Goal: Task Accomplishment & Management: Manage account settings

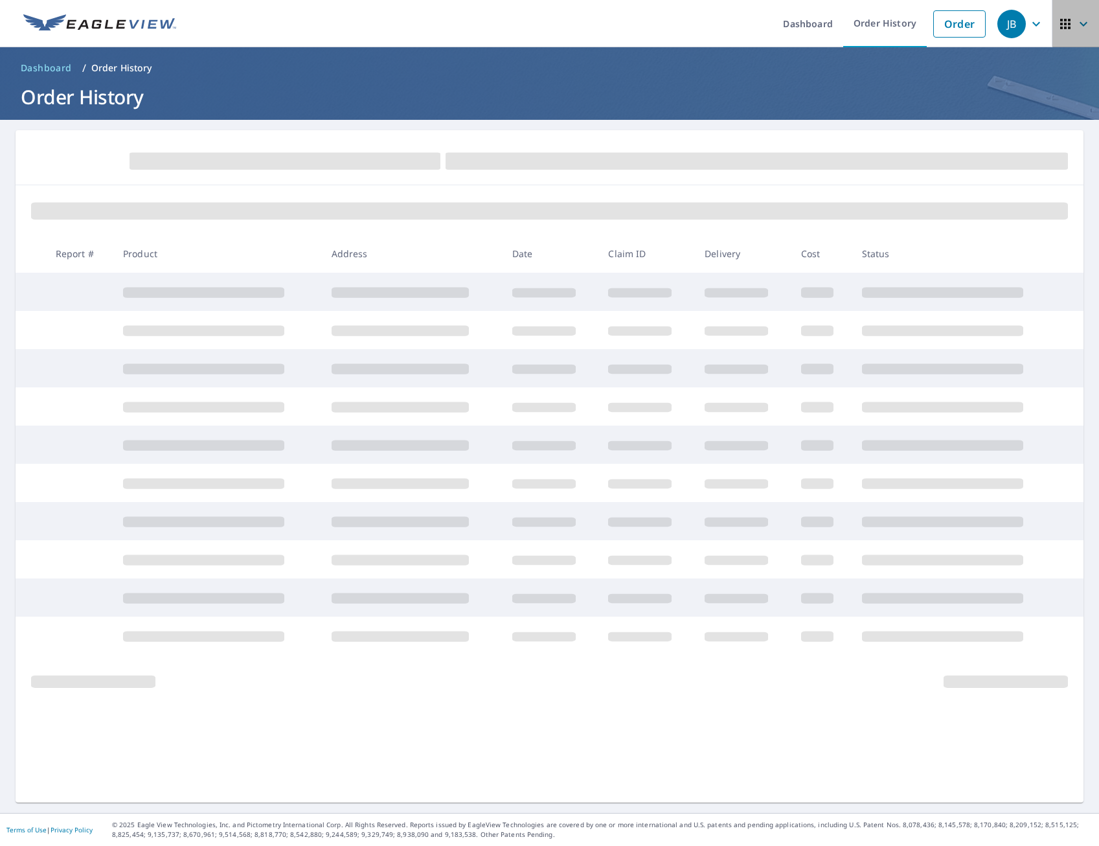
click at [1076, 23] on icon "button" at bounding box center [1084, 24] width 16 height 16
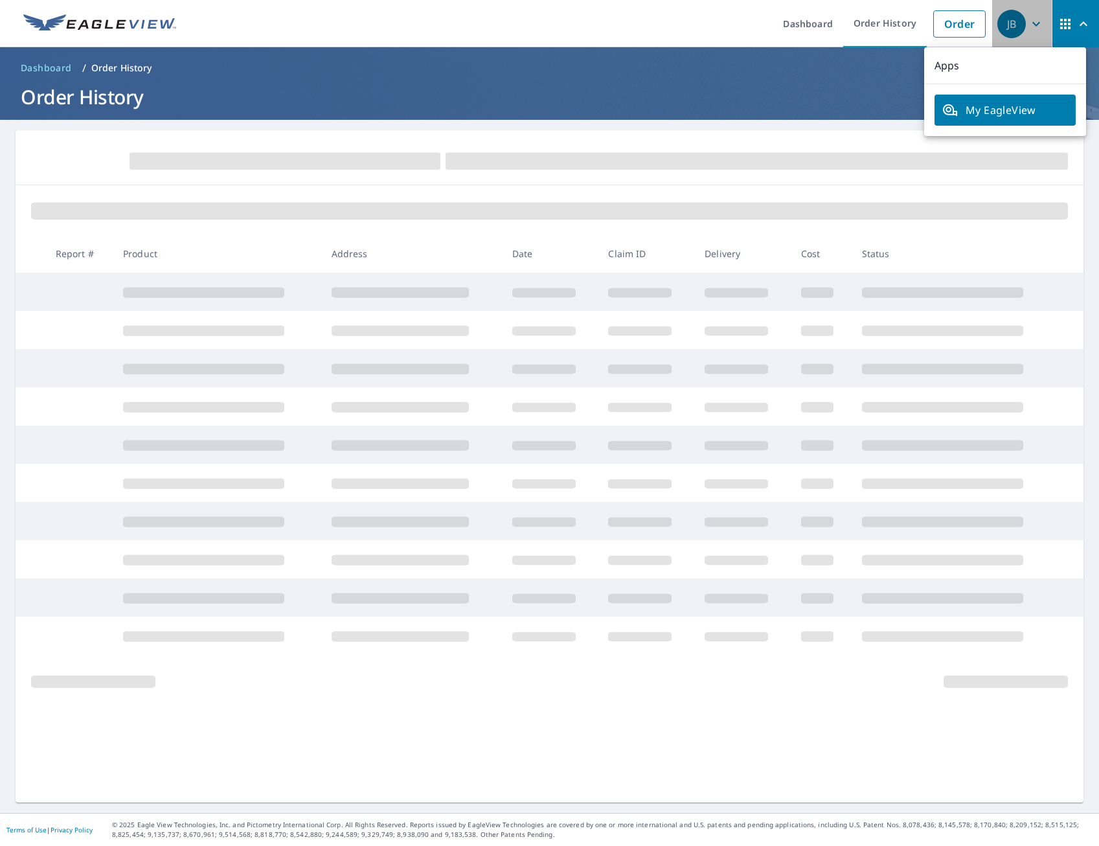
click at [1010, 26] on div "JB" at bounding box center [1012, 24] width 29 height 29
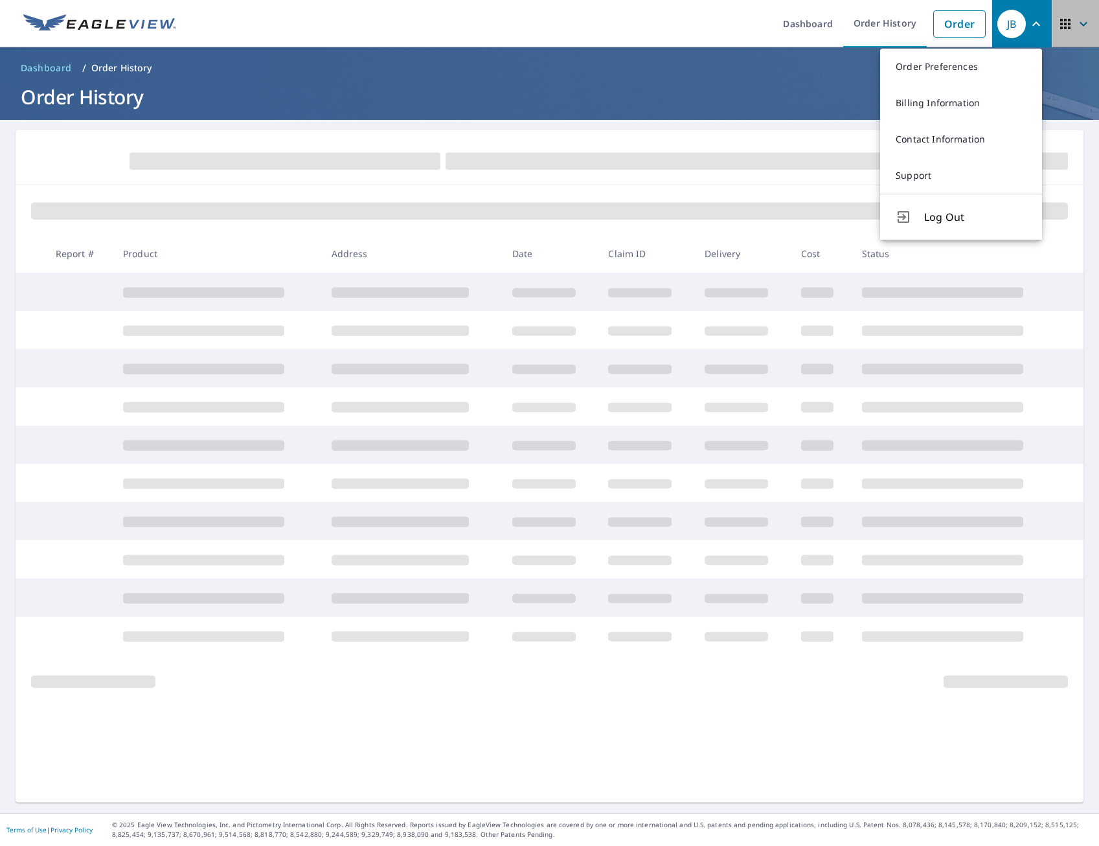
click at [1062, 27] on icon "button" at bounding box center [1066, 24] width 16 height 16
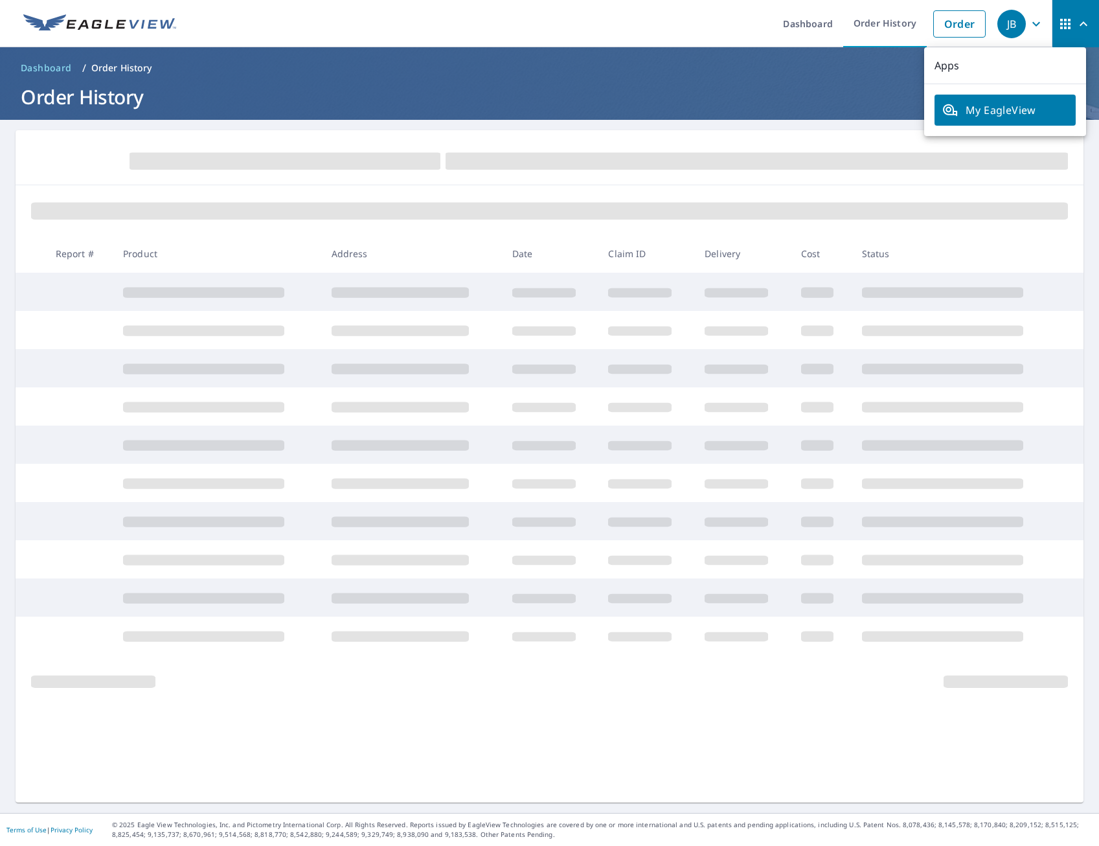
click at [963, 104] on span "My EagleView" at bounding box center [1006, 110] width 126 height 16
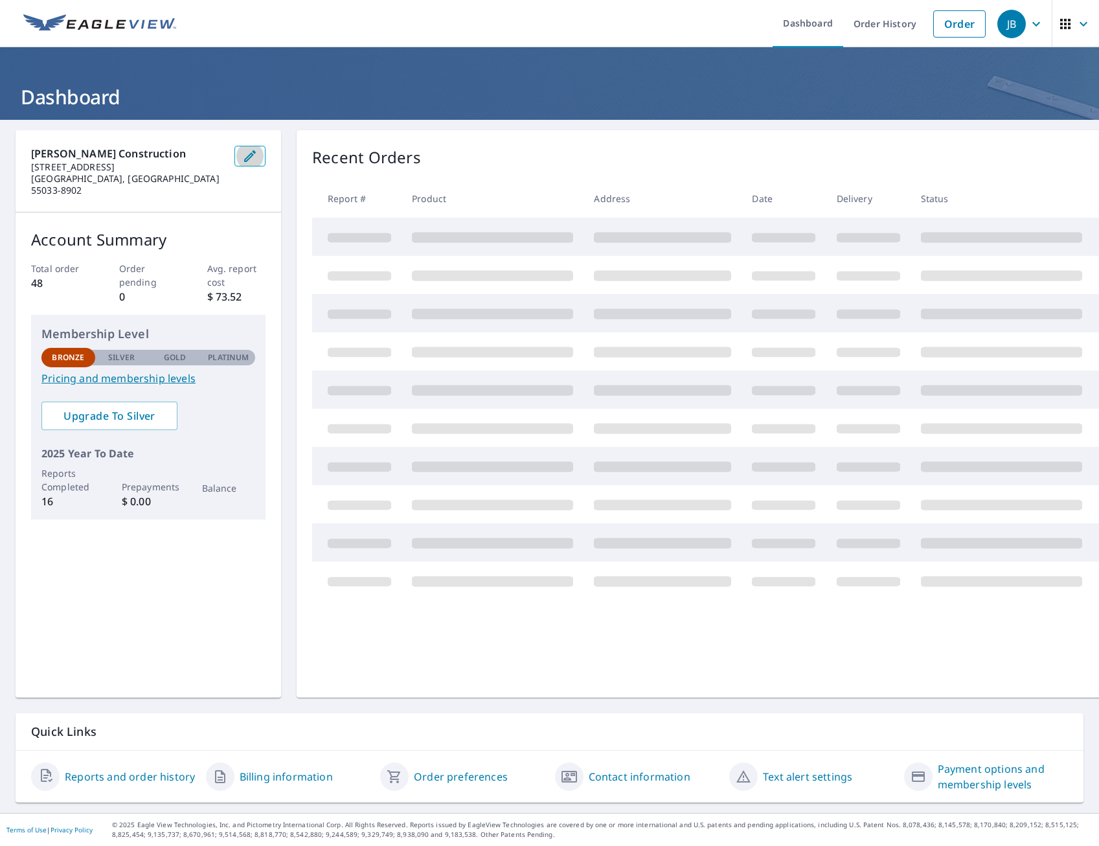
click at [258, 157] on button "button" at bounding box center [249, 156] width 31 height 21
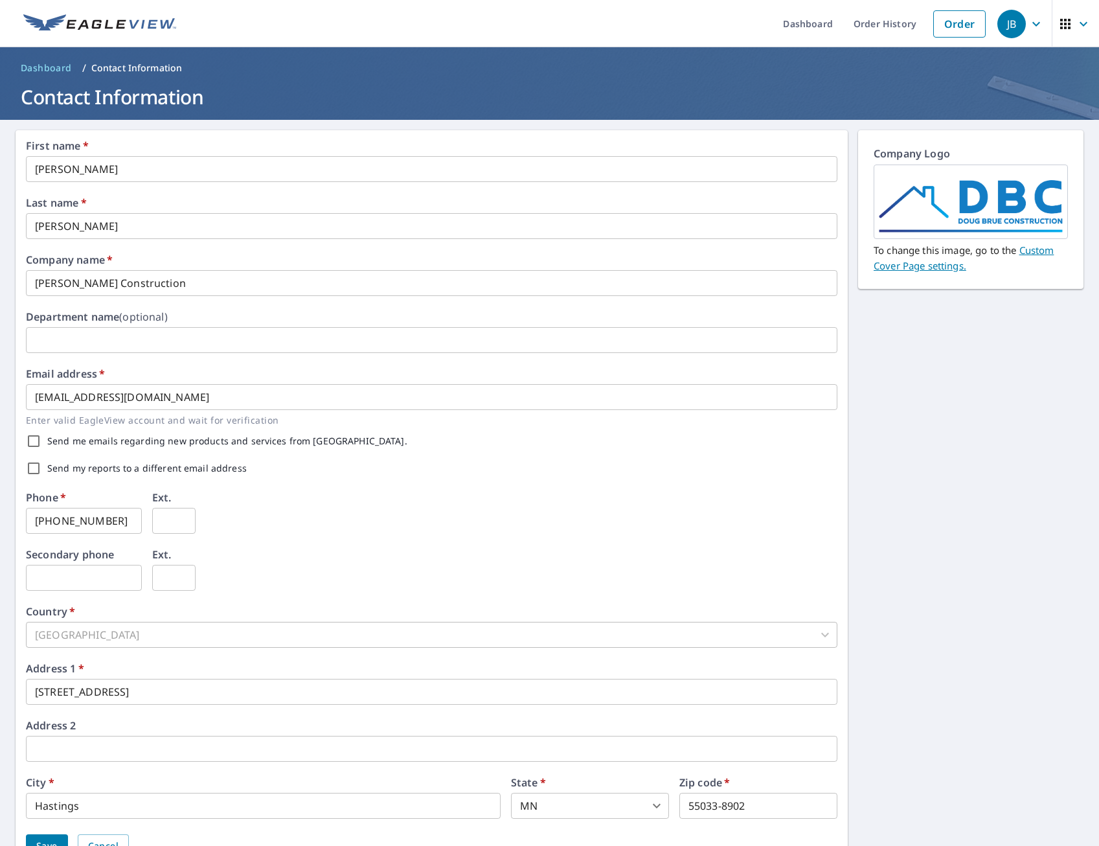
click at [148, 217] on input "[PERSON_NAME]" at bounding box center [432, 226] width 812 height 26
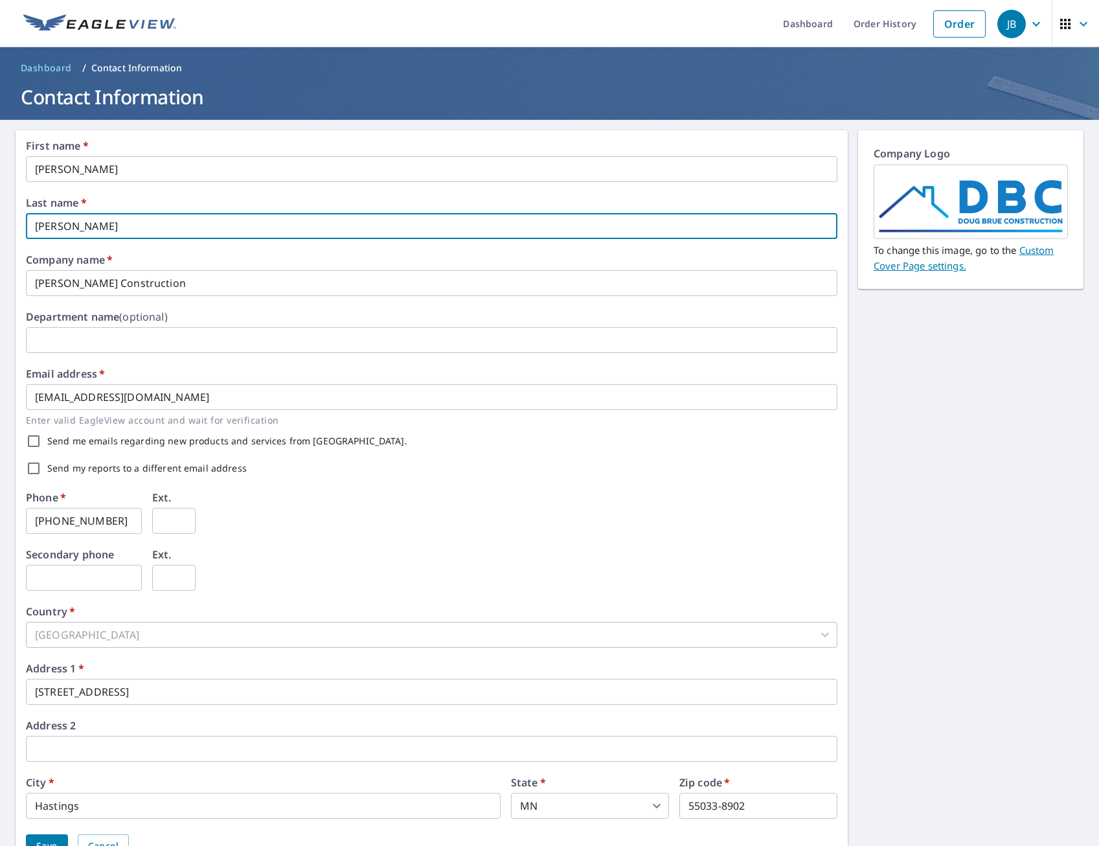
click at [148, 217] on input "[PERSON_NAME]" at bounding box center [432, 226] width 812 height 26
click at [160, 183] on div "First name   * [PERSON_NAME] ​ Last name   * [PERSON_NAME] ​ Company name   * […" at bounding box center [432, 500] width 812 height 718
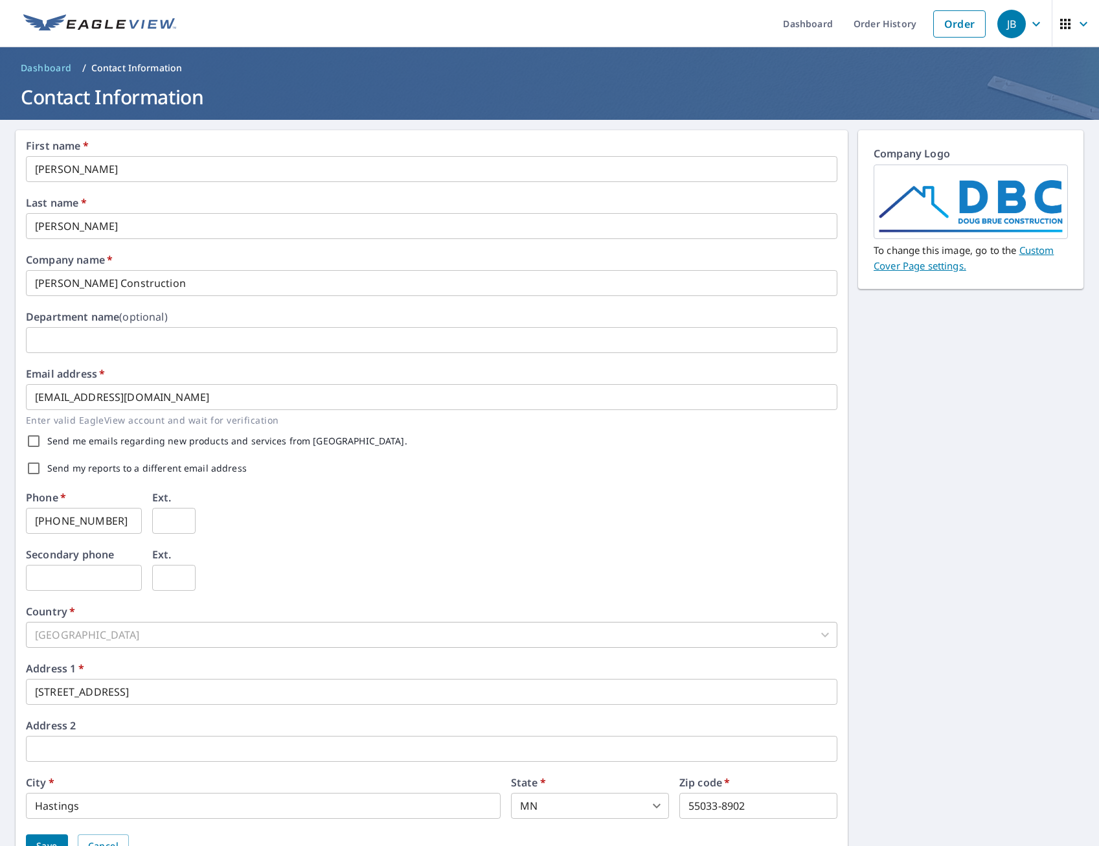
click at [233, 277] on input "[PERSON_NAME] Construction" at bounding box center [432, 283] width 812 height 26
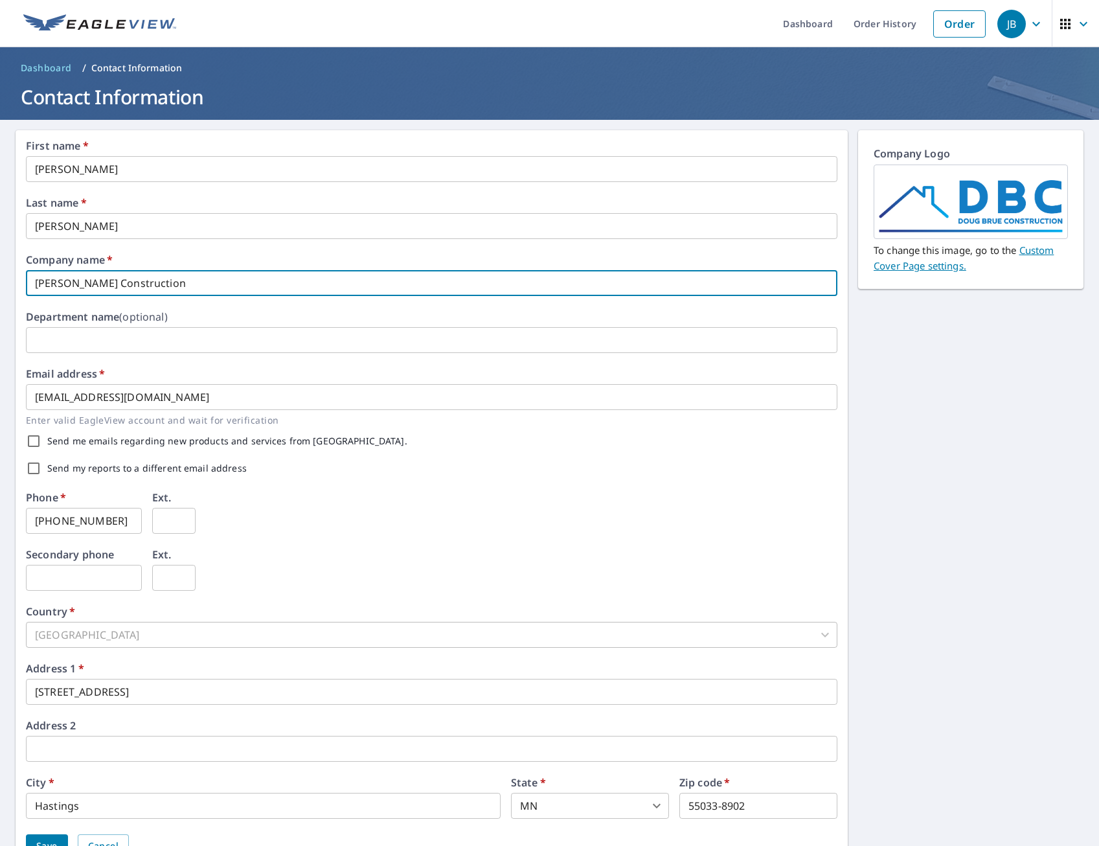
click at [233, 277] on input "[PERSON_NAME] Construction" at bounding box center [432, 283] width 812 height 26
type input "[PERSON_NAME] Construction, Inc. dba [PERSON_NAME] and [PERSON_NAME]"
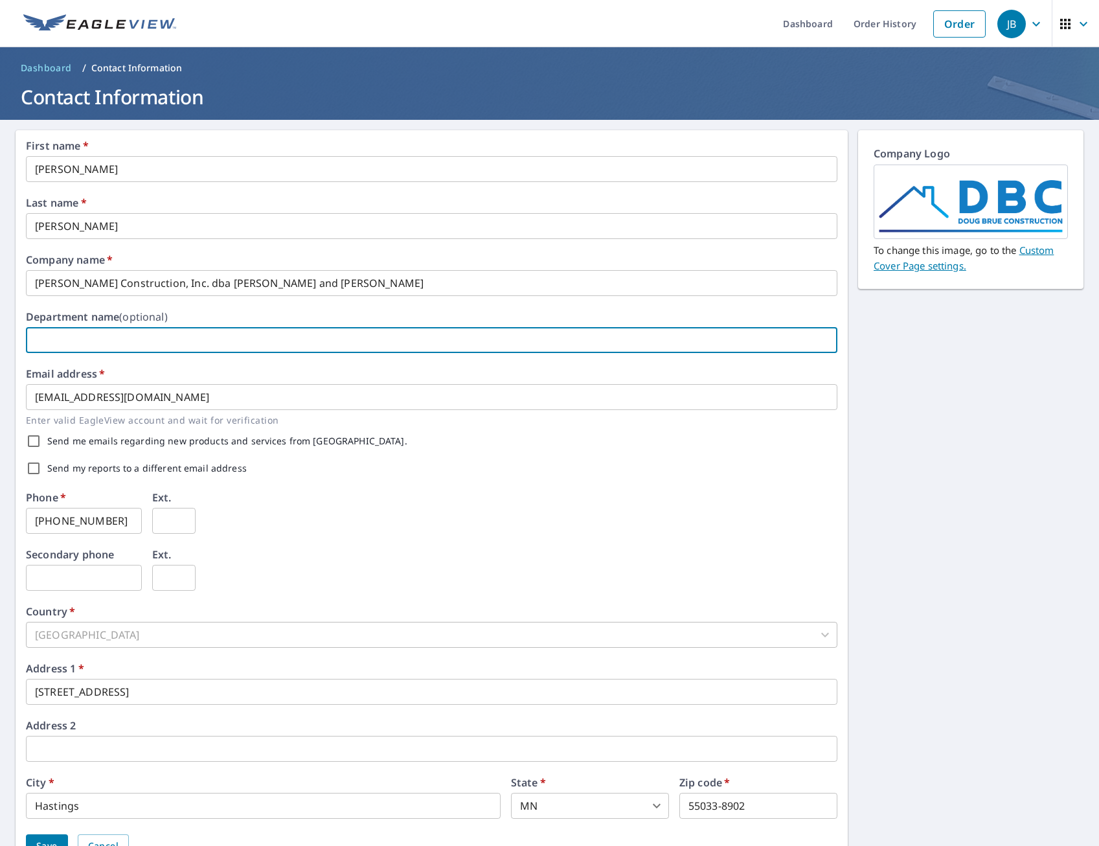
click at [220, 341] on input "text" at bounding box center [432, 340] width 812 height 26
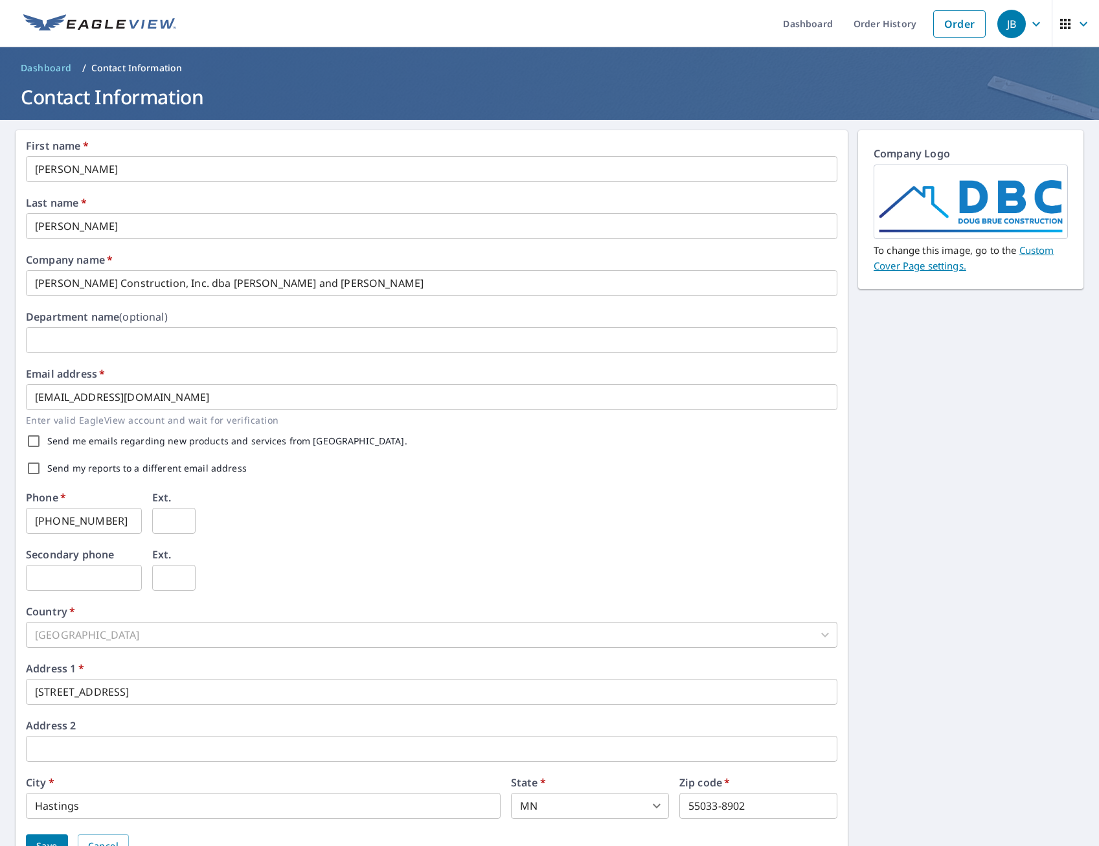
click at [316, 378] on div "Email address   * [EMAIL_ADDRESS][DOMAIN_NAME] ​ Enter valid EagleView account …" at bounding box center [432, 398] width 812 height 59
click at [223, 397] on input "[EMAIL_ADDRESS][DOMAIN_NAME]" at bounding box center [432, 397] width 812 height 26
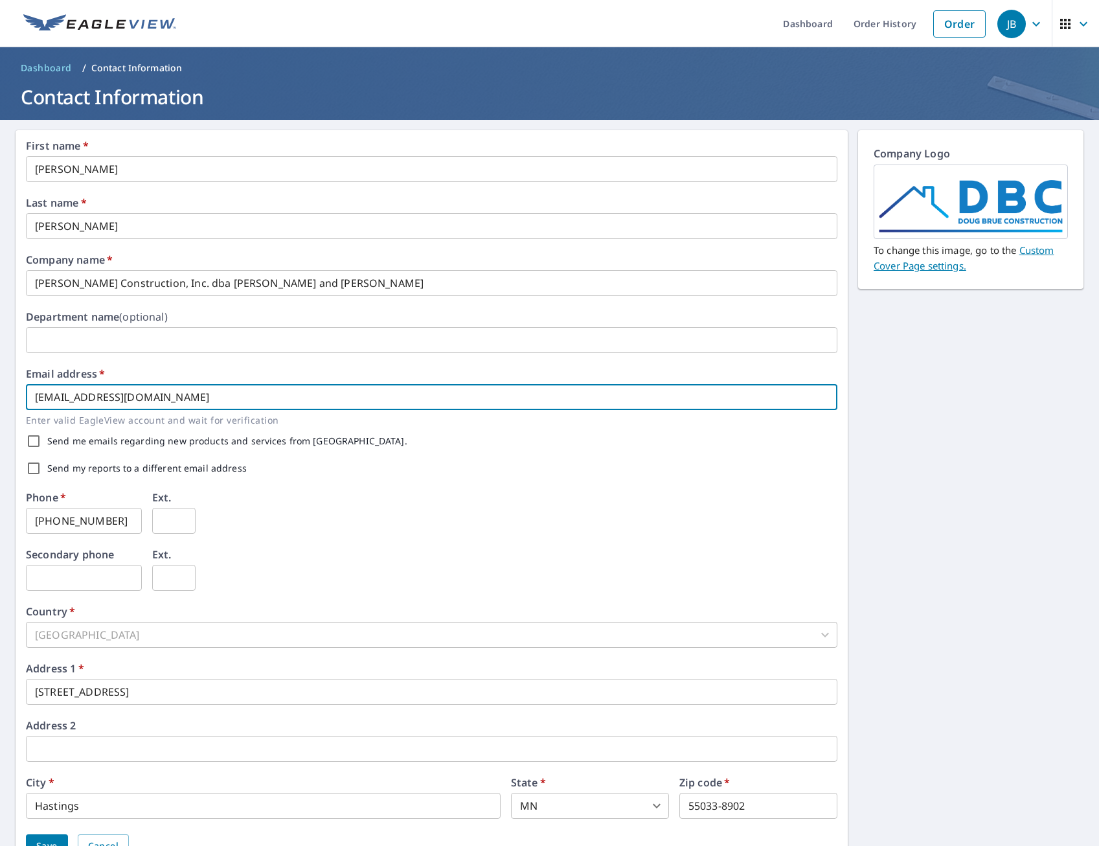
click at [223, 397] on input "[EMAIL_ADDRESS][DOMAIN_NAME]" at bounding box center [432, 397] width 812 height 26
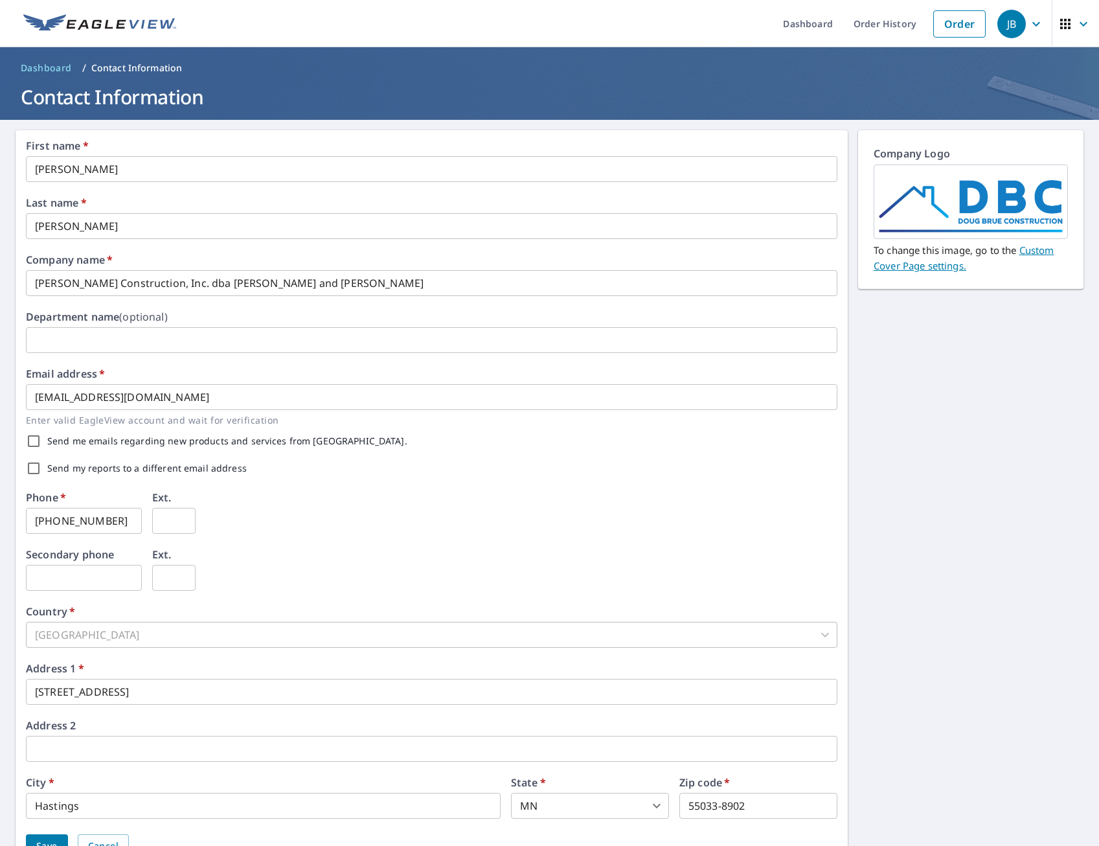
click at [516, 441] on div "Send me emails regarding new products and services from [GEOGRAPHIC_DATA]." at bounding box center [432, 441] width 812 height 27
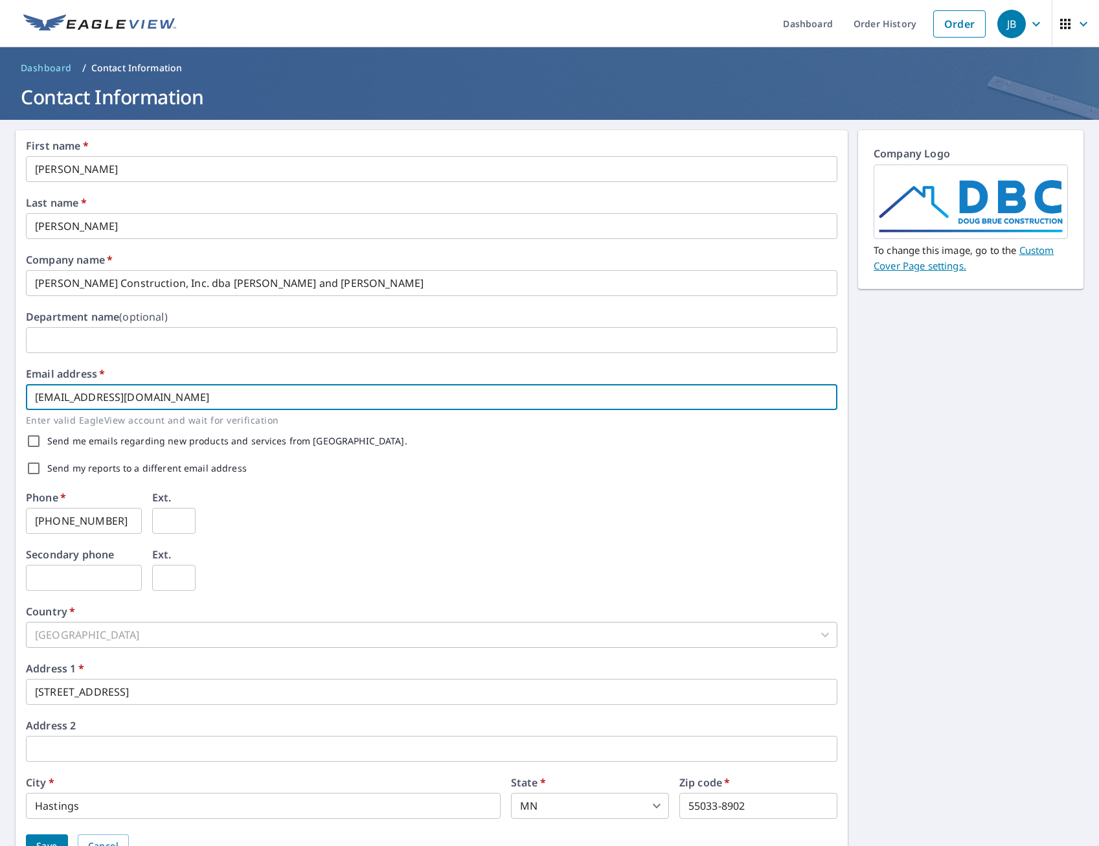
click at [71, 400] on input "[EMAIL_ADDRESS][DOMAIN_NAME]" at bounding box center [432, 397] width 812 height 26
drag, startPoint x: 76, startPoint y: 399, endPoint x: -18, endPoint y: 393, distance: 94.2
click at [0, 393] on html "JB JB Dashboard Order History Order JB Dashboard / Contact Information Contact …" at bounding box center [549, 423] width 1099 height 846
type input "[EMAIL_ADDRESS][DOMAIN_NAME]"
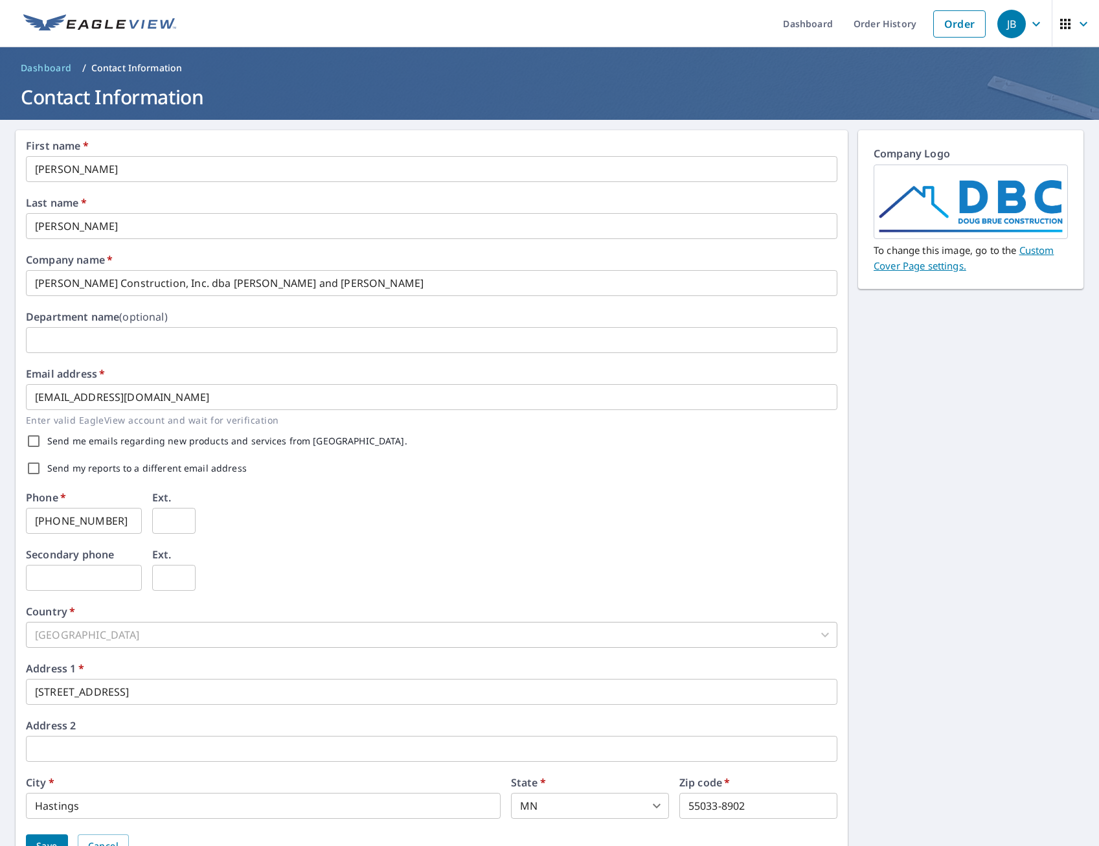
click at [996, 460] on div "First name   * [PERSON_NAME] ​ Last name   * [PERSON_NAME] ​ Company name   * […" at bounding box center [549, 499] width 1099 height 759
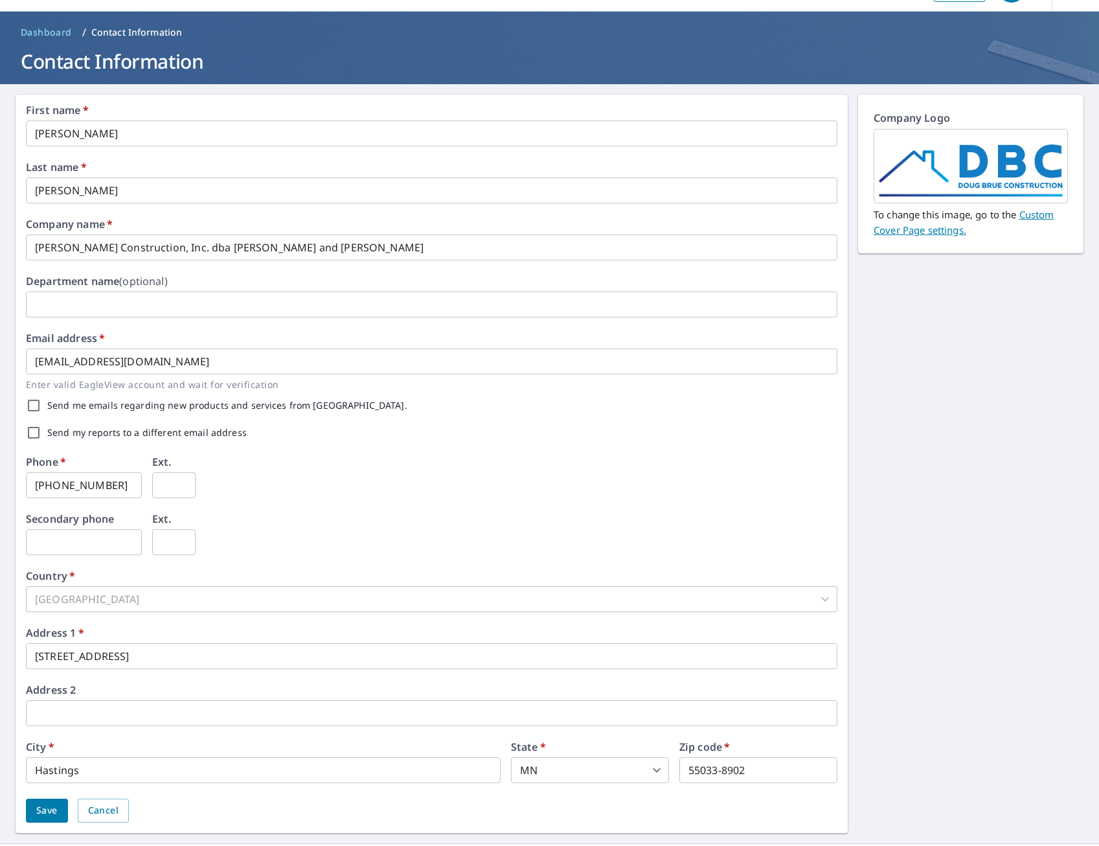
scroll to position [66, 0]
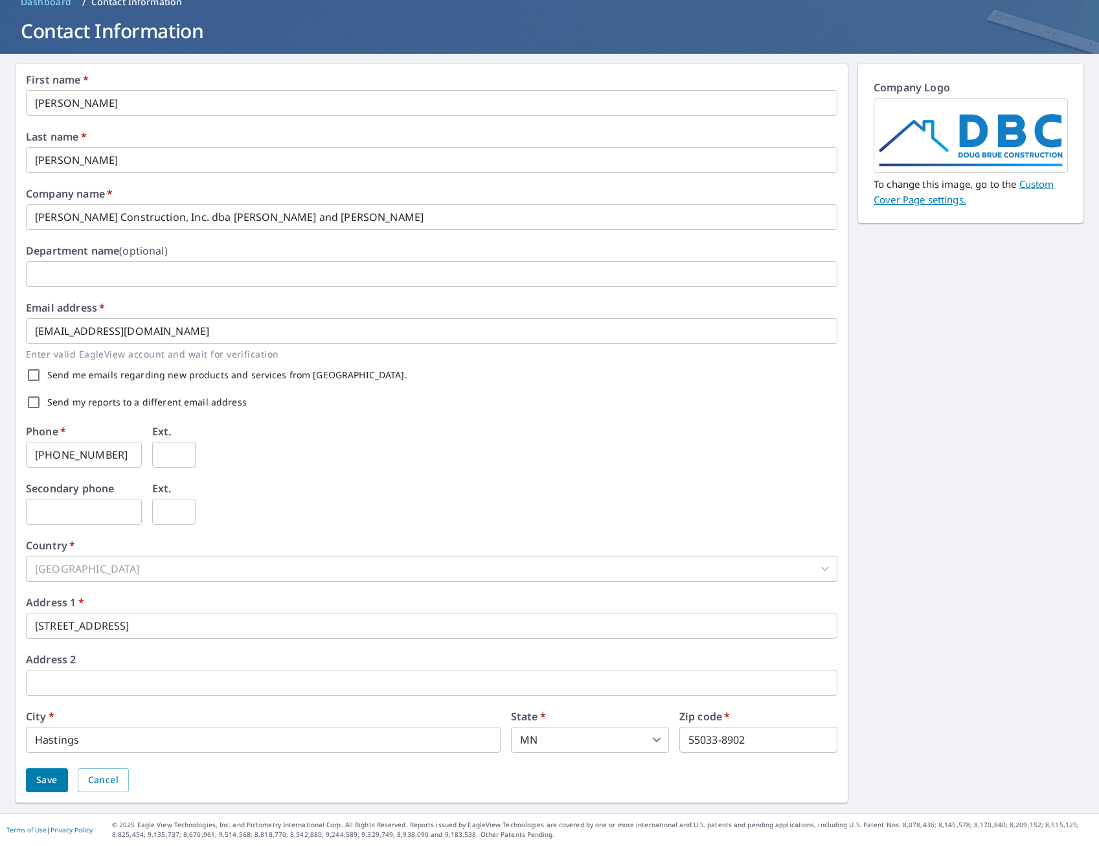
click at [90, 404] on label "Send my reports to a different email address" at bounding box center [147, 402] width 200 height 9
click at [47, 404] on input "Send my reports to a different email address" at bounding box center [33, 402] width 27 height 27
checkbox input "true"
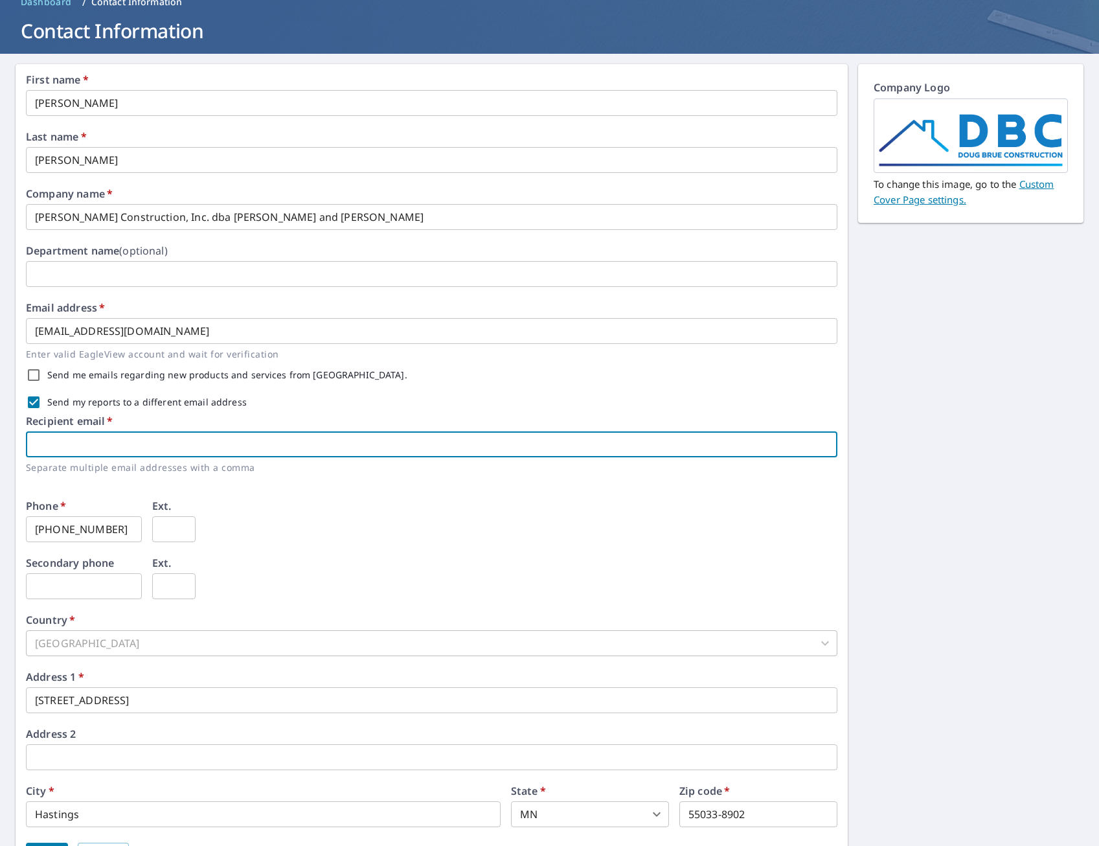
click at [63, 442] on input "text" at bounding box center [432, 444] width 812 height 26
type input "[EMAIL_ADDRESS][DOMAIN_NAME]"
type input "Unit 11"
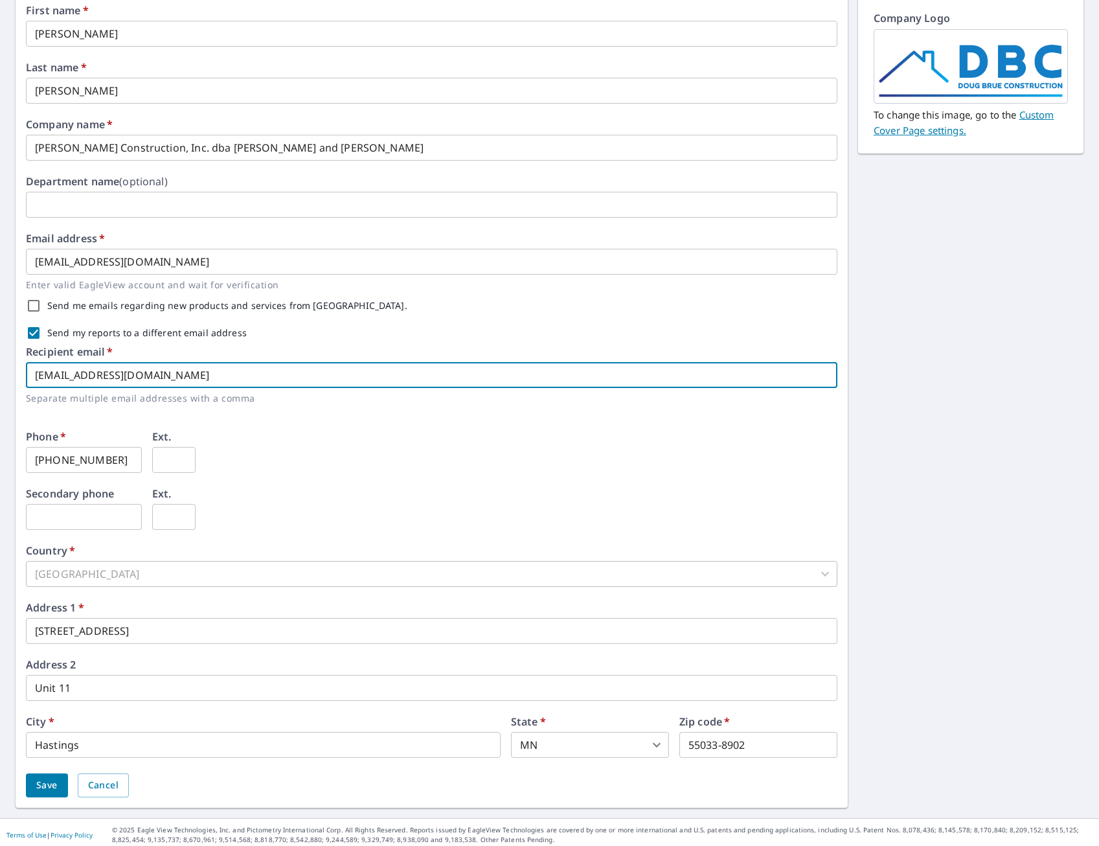
scroll to position [141, 0]
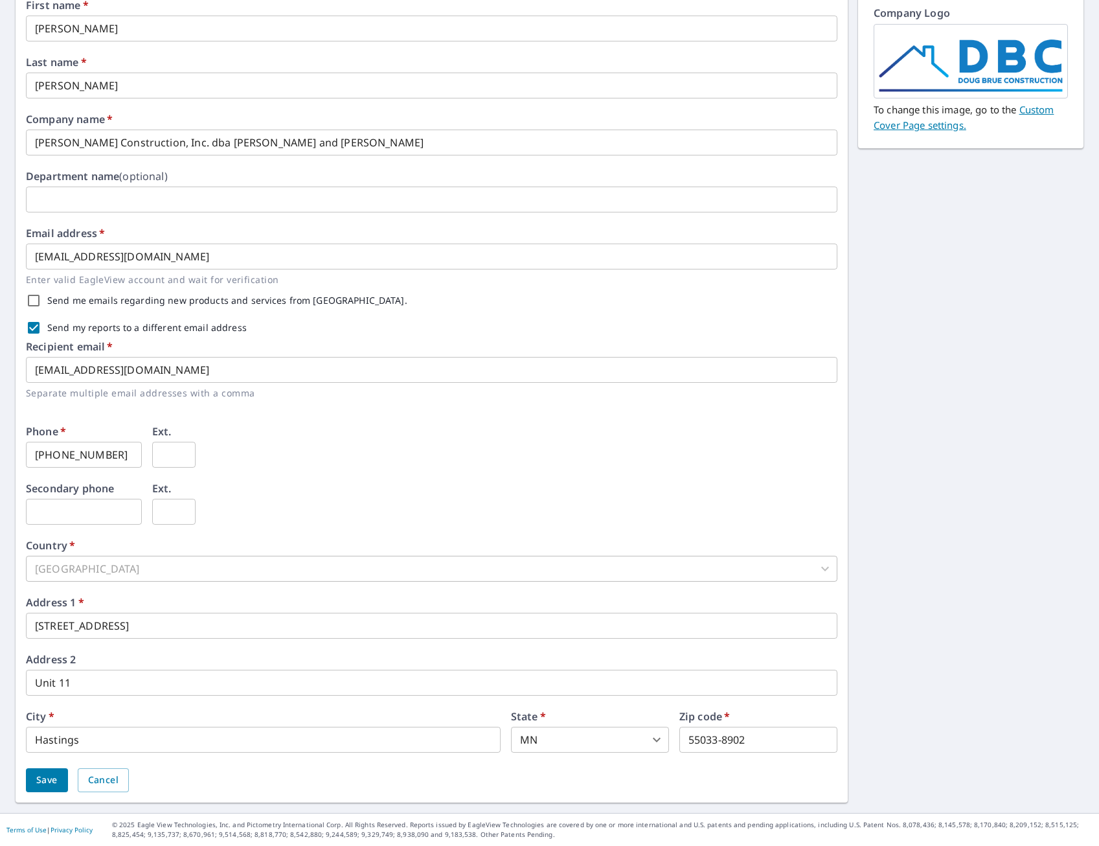
click at [195, 475] on div "Phone   * [PHONE_NUMBER] ​ Ext. ​" at bounding box center [432, 454] width 812 height 57
click at [82, 569] on div "[GEOGRAPHIC_DATA]" at bounding box center [432, 569] width 812 height 26
click at [56, 575] on div "[GEOGRAPHIC_DATA]" at bounding box center [432, 569] width 812 height 26
click at [62, 560] on div "[GEOGRAPHIC_DATA]" at bounding box center [432, 569] width 812 height 26
click at [63, 624] on input "[STREET_ADDRESS]" at bounding box center [432, 626] width 812 height 26
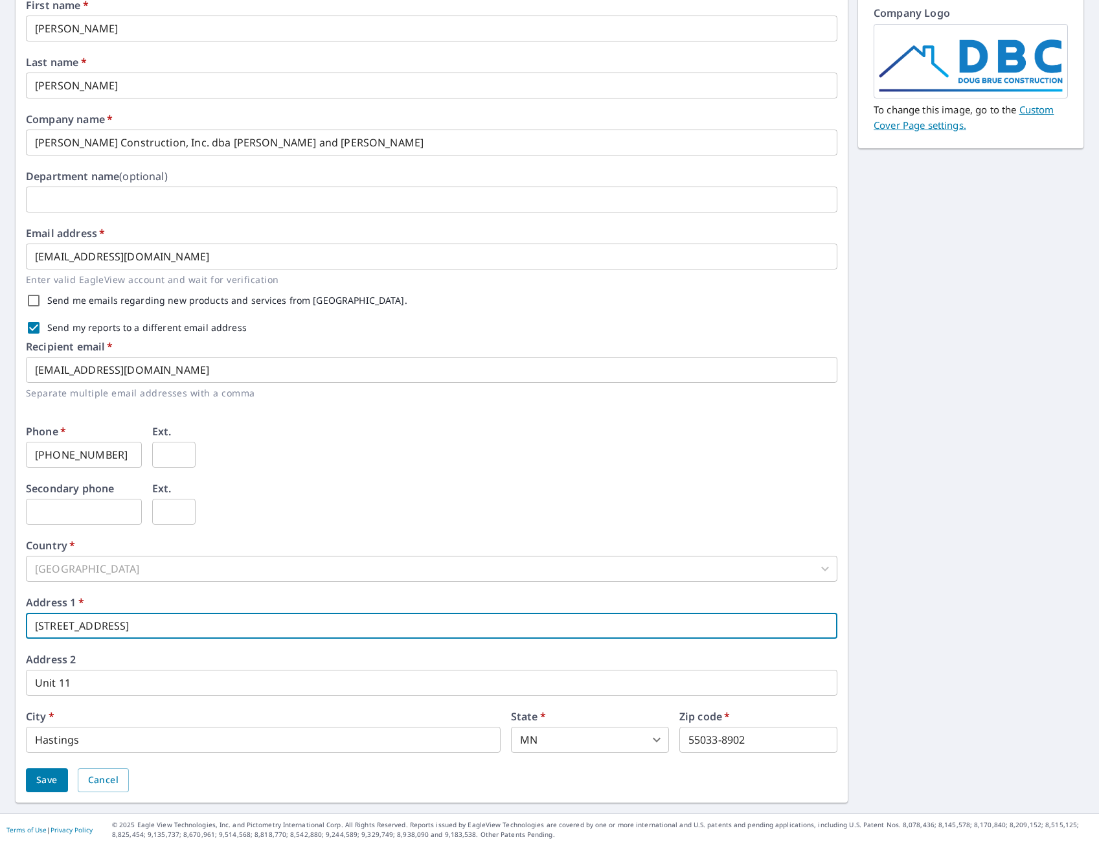
click at [63, 624] on input "[STREET_ADDRESS]" at bounding box center [432, 626] width 812 height 26
type input "[GEOGRAPHIC_DATA][PERSON_NAME]"
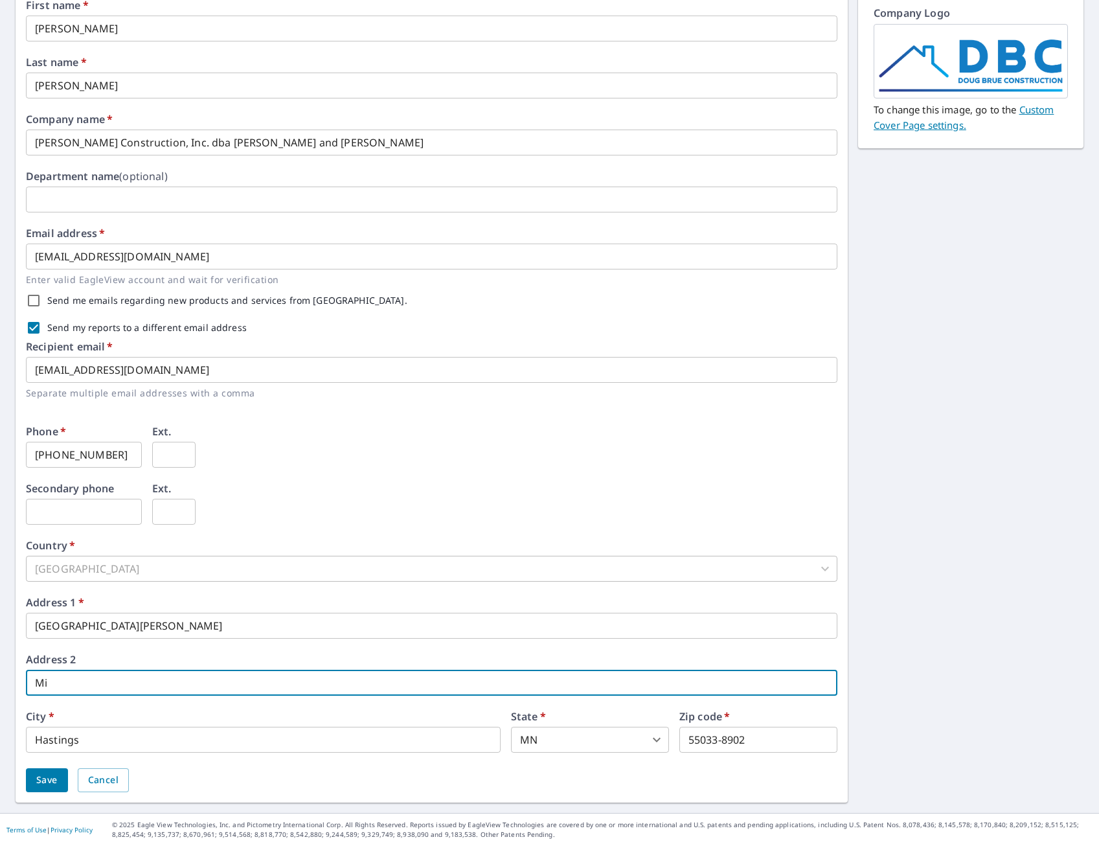
type input "M"
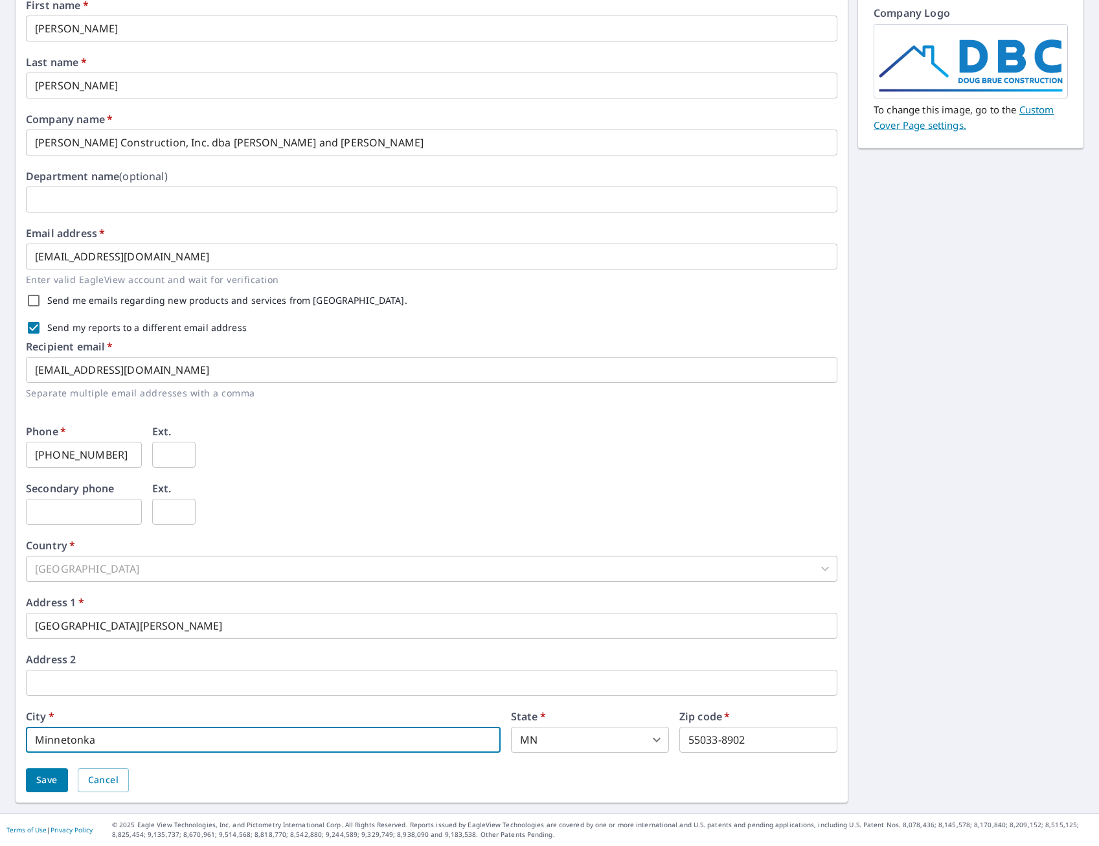
type input "Minnetonka"
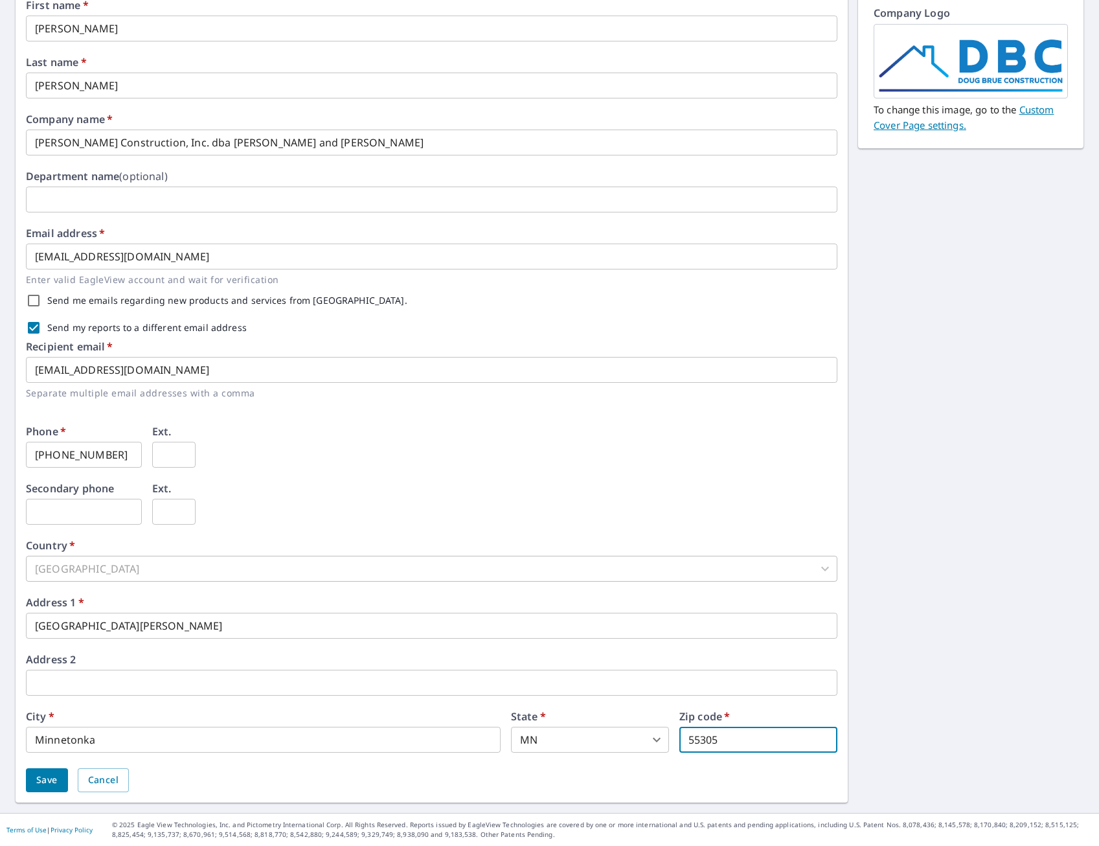
type input "55305"
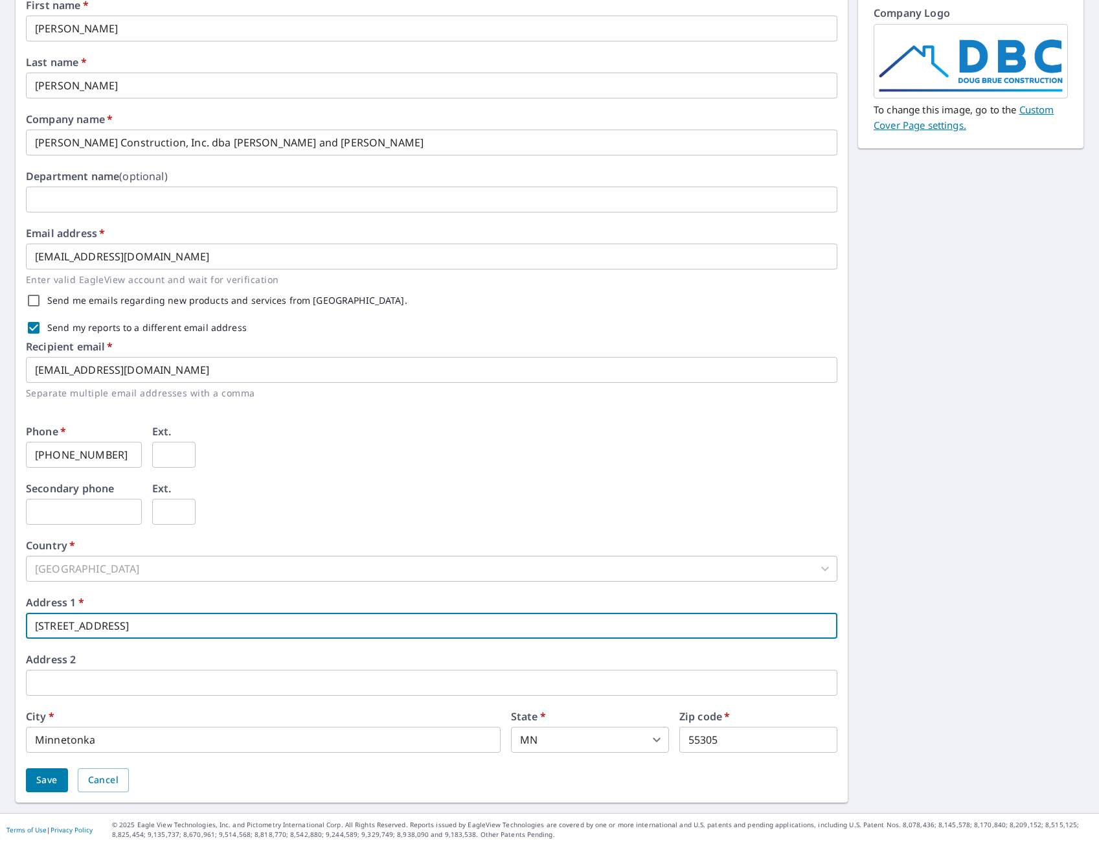
type input "[STREET_ADDRESS]"
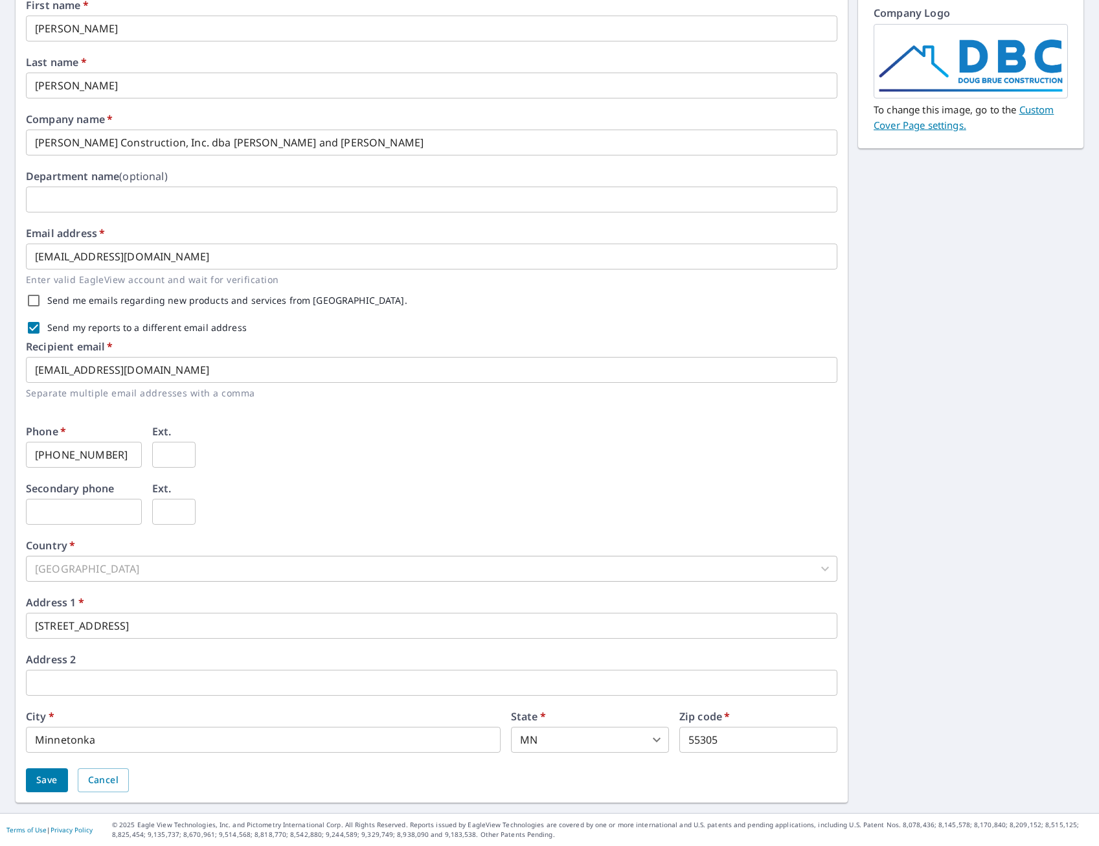
click at [371, 510] on div "Secondary phone ​ Ext. ​" at bounding box center [432, 511] width 812 height 57
click at [33, 781] on button "Save" at bounding box center [47, 780] width 42 height 24
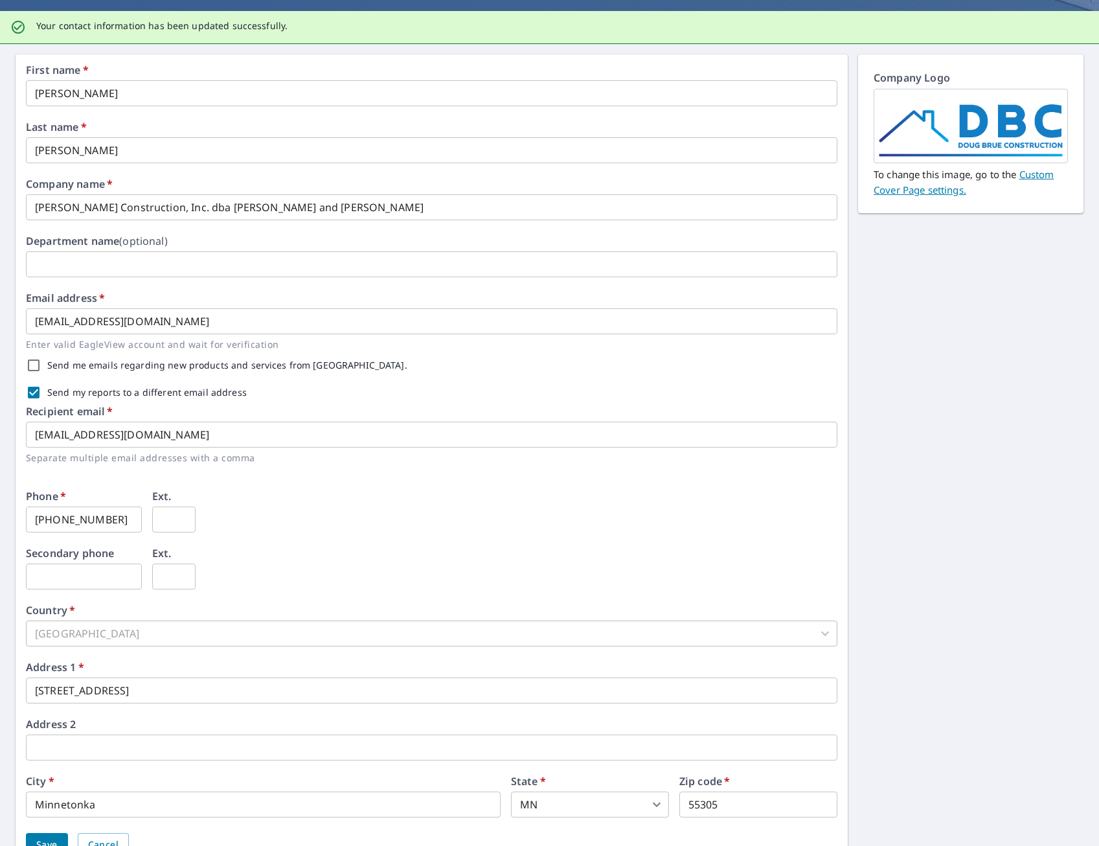
scroll to position [0, 0]
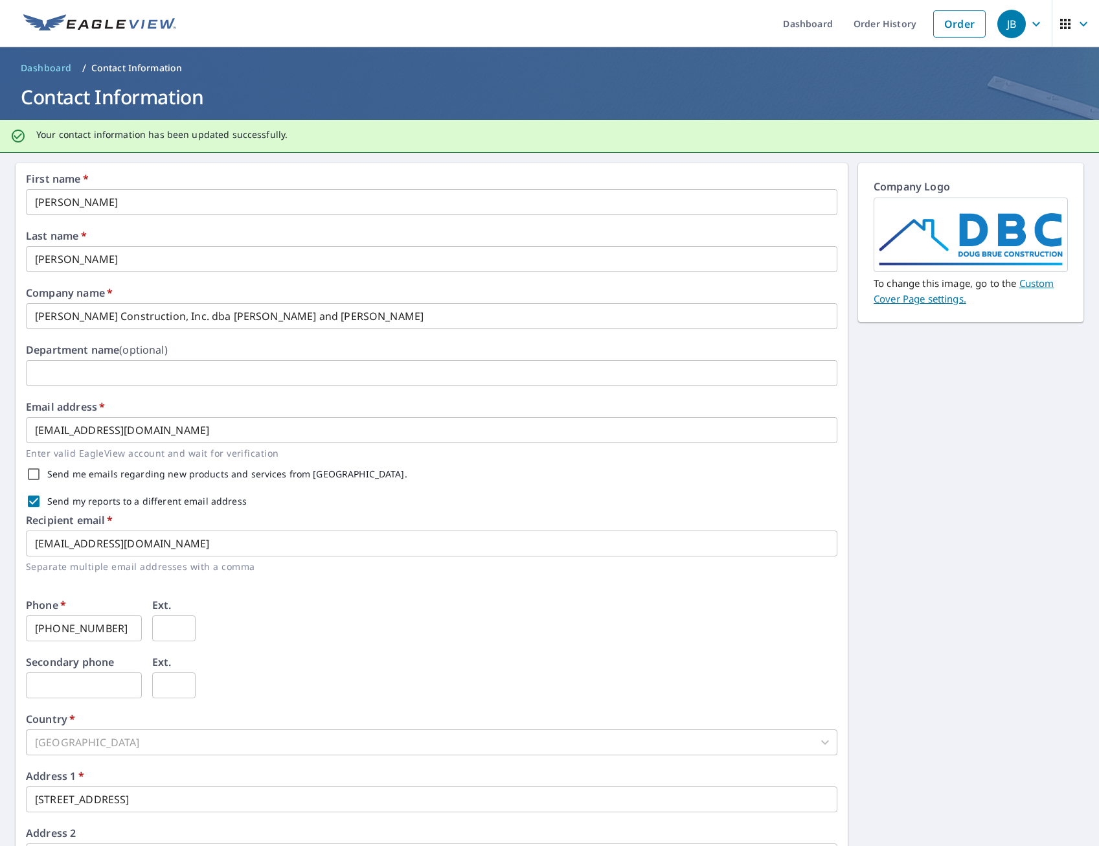
click at [1017, 286] on link "Custom Cover Page settings." at bounding box center [964, 291] width 180 height 29
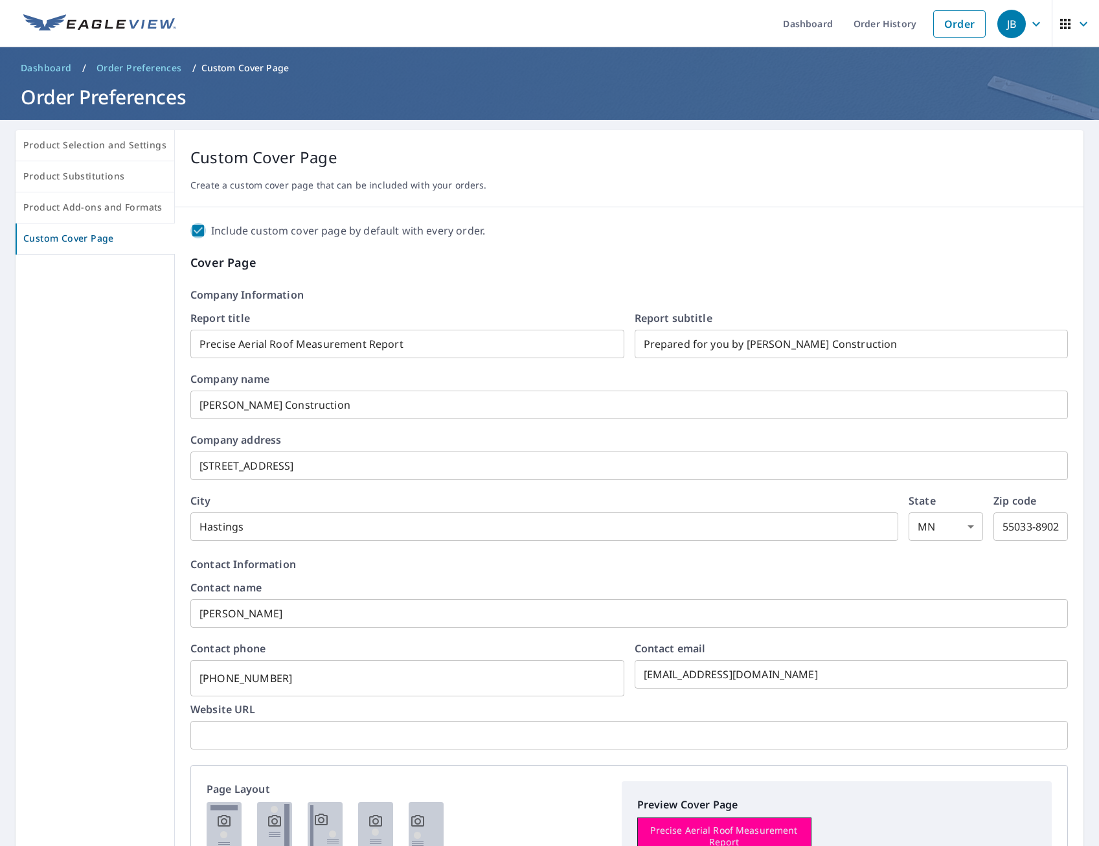
click at [192, 229] on input "Include custom cover page by default with every order." at bounding box center [198, 231] width 16 height 16
checkbox input "false"
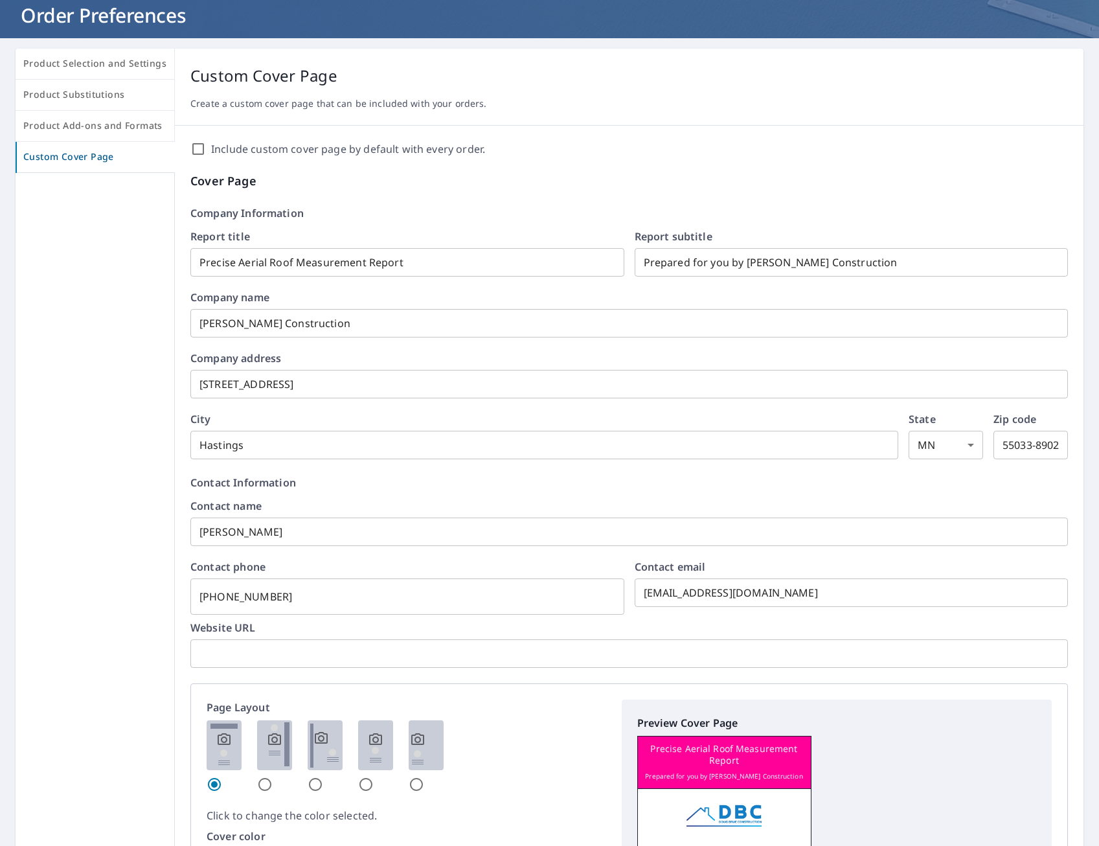
scroll to position [194, 0]
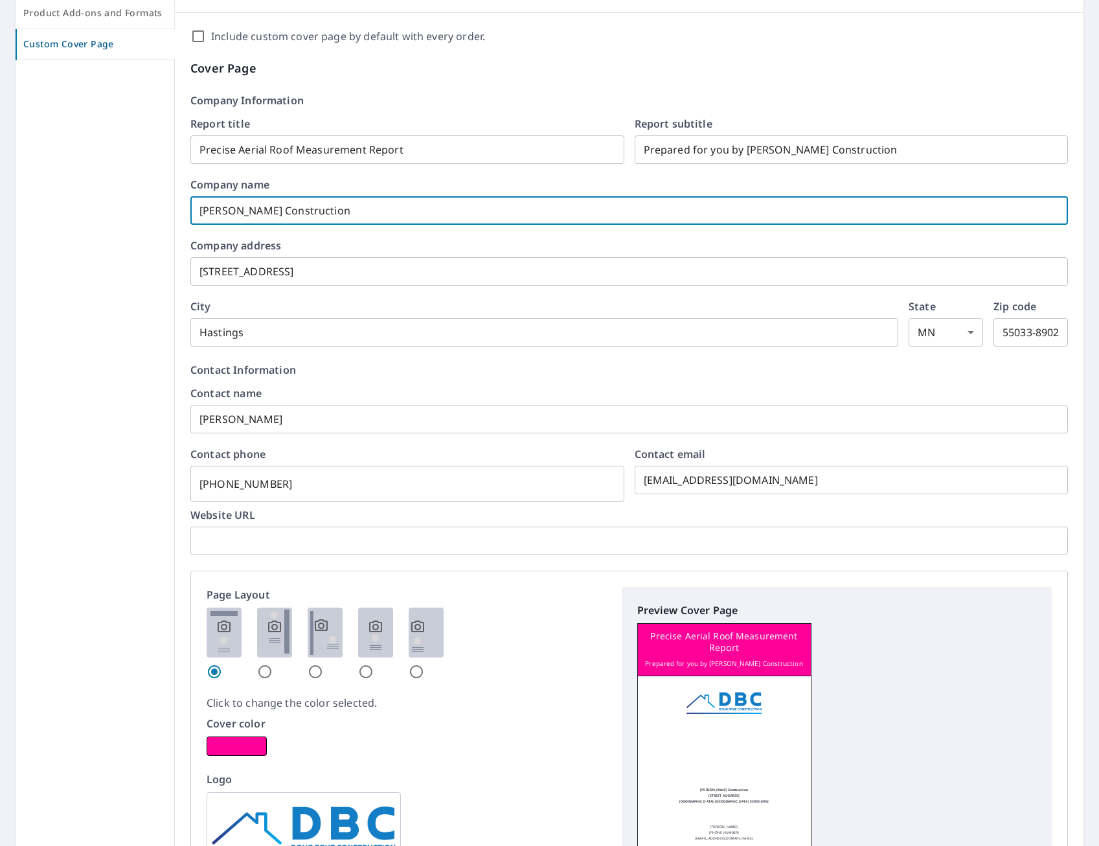
drag, startPoint x: 360, startPoint y: 227, endPoint x: 234, endPoint y: 211, distance: 126.1
click at [236, 211] on input "[PERSON_NAME] Construction" at bounding box center [629, 210] width 878 height 36
click at [343, 221] on input "[PERSON_NAME] Construction" at bounding box center [629, 210] width 878 height 36
drag, startPoint x: 339, startPoint y: 214, endPoint x: -34, endPoint y: 211, distance: 373.1
click at [0, 211] on html "JB JB Dashboard Order History Order JB Dashboard / Order Preferences / Custom C…" at bounding box center [549, 423] width 1099 height 846
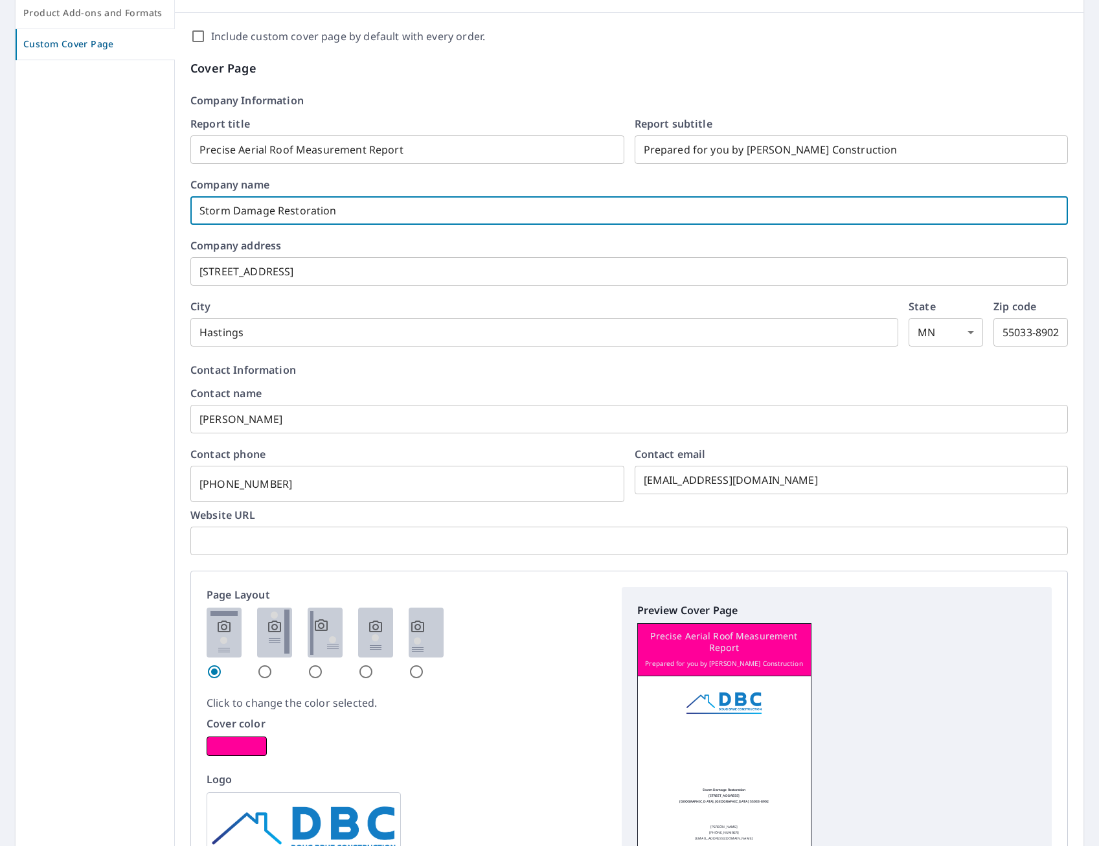
type input "Storm Damage Restoration"
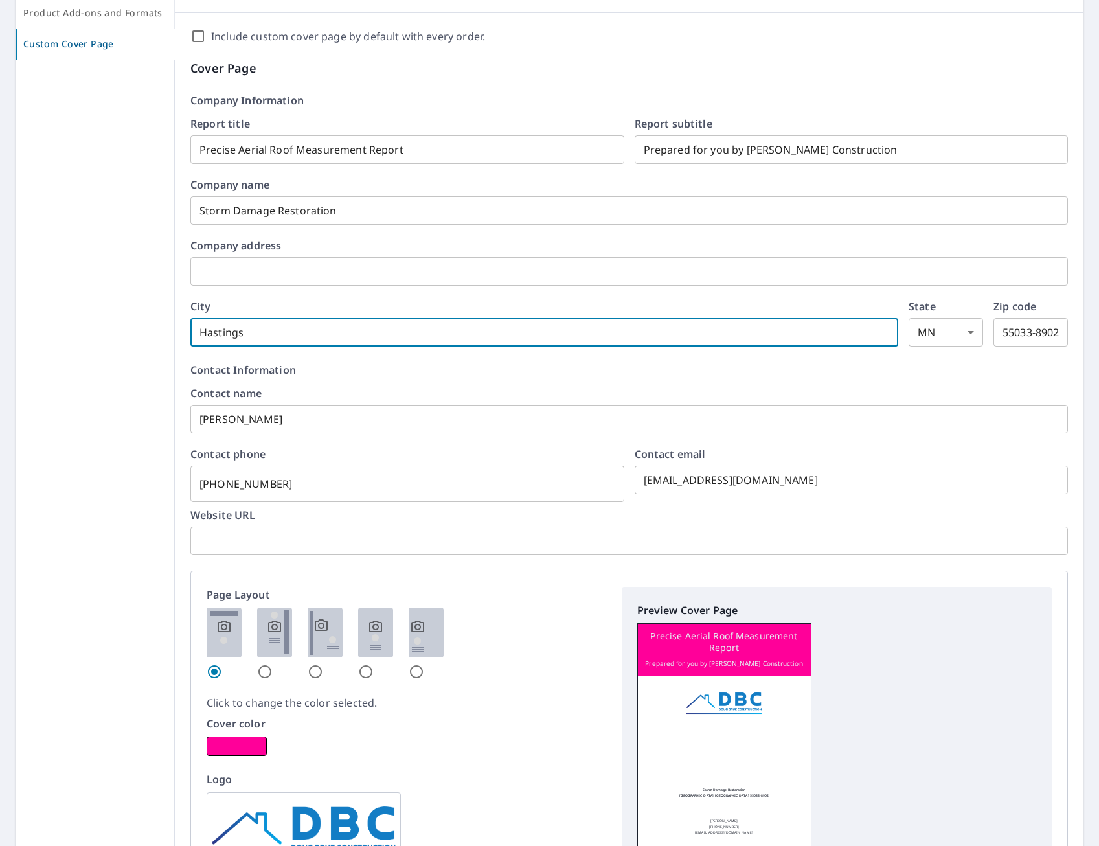
type input "M"
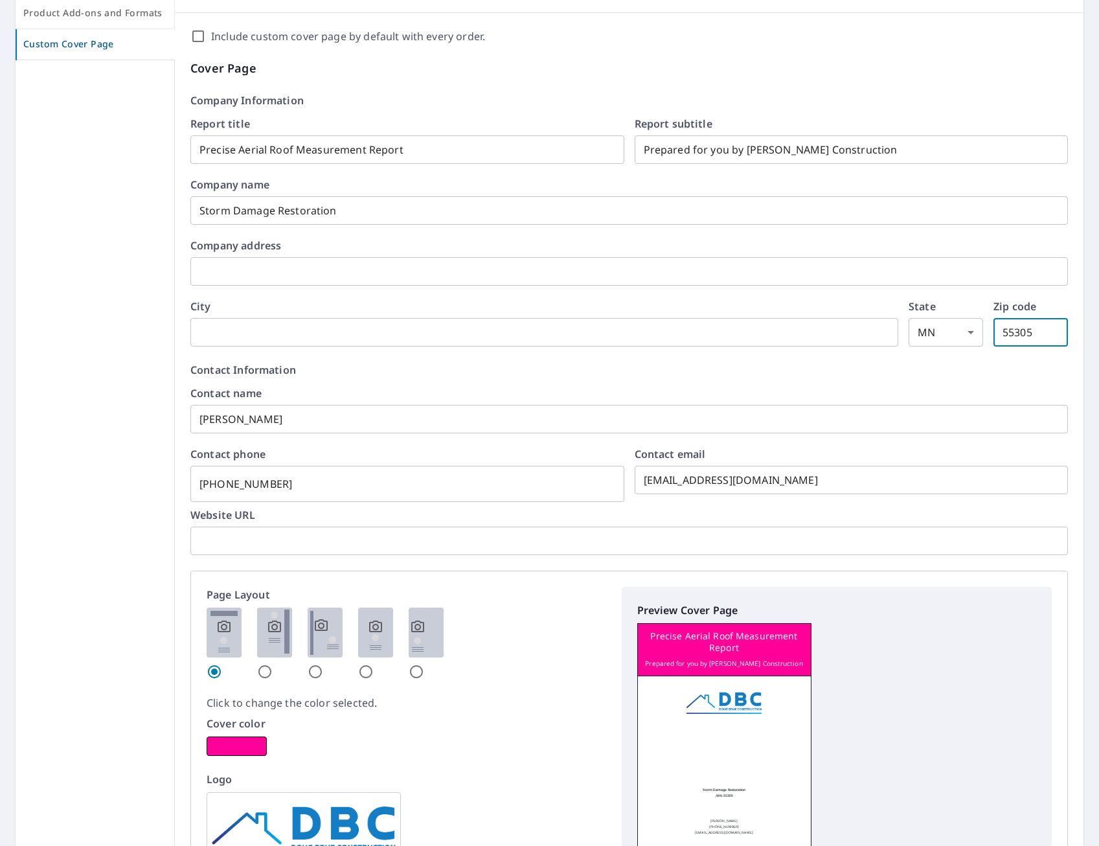
type input "55305"
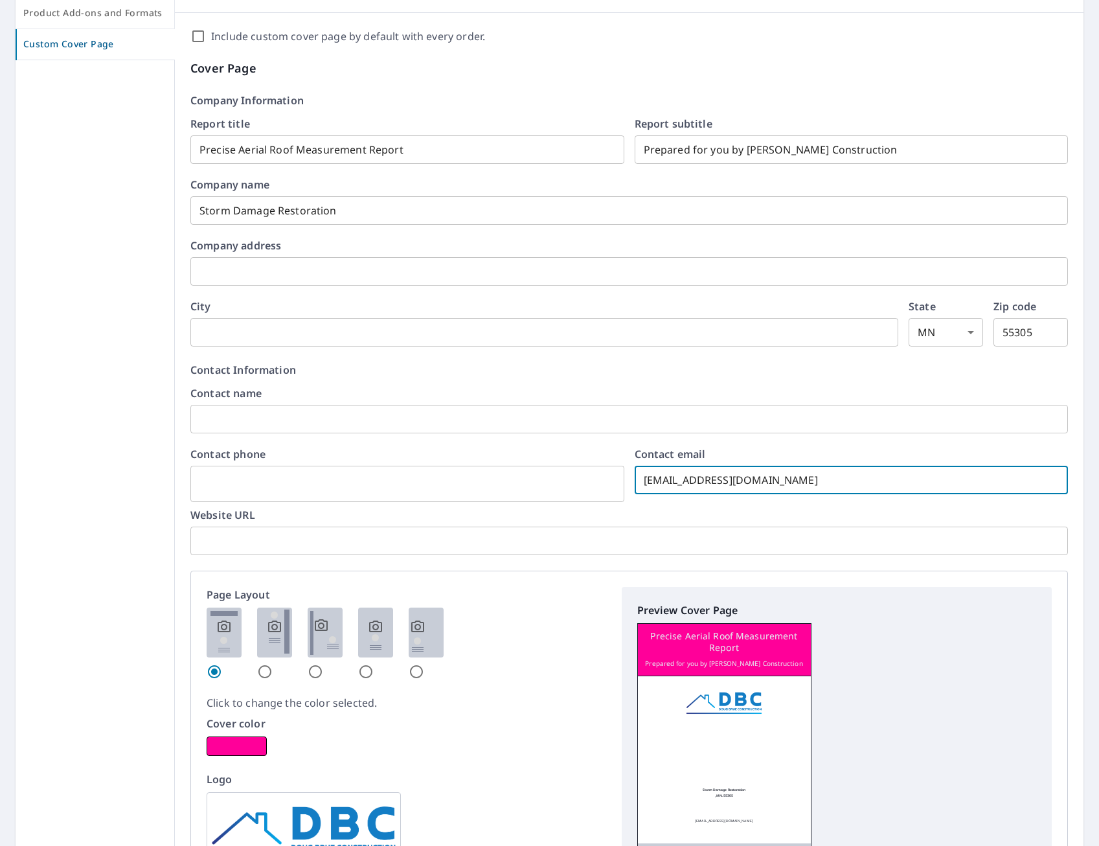
type input "[EMAIL_ADDRESS][DOMAIN_NAME]"
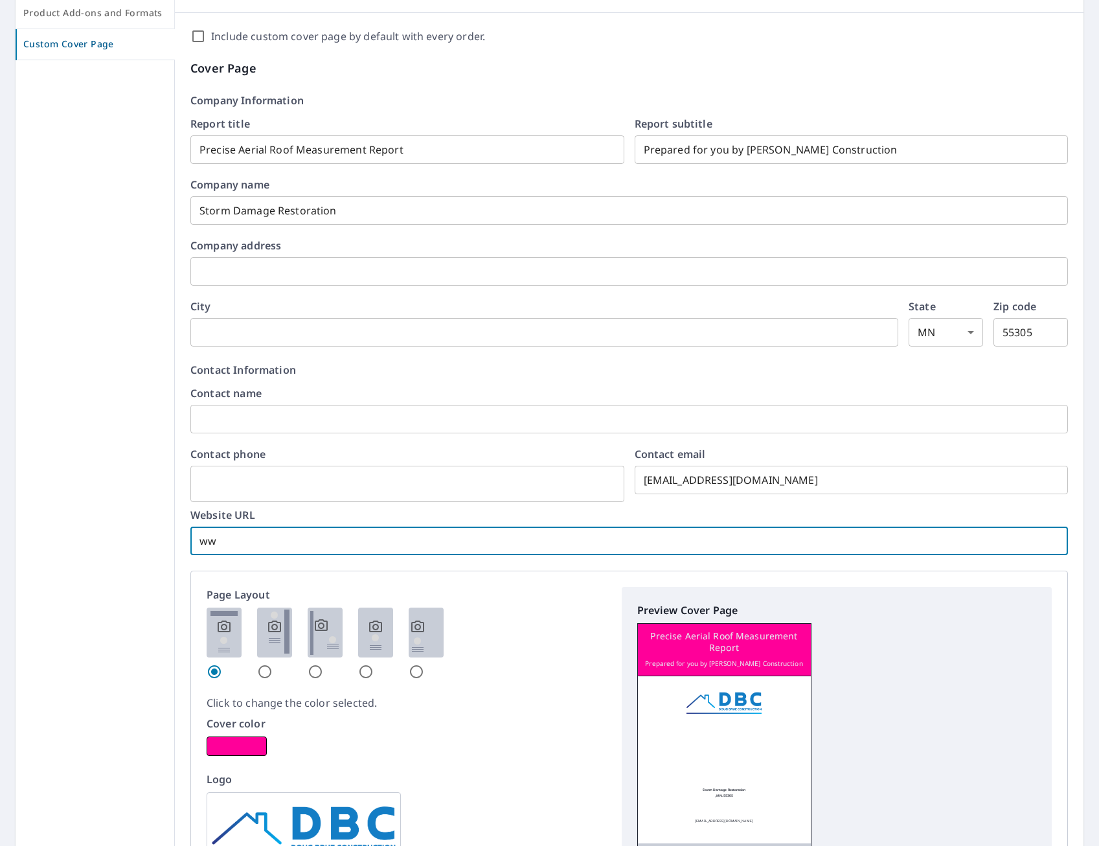
type input "w"
click at [76, 176] on div at bounding box center [95, 546] width 159 height 972
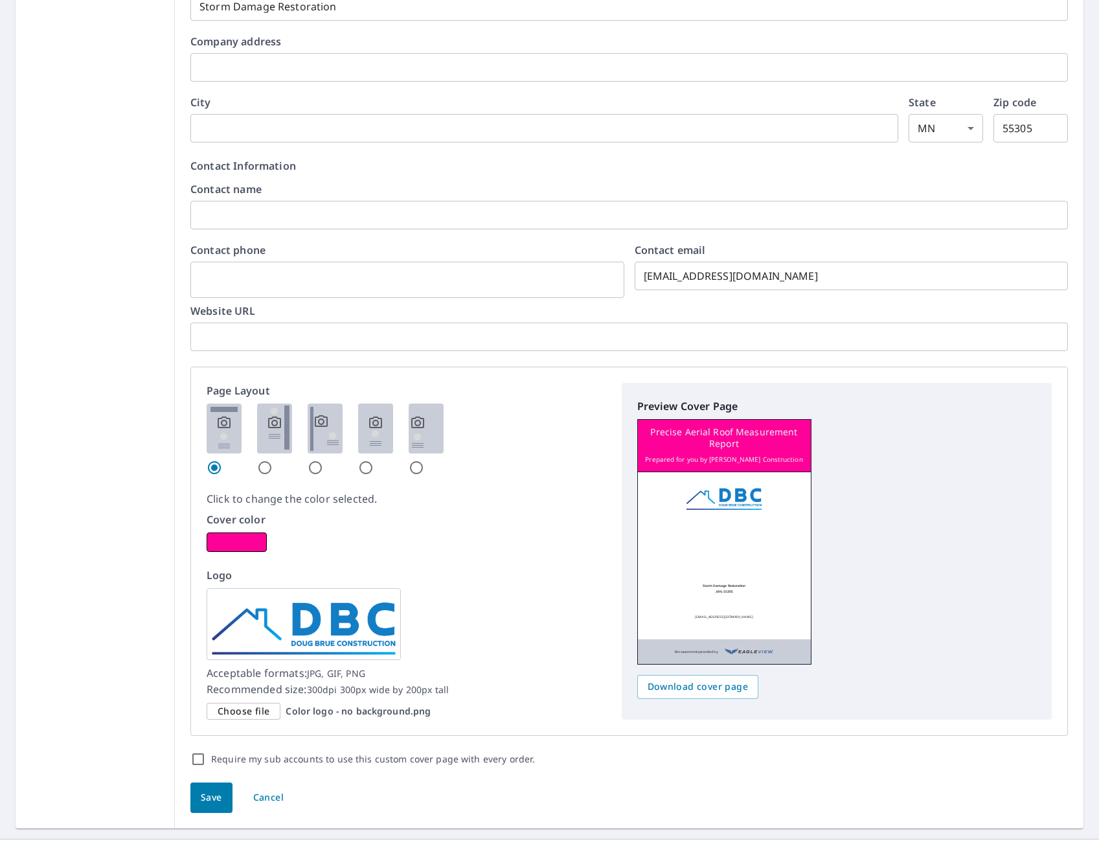
scroll to position [424, 0]
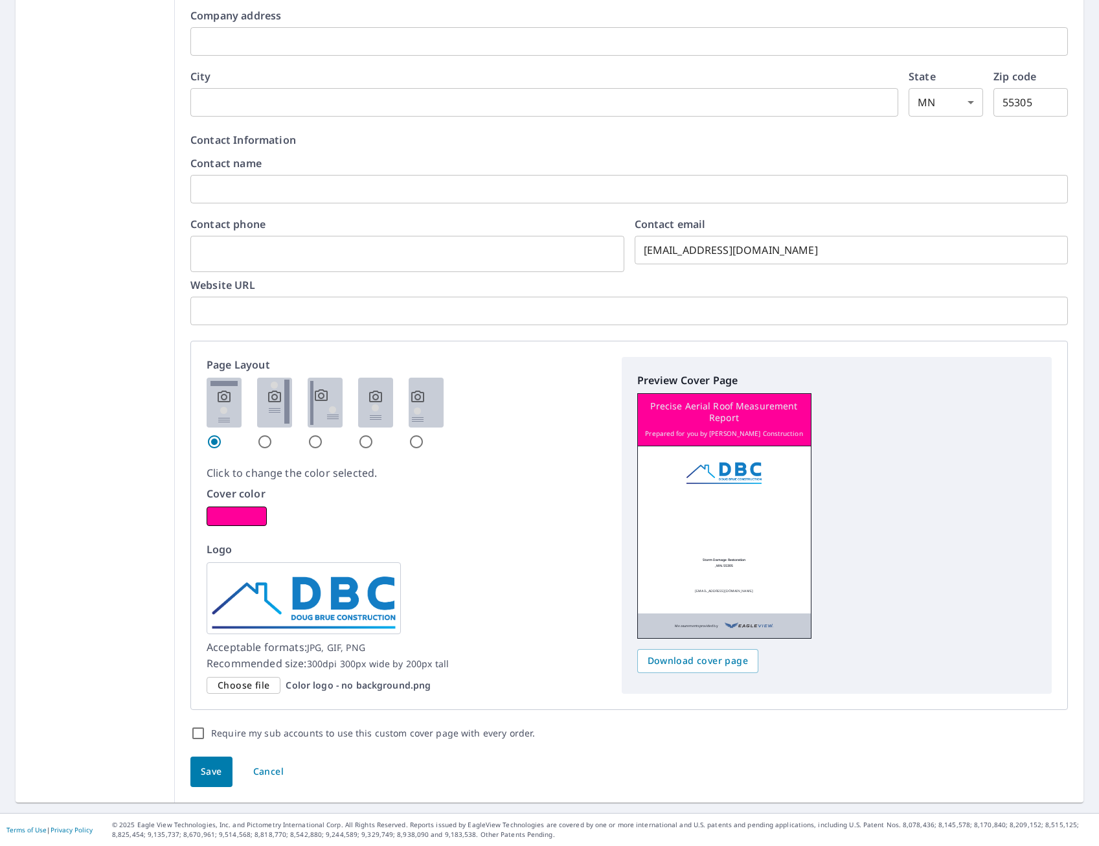
click at [255, 685] on span "Choose file" at bounding box center [244, 686] width 52 height 16
click at [0, 0] on input "Choose file Color logo - no background.png" at bounding box center [0, 0] width 0 height 0
click at [240, 516] on button "button" at bounding box center [237, 516] width 60 height 19
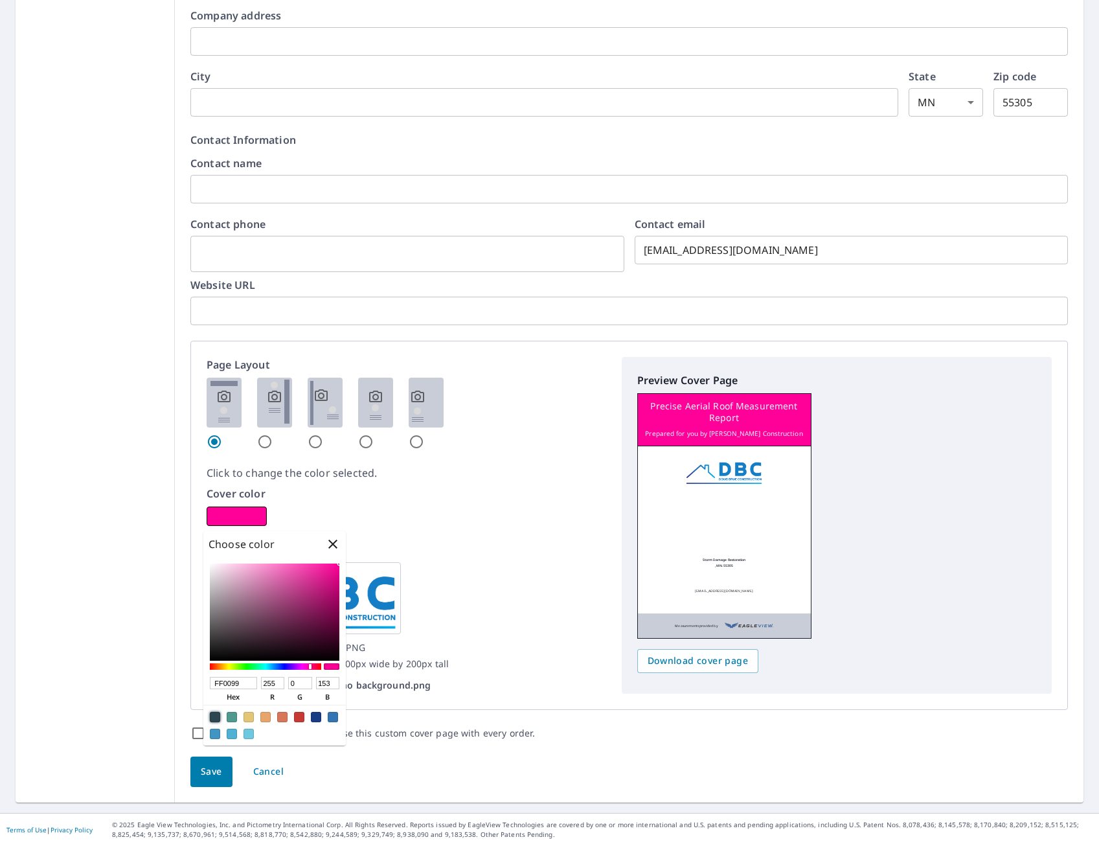
click at [212, 715] on div at bounding box center [215, 717] width 10 height 10
type input "2E4552"
type input "46"
type input "69"
type input "82"
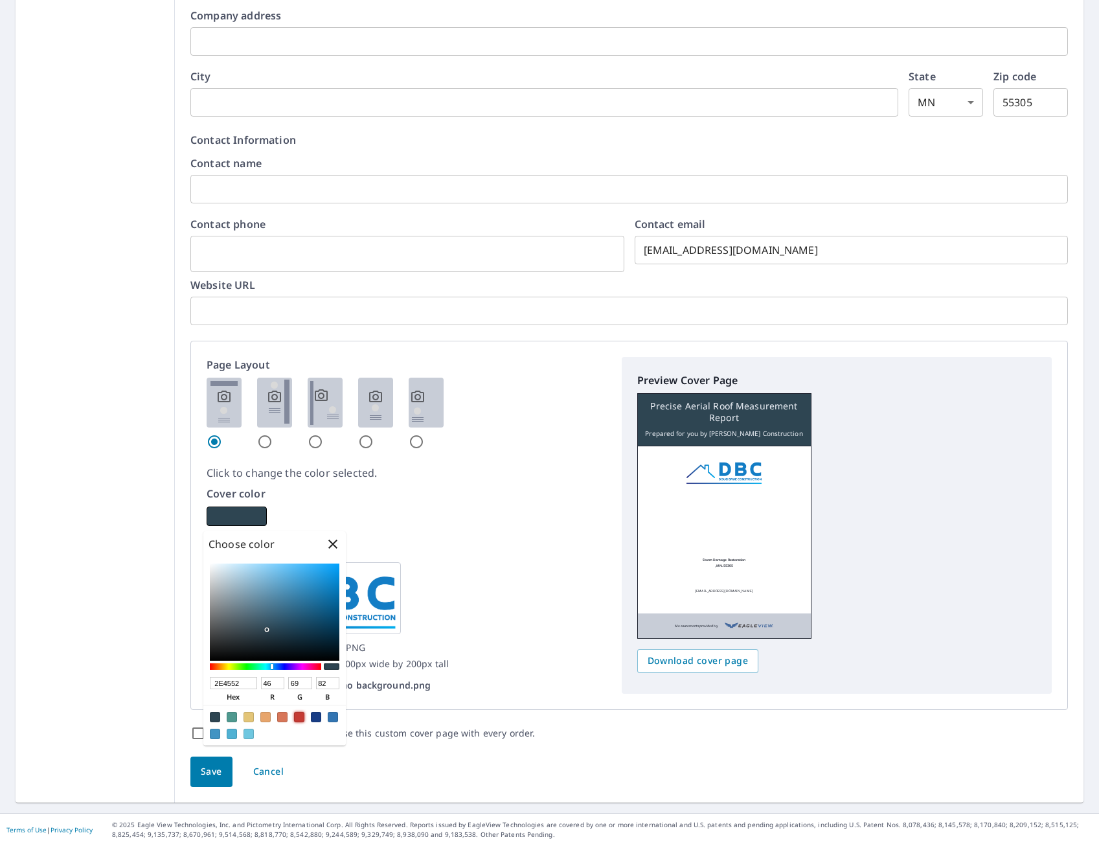
click at [298, 718] on div at bounding box center [299, 717] width 10 height 10
type input "C53A33"
type input "197"
type input "58"
type input "51"
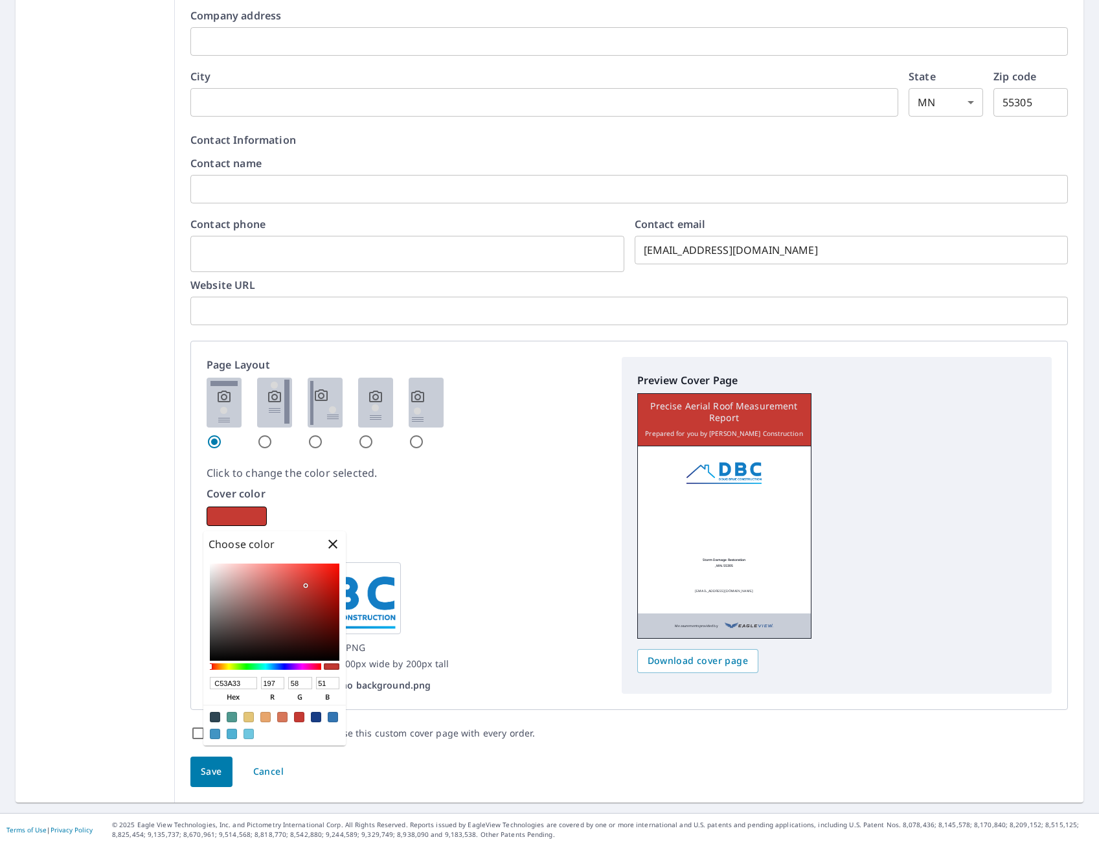
click at [231, 678] on input "C53A33" at bounding box center [233, 683] width 47 height 12
click at [231, 677] on input "C53A33" at bounding box center [233, 683] width 47 height 12
type input "CC0"
type input "204"
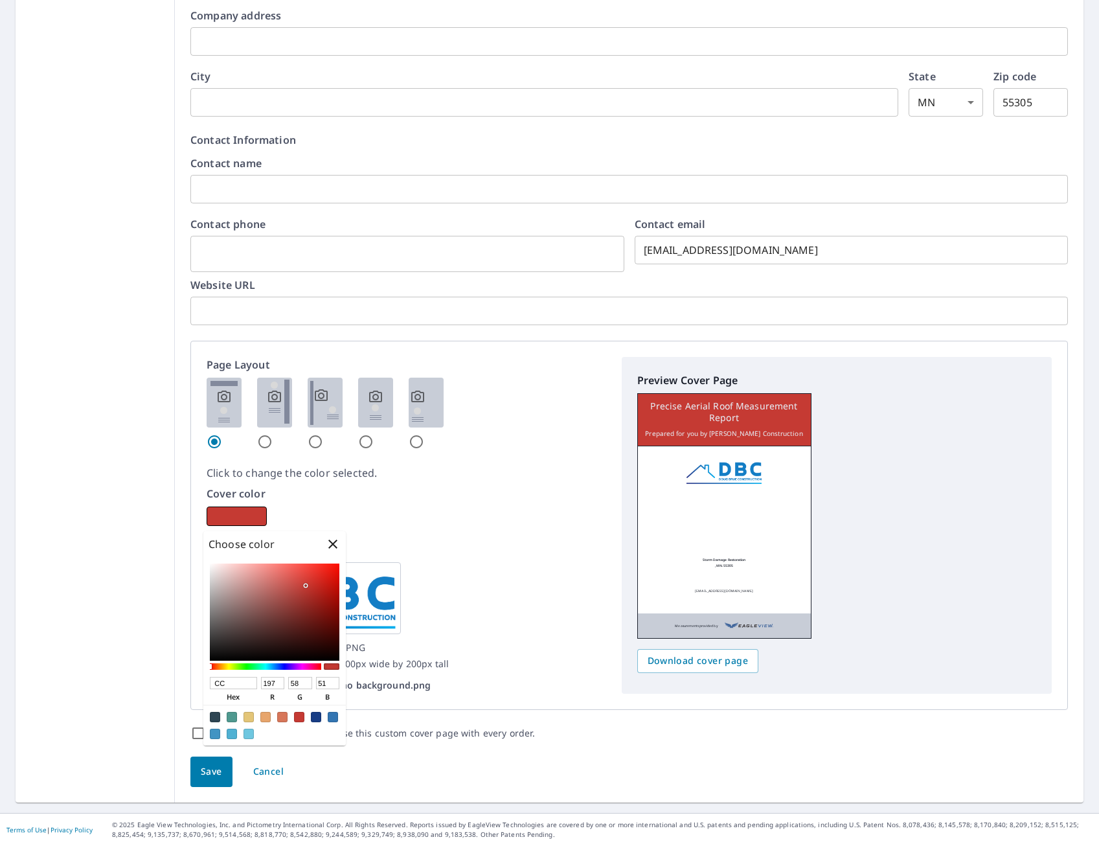
type input "204"
type input "0"
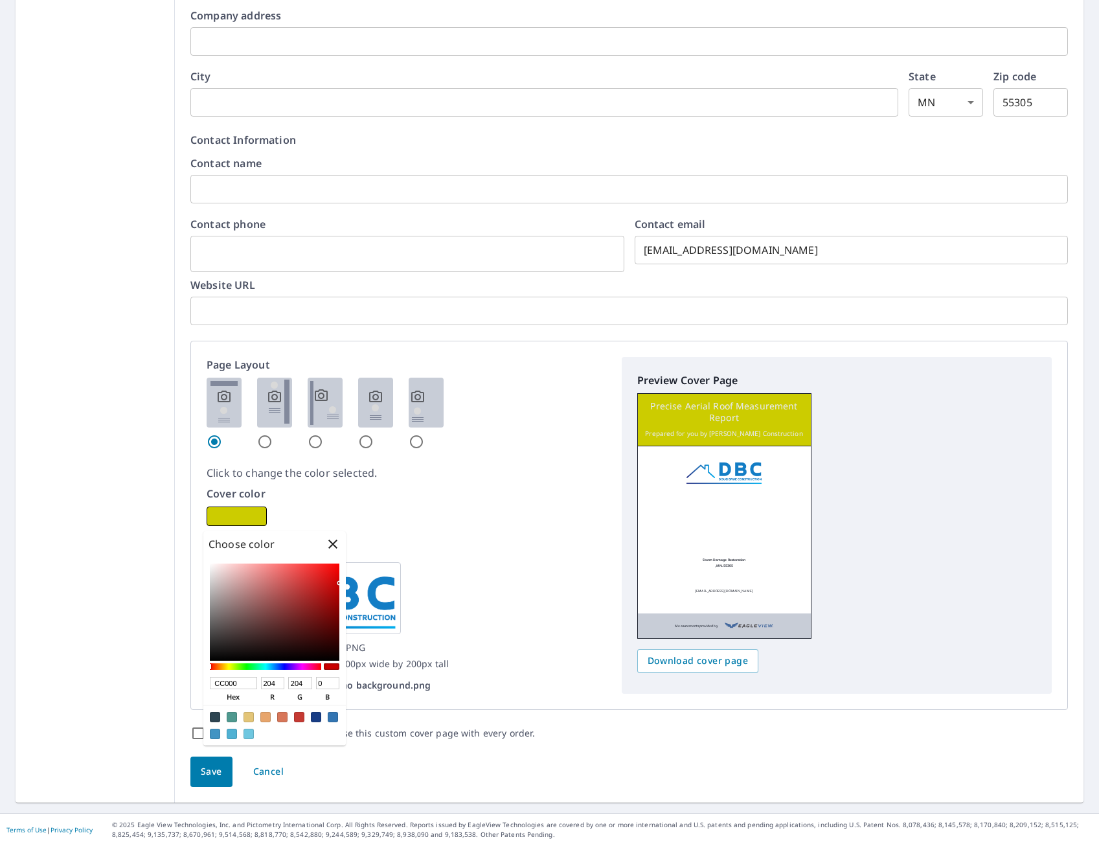
type input "CC0000"
type input "0"
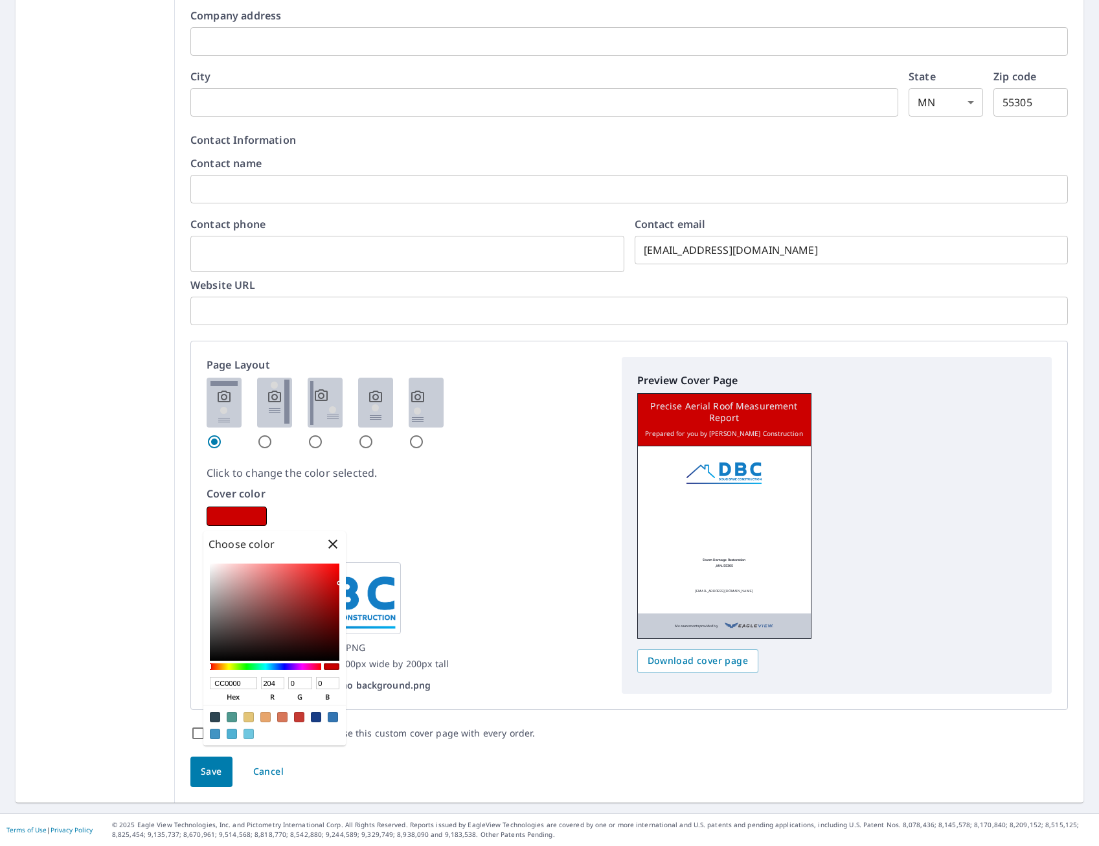
type input "CC0000"
click at [604, 591] on div "Page Layout Click to change the color selected. Cover color Logo Acceptable for…" at bounding box center [629, 525] width 878 height 369
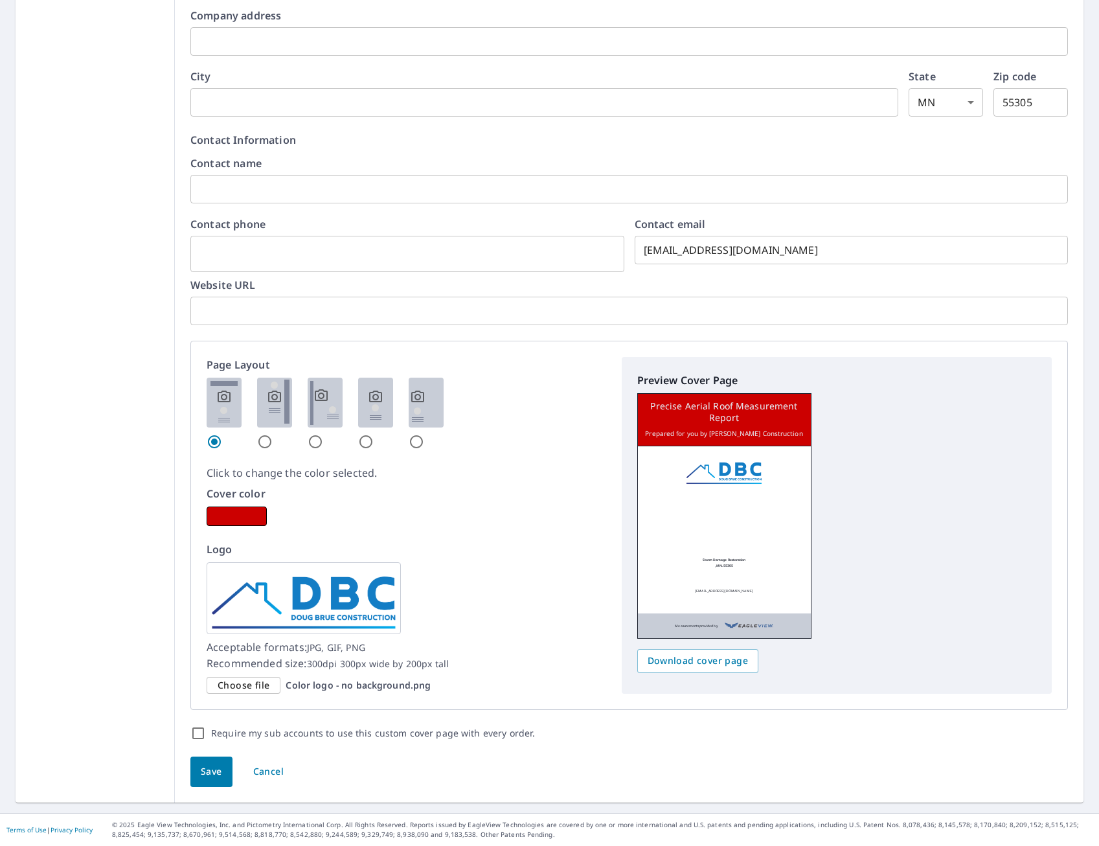
click at [249, 611] on img at bounding box center [304, 598] width 194 height 72
click at [225, 688] on span "Choose file" at bounding box center [244, 686] width 52 height 16
click at [0, 0] on input "Choose file Color logo - no background.png" at bounding box center [0, 0] width 0 height 0
click at [266, 689] on div "Choose file" at bounding box center [244, 685] width 74 height 17
click at [0, 0] on input "Choose file Color logo - no background.png" at bounding box center [0, 0] width 0 height 0
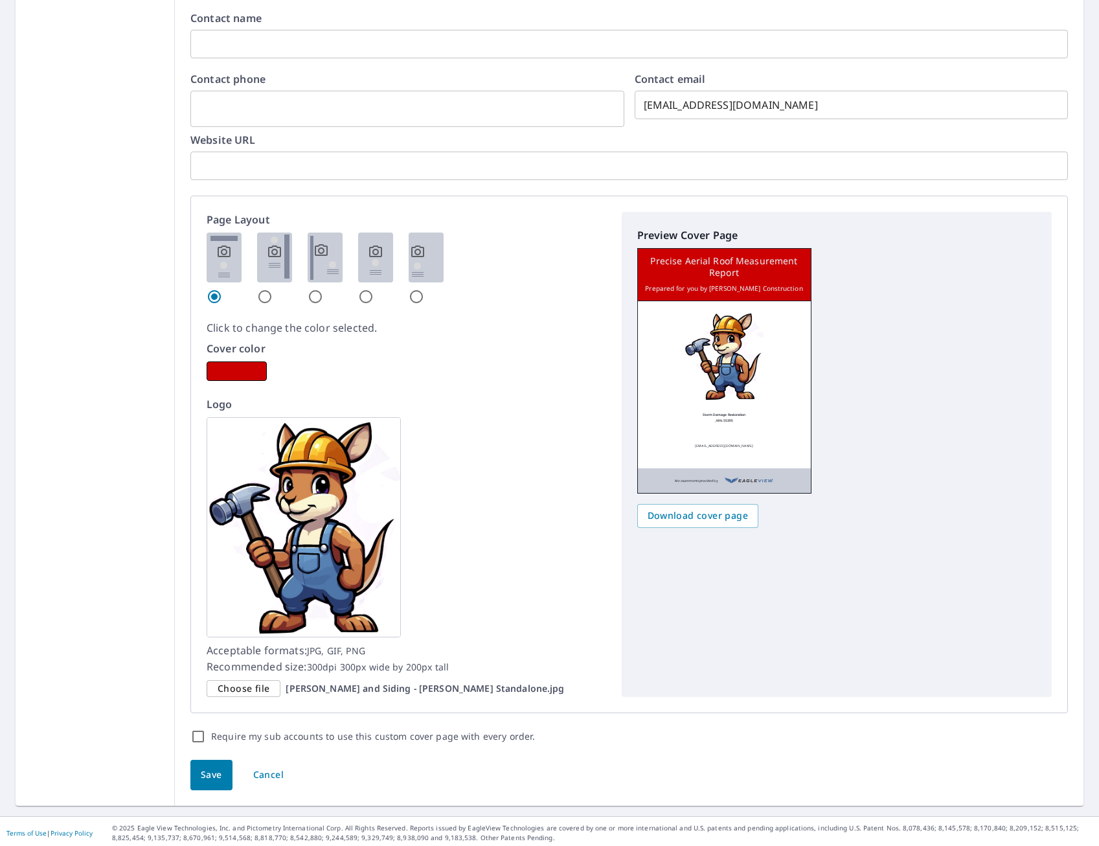
scroll to position [573, 0]
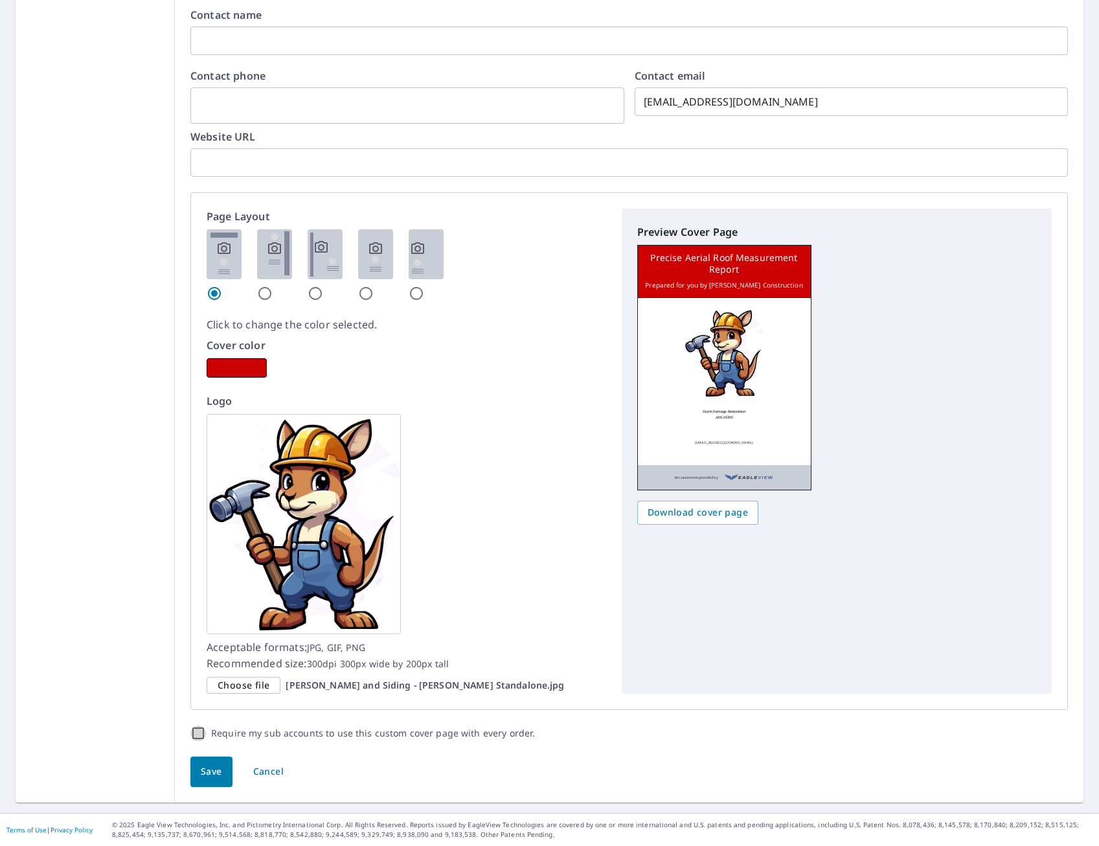
click at [196, 738] on input "Require my sub accounts to use this custom cover page with every order." at bounding box center [198, 734] width 16 height 16
checkbox input "true"
click at [203, 780] on button "Save" at bounding box center [211, 772] width 42 height 30
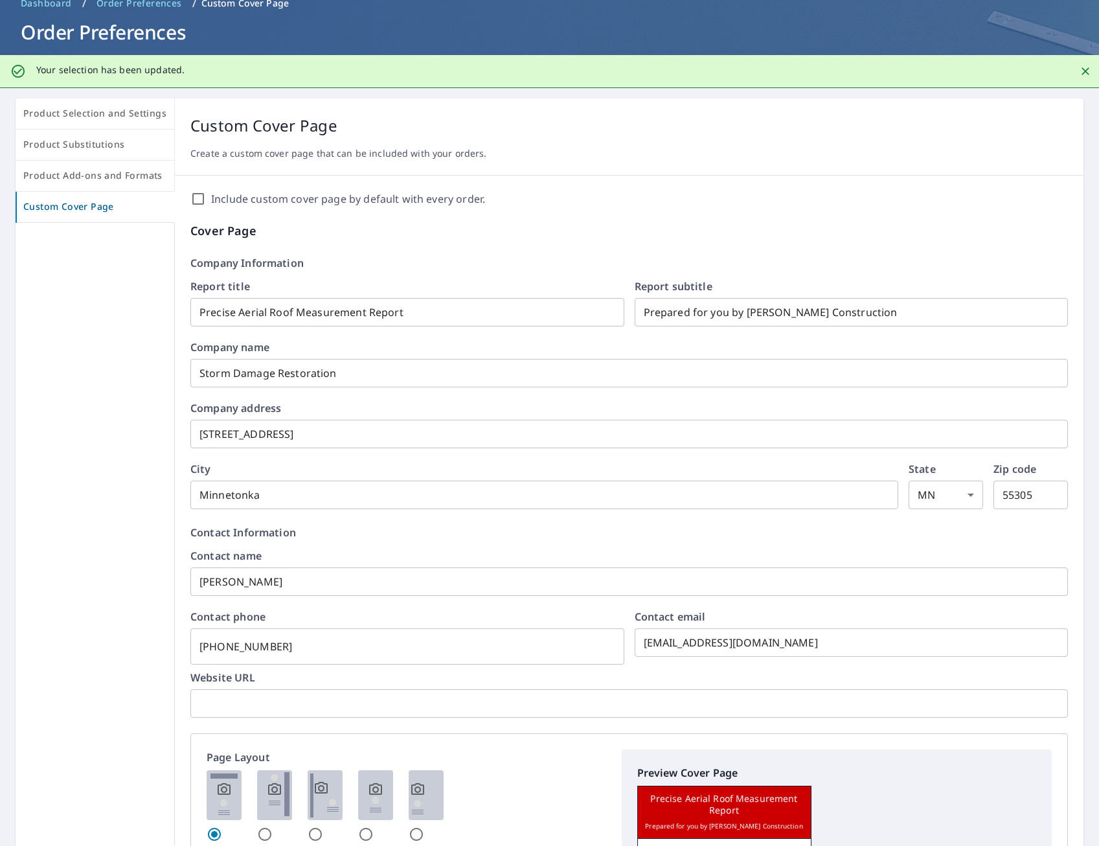
scroll to position [130, 0]
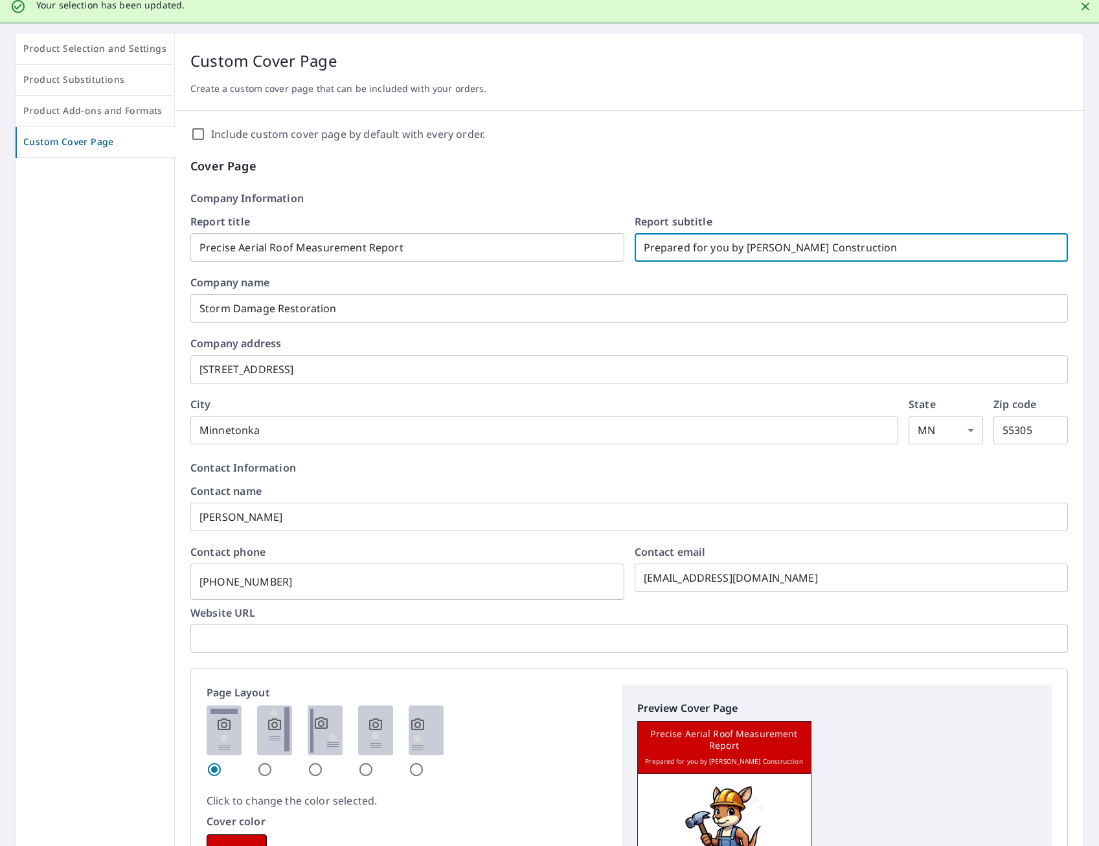
drag, startPoint x: 947, startPoint y: 244, endPoint x: 570, endPoint y: 221, distance: 377.7
click at [570, 221] on div "Report title Precise Aerial Roof Measurement Report ​ Report subtitle Prepared …" at bounding box center [629, 238] width 878 height 45
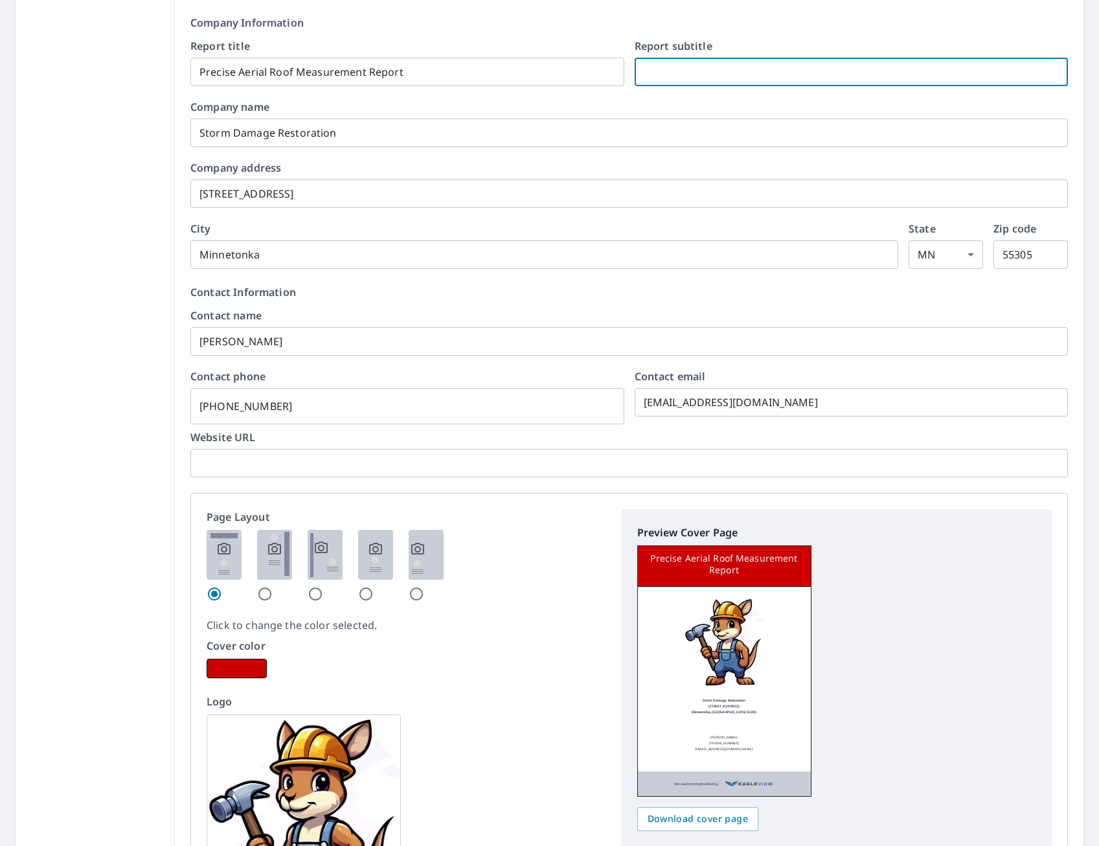
scroll to position [259, 0]
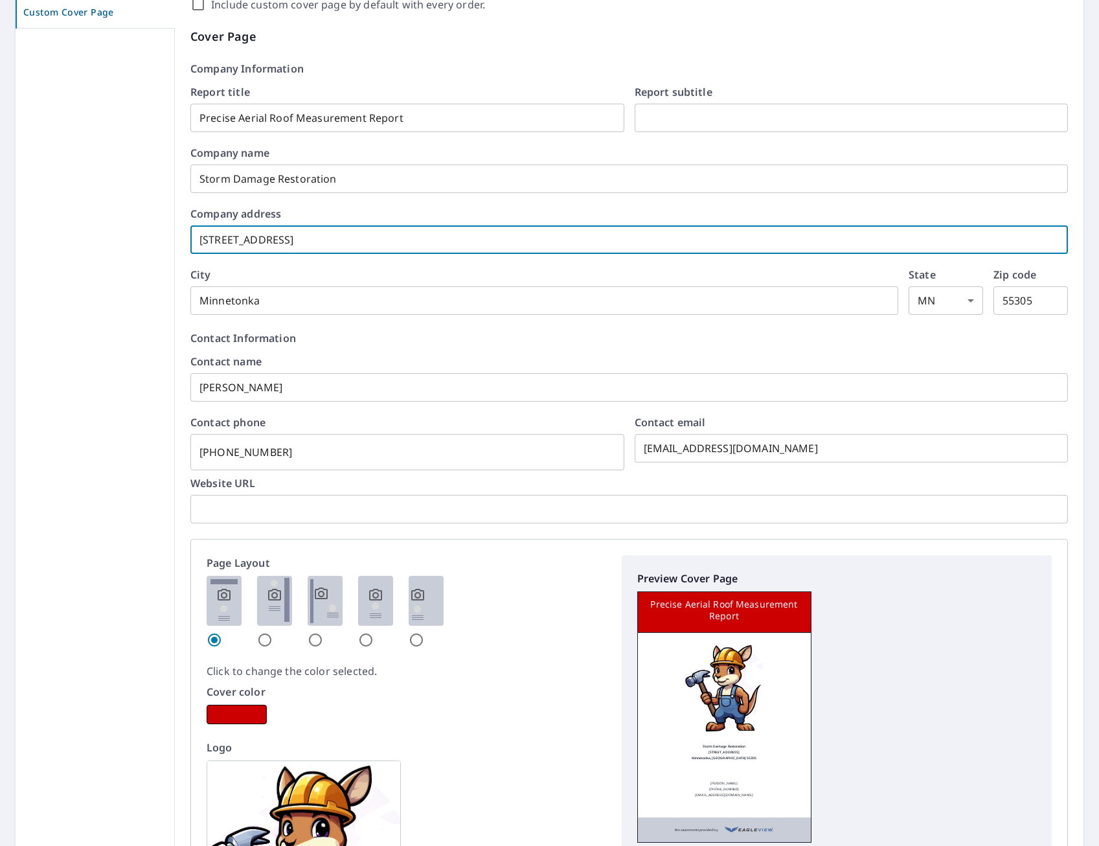
drag, startPoint x: 395, startPoint y: 237, endPoint x: 101, endPoint y: 199, distance: 296.6
click at [102, 198] on div "Product Selection and Settings Product Substitutions Product Add-ons and Format…" at bounding box center [550, 526] width 1068 height 1245
type input "[STREET_ADDRESS]"
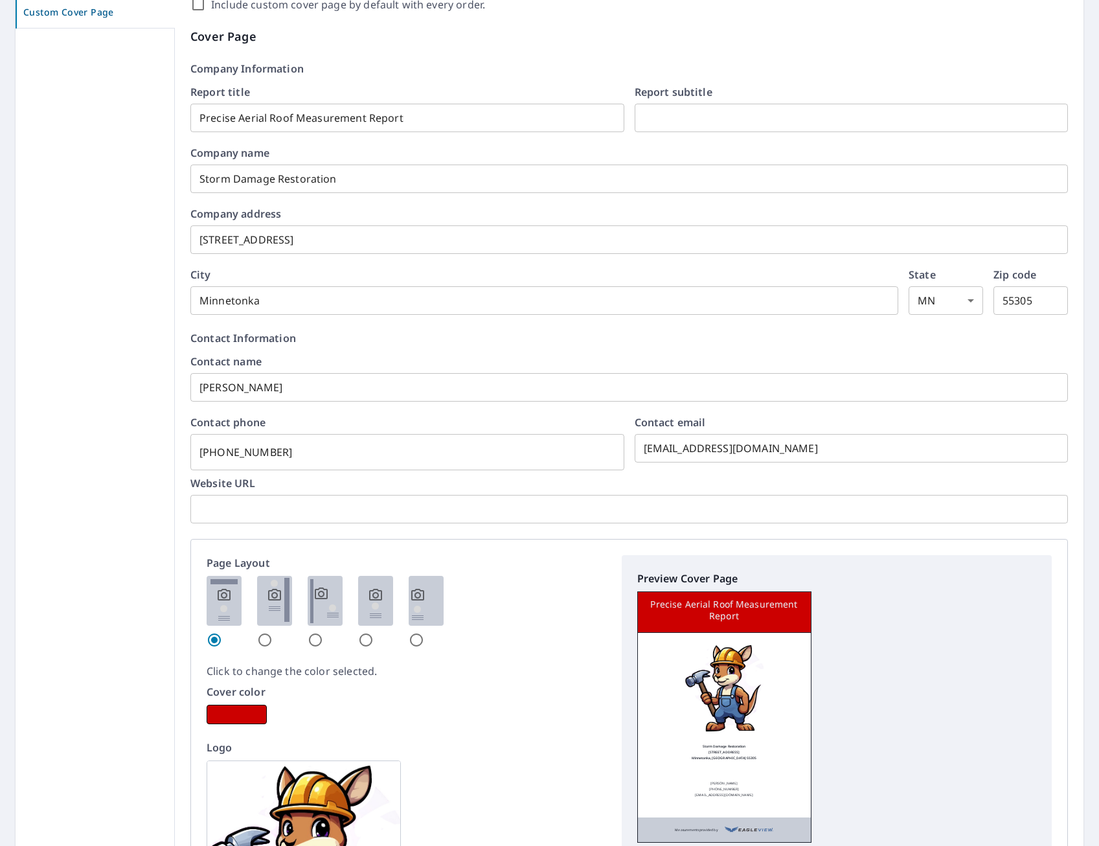
click at [263, 200] on form "Report title Precise Aerial Roof Measurement Report ​ Report subtitle ​ Company…" at bounding box center [629, 201] width 878 height 228
click at [746, 103] on input "text" at bounding box center [852, 118] width 434 height 36
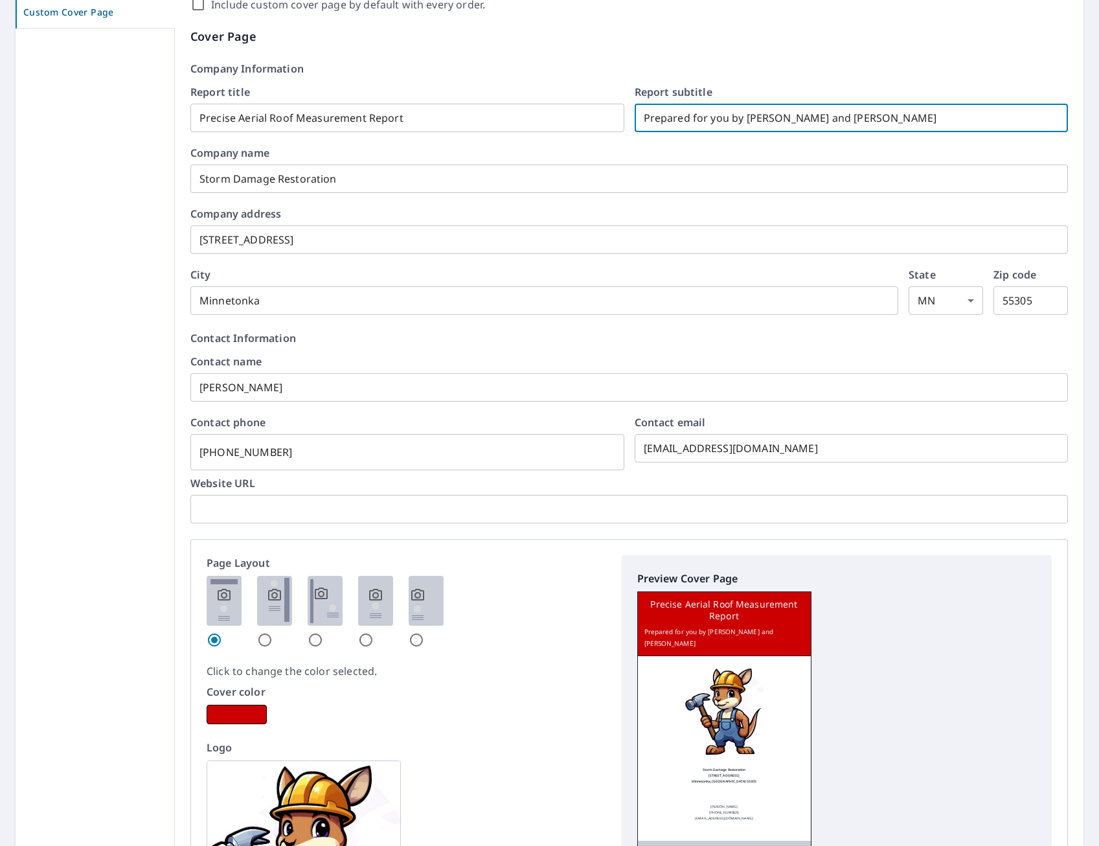
type input "Prepared for you by [PERSON_NAME] and [PERSON_NAME]"
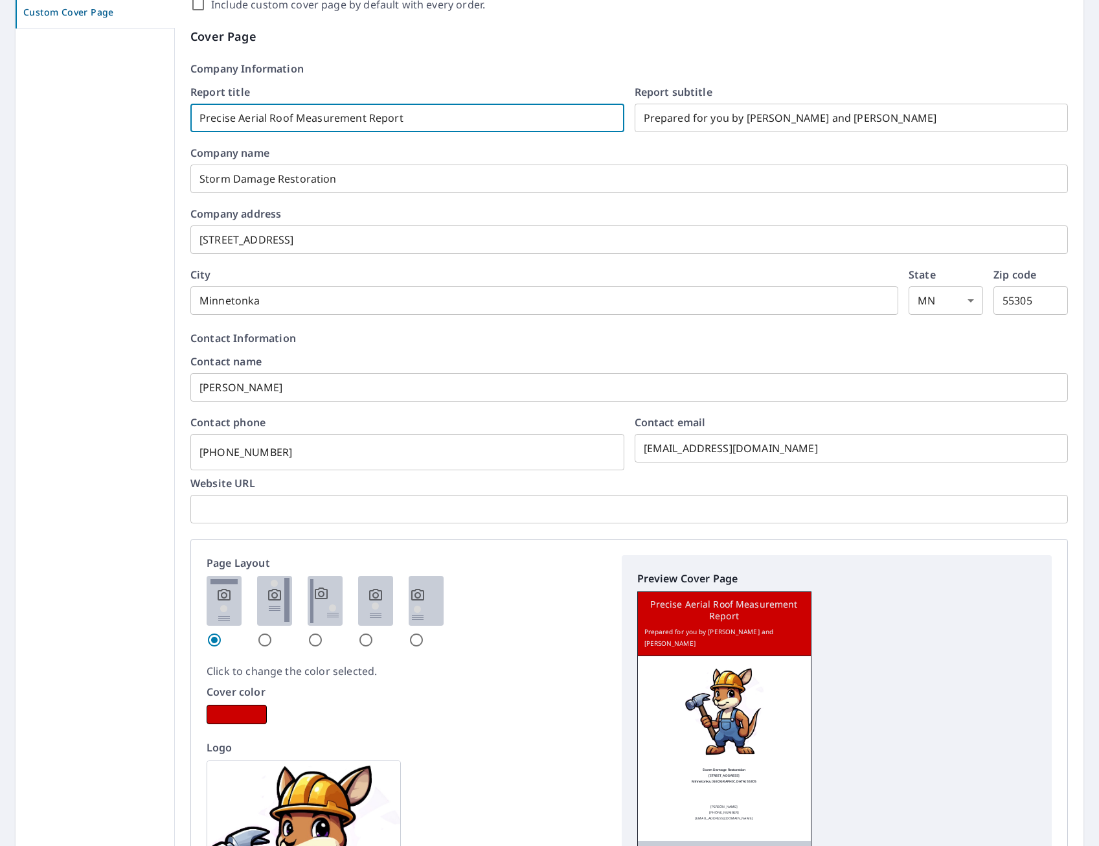
click at [435, 125] on input "Precise Aerial Roof Measurement Report" at bounding box center [407, 118] width 434 height 36
drag, startPoint x: 435, startPoint y: 124, endPoint x: 56, endPoint y: 102, distance: 379.6
click at [56, 102] on div "Product Selection and Settings Product Substitutions Product Add-ons and Format…" at bounding box center [550, 526] width 1068 height 1245
click at [126, 184] on div at bounding box center [95, 589] width 159 height 1121
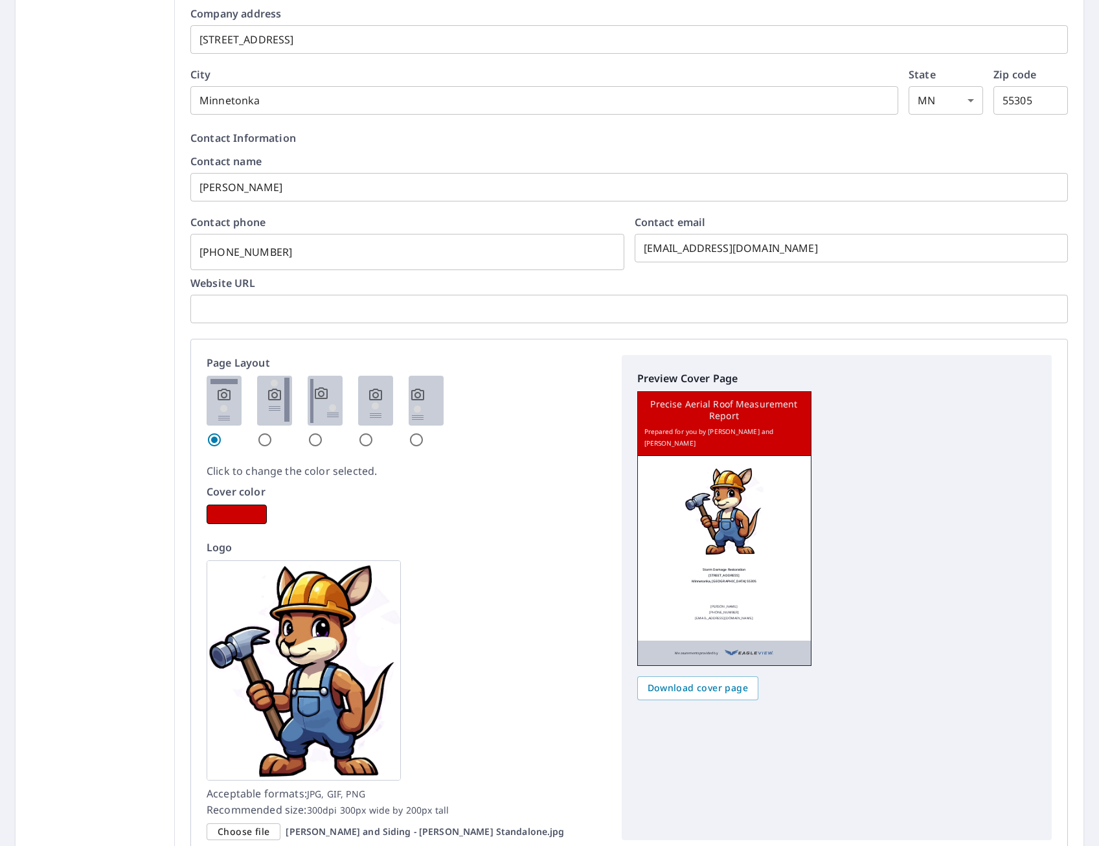
scroll to position [217, 0]
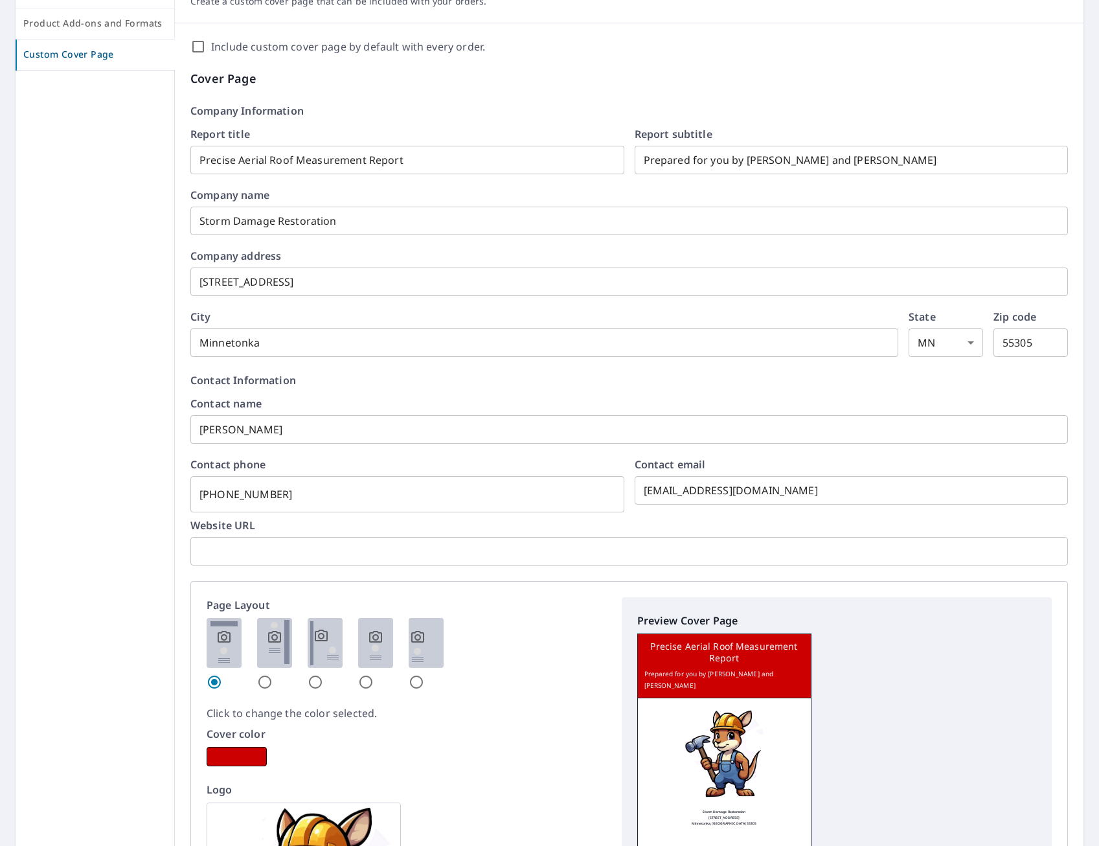
click at [309, 532] on div "Website URL ​" at bounding box center [629, 542] width 878 height 45
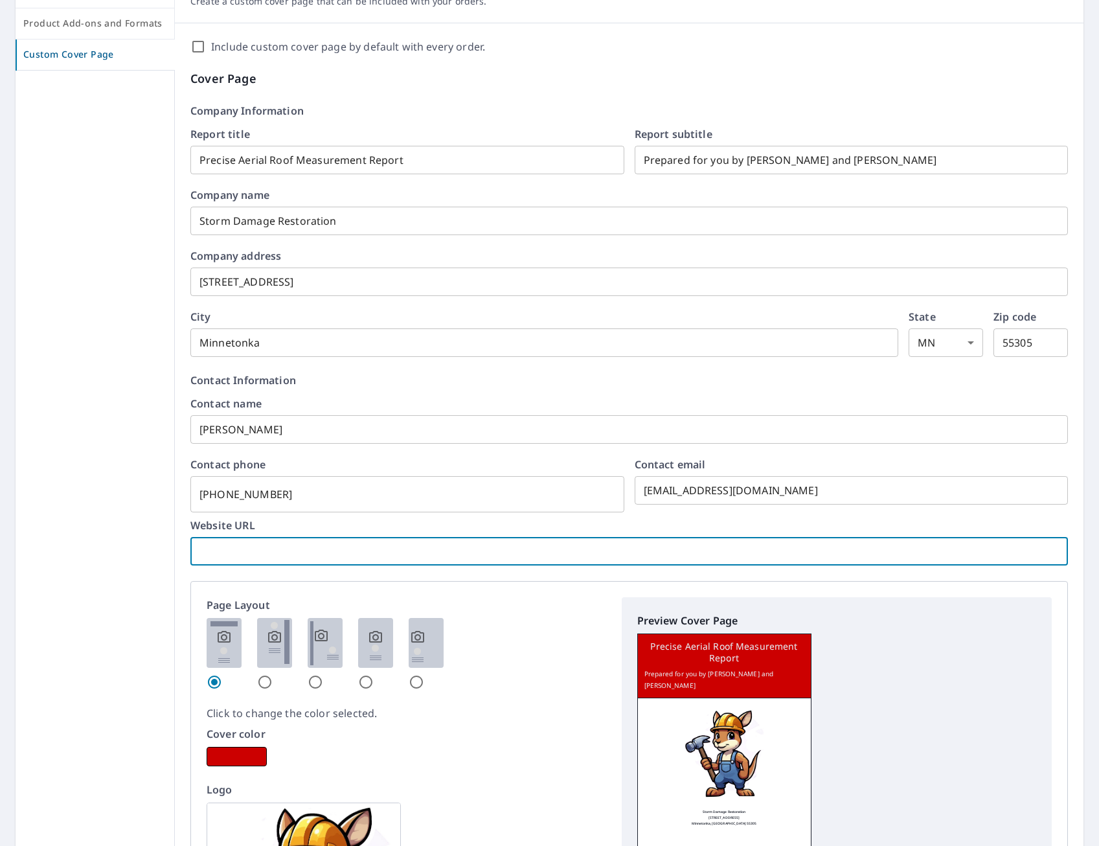
click at [300, 556] on input "text" at bounding box center [629, 551] width 878 height 36
type input "[DOMAIN_NAME]"
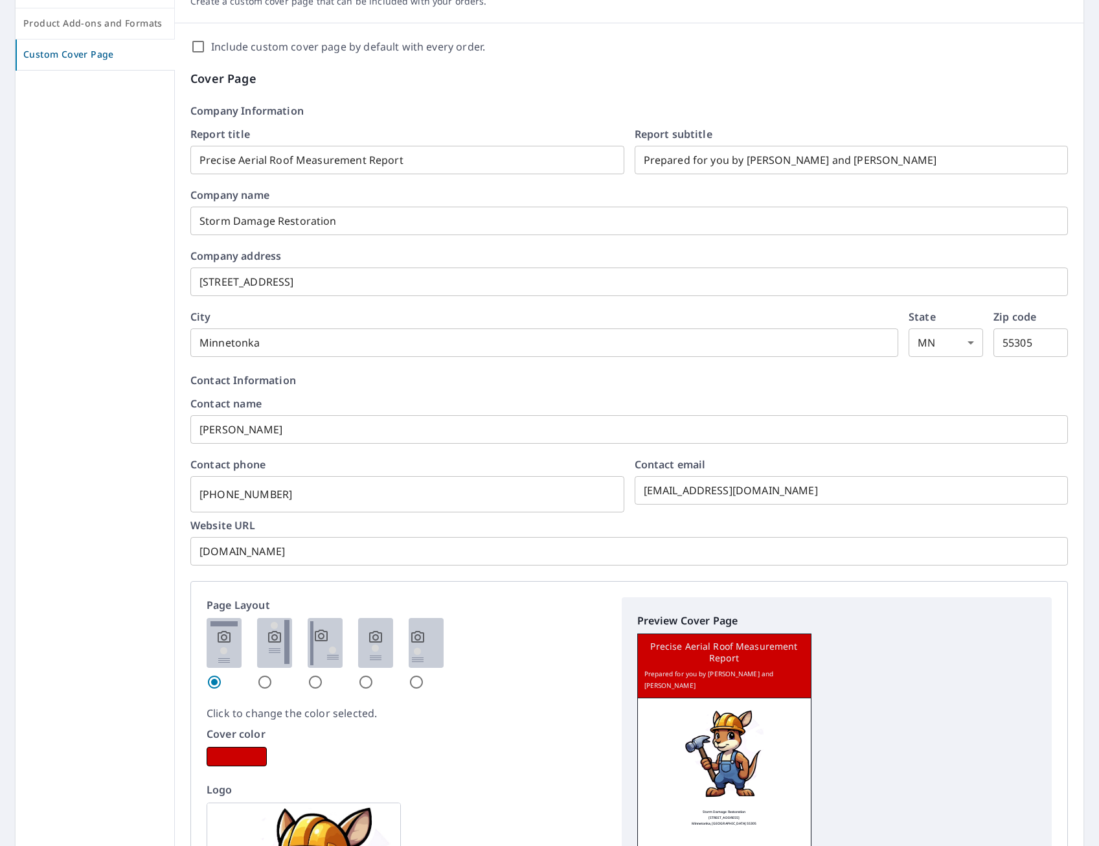
drag, startPoint x: 270, startPoint y: 524, endPoint x: 279, endPoint y: 520, distance: 10.1
click at [279, 520] on form "Contact name [PERSON_NAME] ​ Contact phone [PHONE_NUMBER] ​ Contact email [EMAI…" at bounding box center [629, 481] width 878 height 167
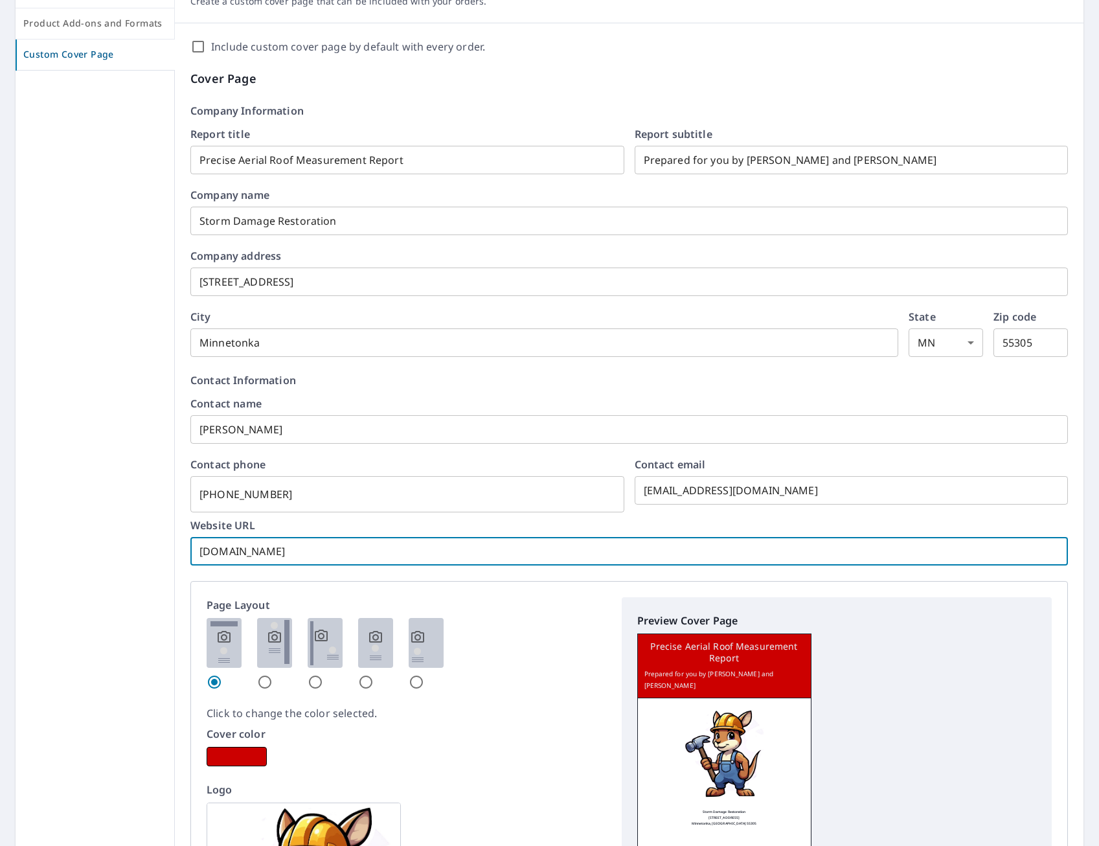
click at [658, 545] on input "[DOMAIN_NAME]" at bounding box center [629, 551] width 878 height 36
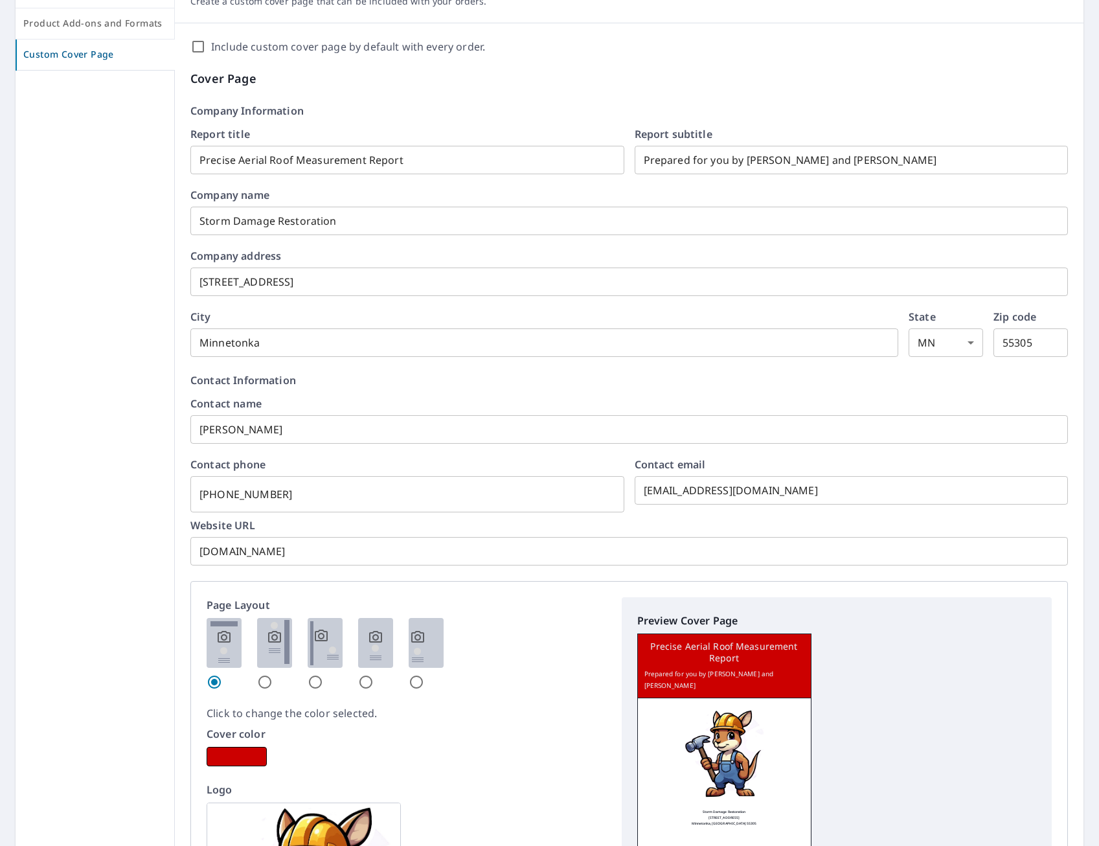
click at [667, 520] on form "Contact name [PERSON_NAME] ​ Contact phone [PHONE_NUMBER] ​ Contact email [EMAI…" at bounding box center [629, 481] width 878 height 167
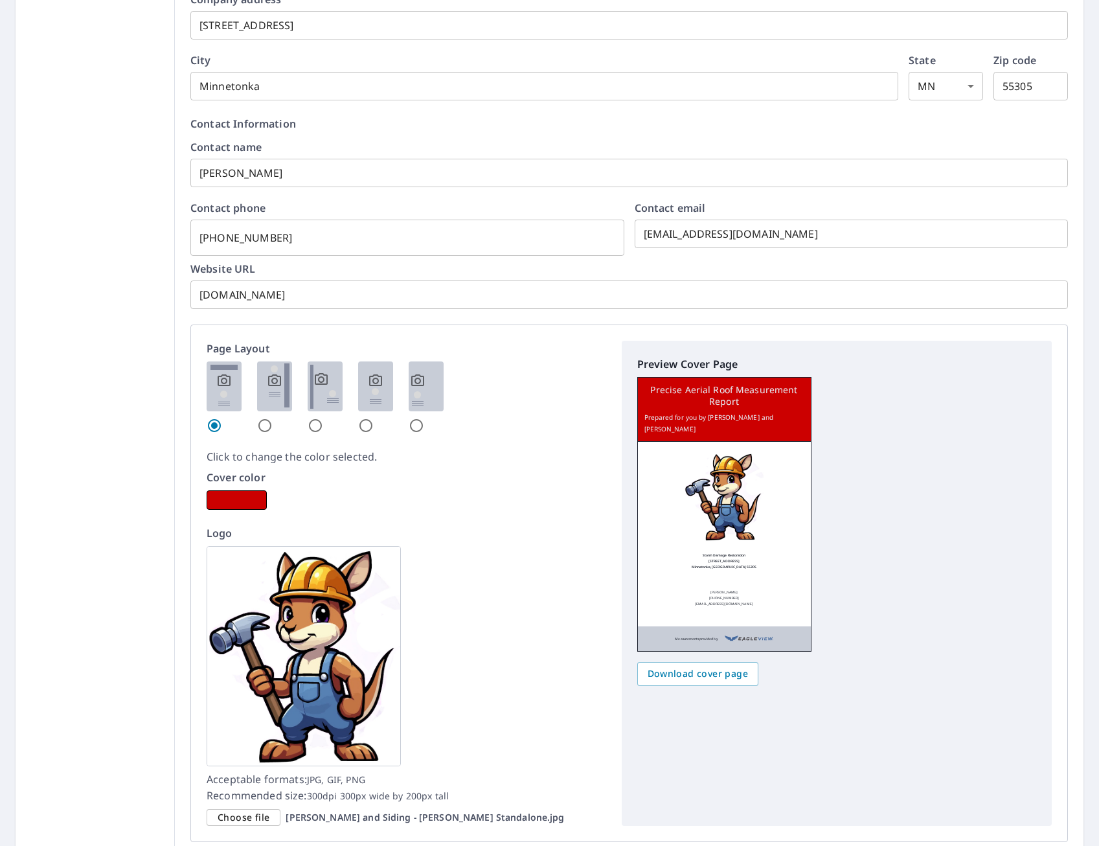
scroll to position [476, 0]
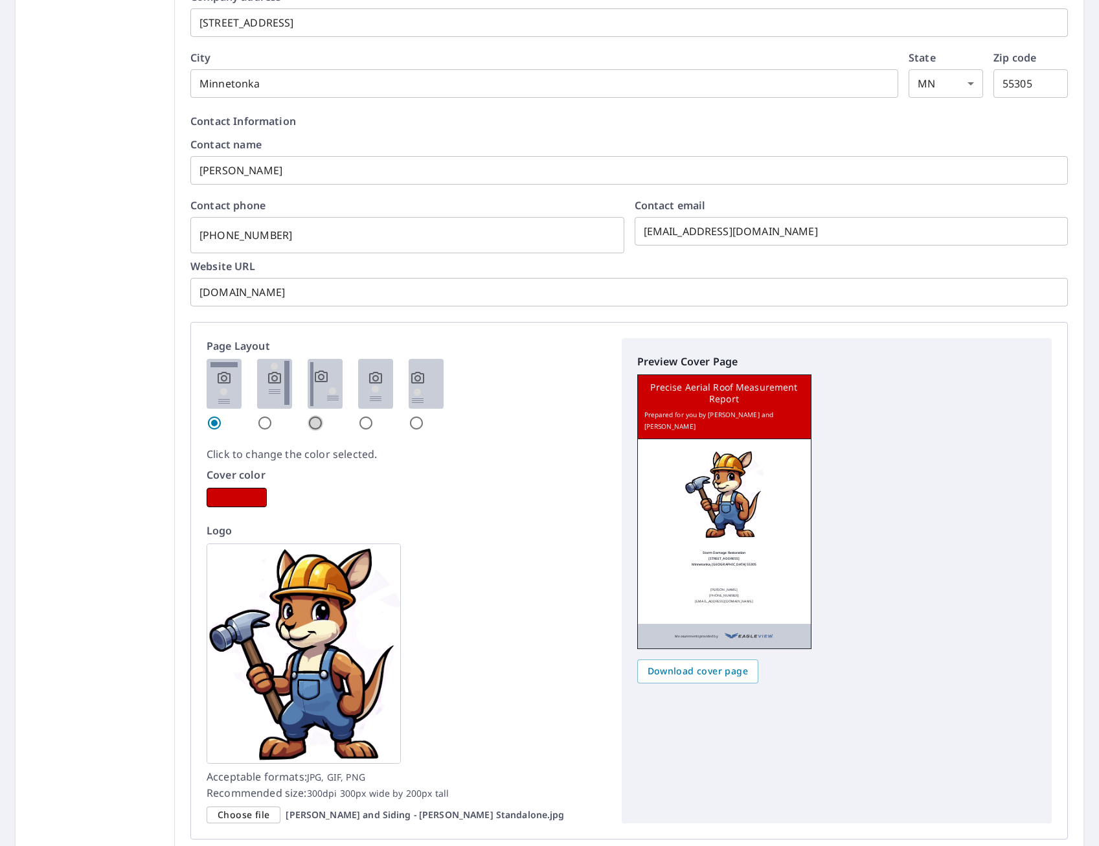
click at [318, 422] on input "radio" at bounding box center [316, 423] width 16 height 16
radio input "true"
checkbox input "true"
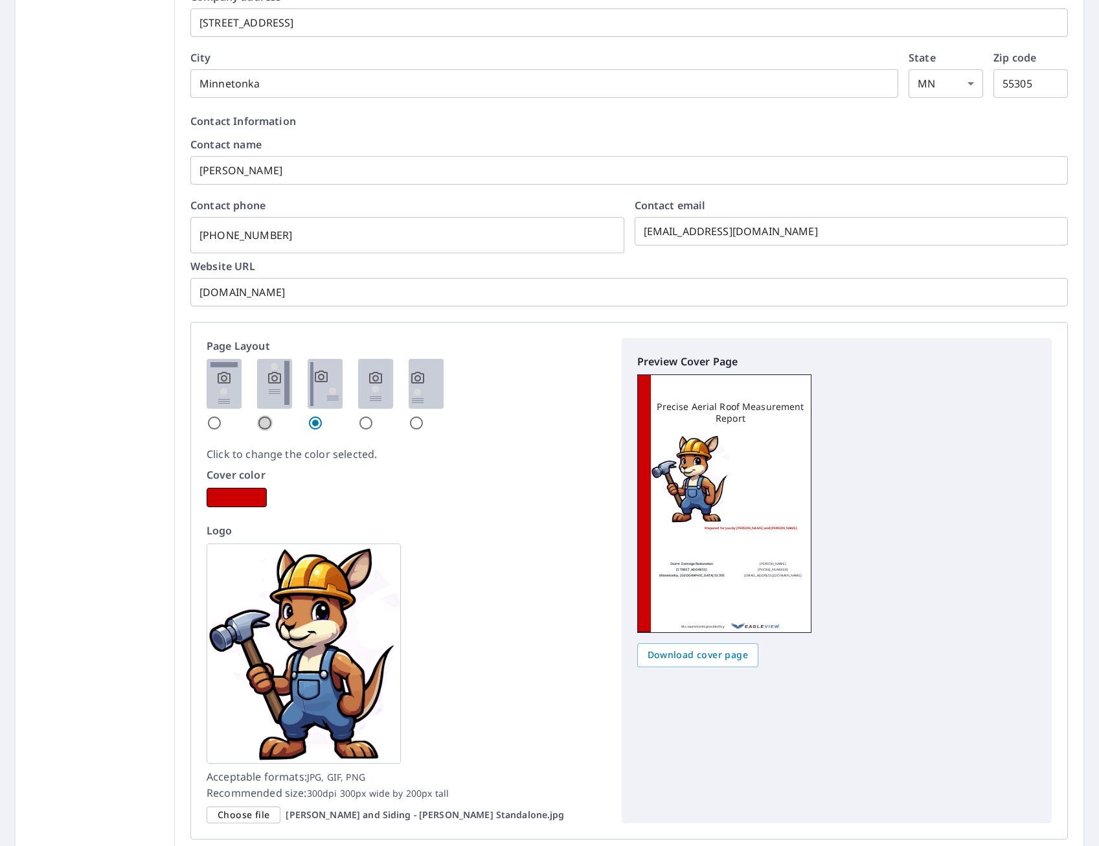
click at [266, 426] on input "radio" at bounding box center [265, 423] width 16 height 16
radio input "true"
checkbox input "true"
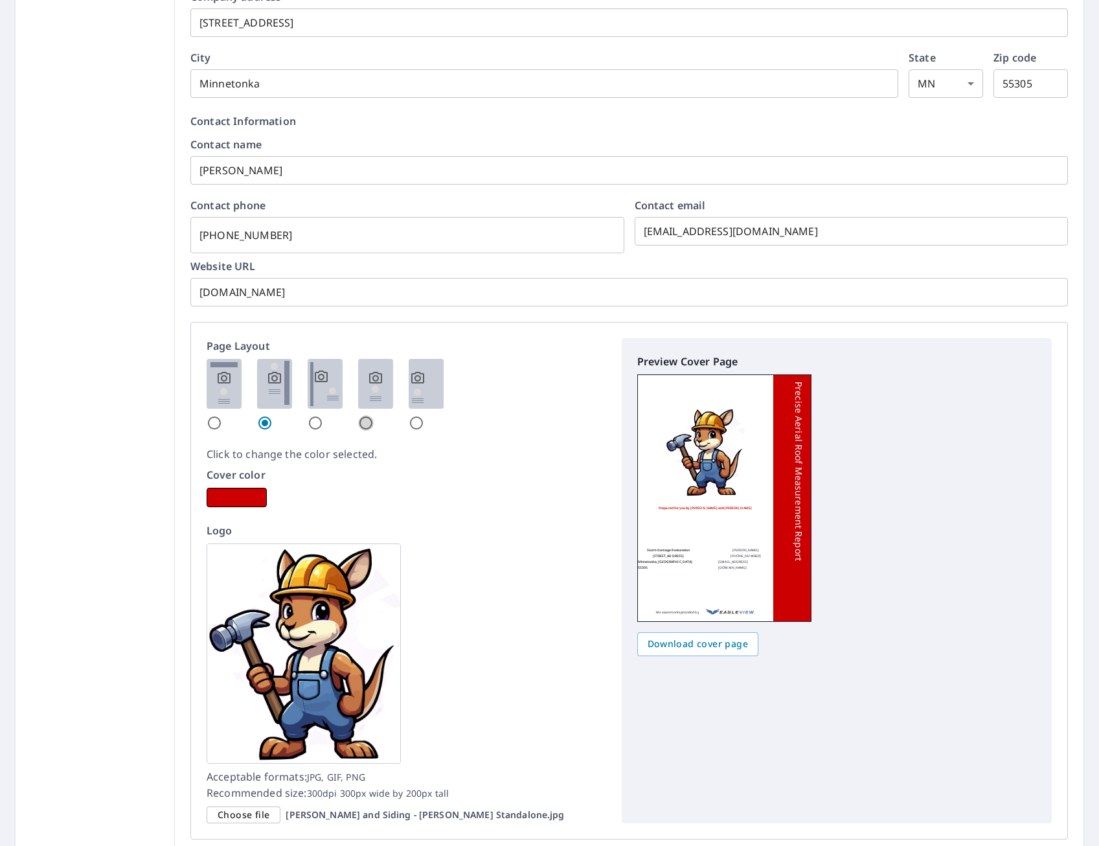
click at [360, 422] on input "radio" at bounding box center [366, 423] width 16 height 16
radio input "true"
checkbox input "true"
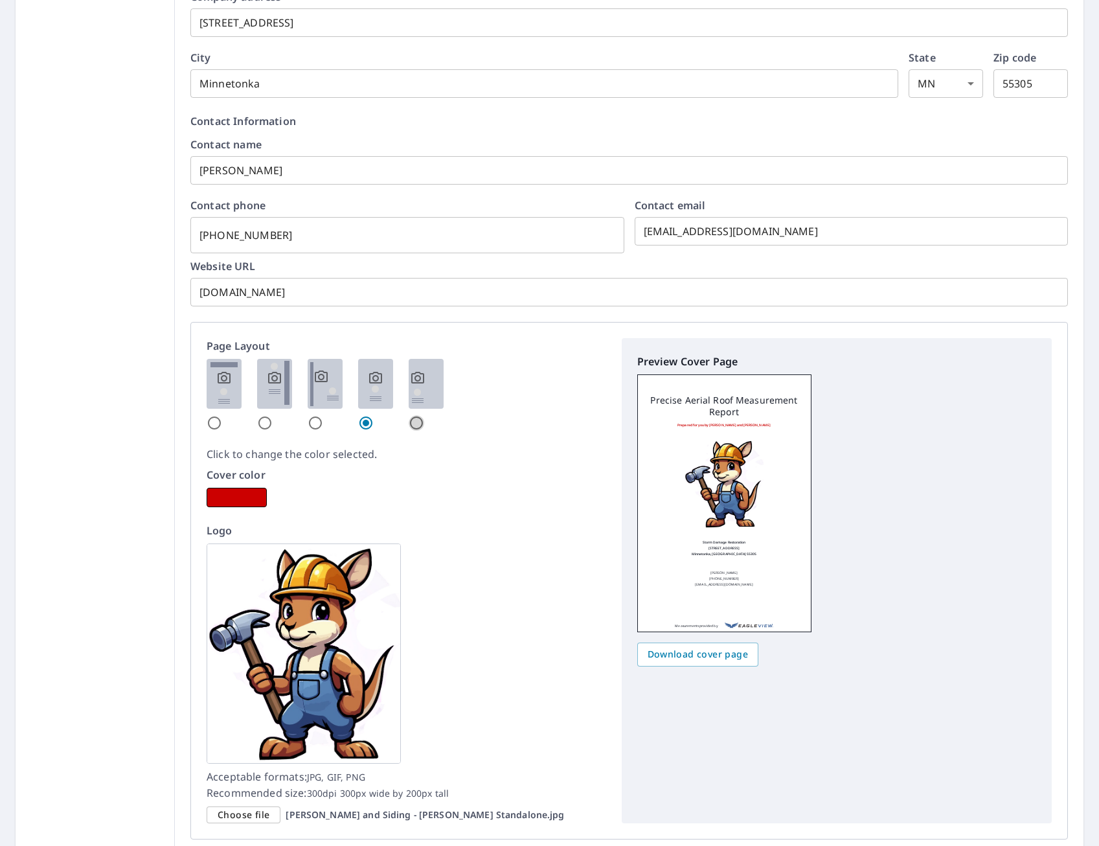
click at [411, 421] on input "radio" at bounding box center [417, 423] width 16 height 16
radio input "true"
checkbox input "true"
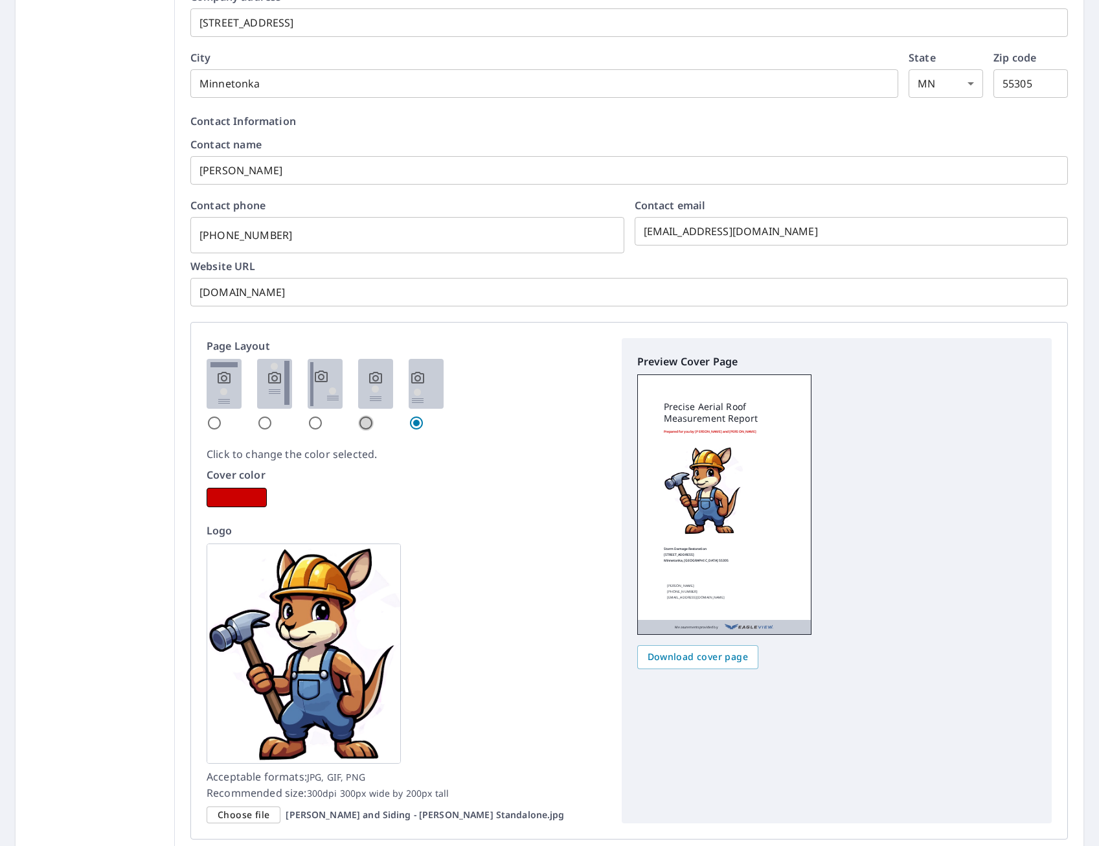
click at [358, 427] on input "radio" at bounding box center [366, 423] width 16 height 16
radio input "true"
checkbox input "true"
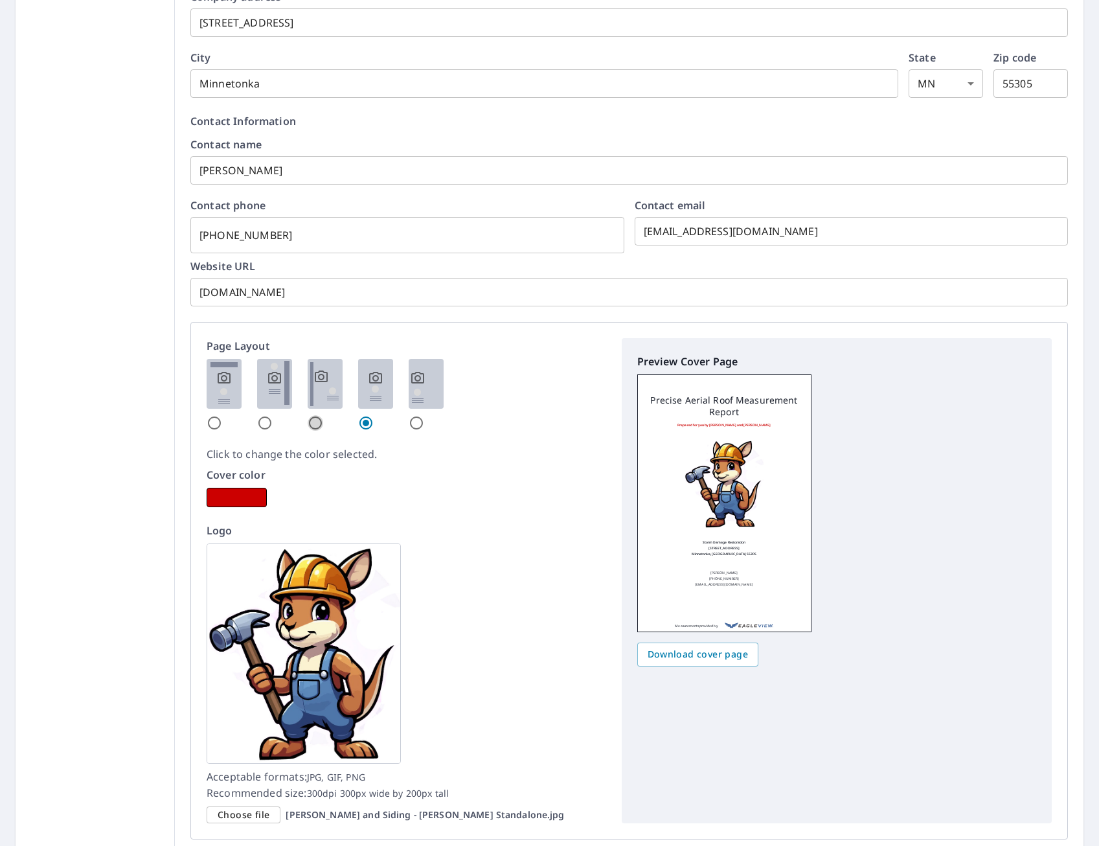
click at [317, 422] on input "radio" at bounding box center [316, 423] width 16 height 16
radio input "true"
checkbox input "true"
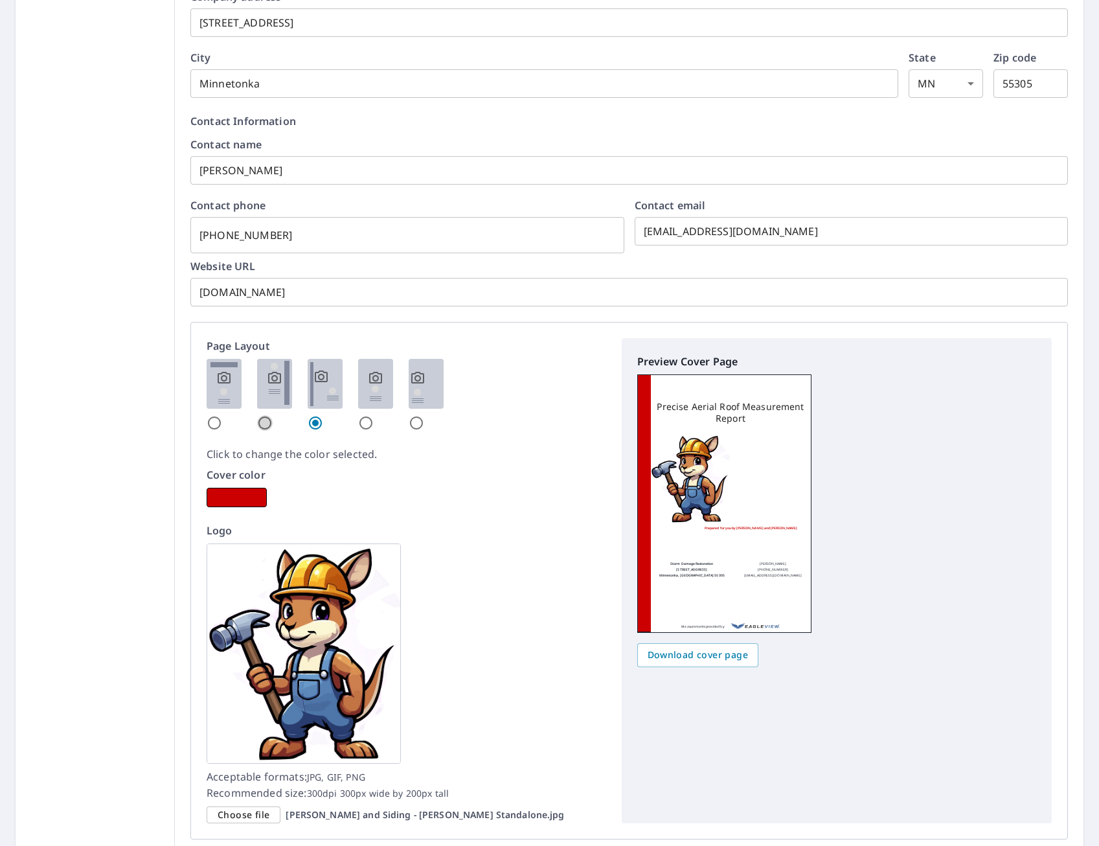
click at [264, 423] on input "radio" at bounding box center [265, 423] width 16 height 16
radio input "true"
checkbox input "true"
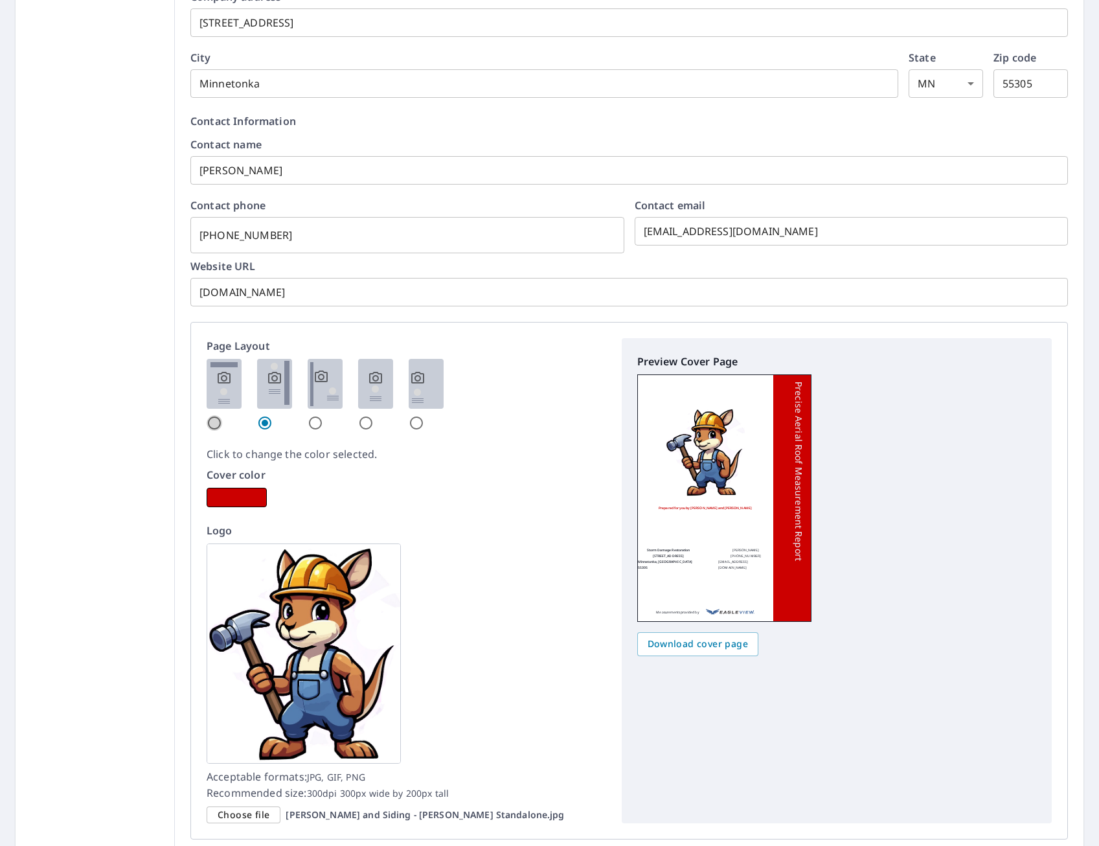
click at [212, 427] on input "radio" at bounding box center [215, 423] width 16 height 16
radio input "true"
checkbox input "true"
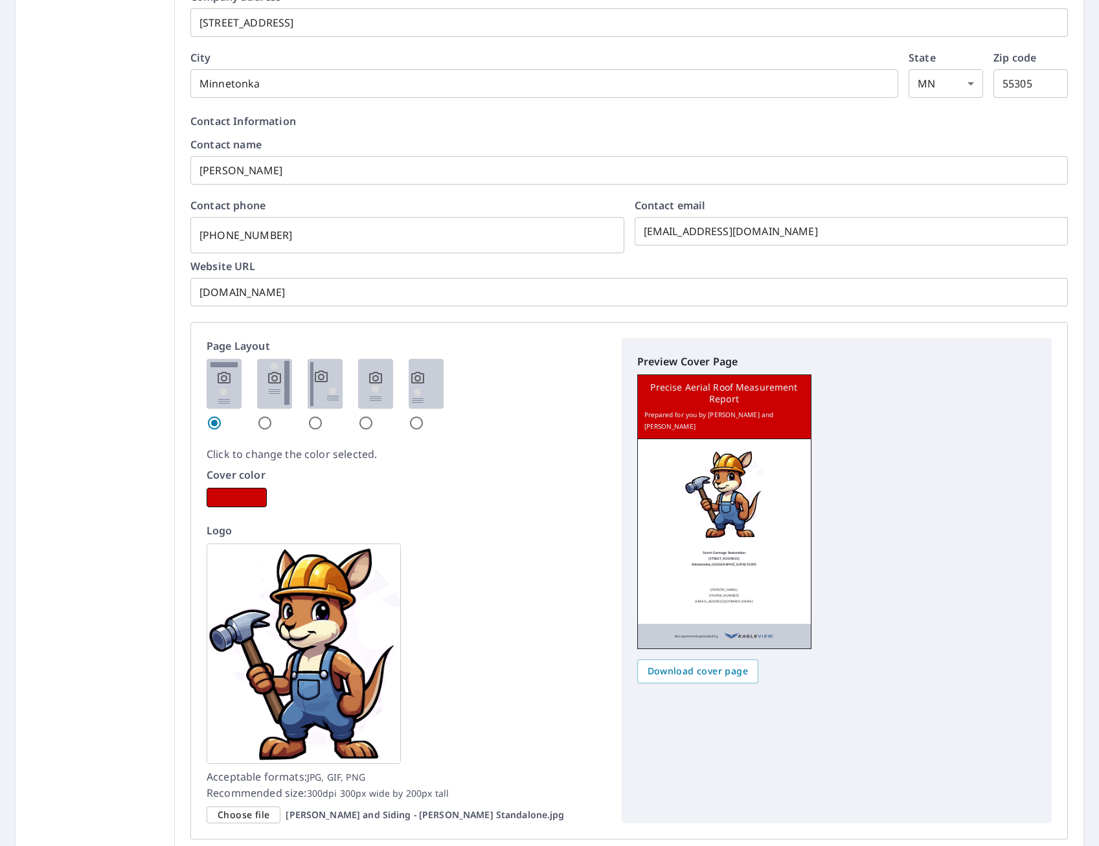
click at [265, 420] on input "radio" at bounding box center [265, 423] width 16 height 16
radio input "true"
checkbox input "true"
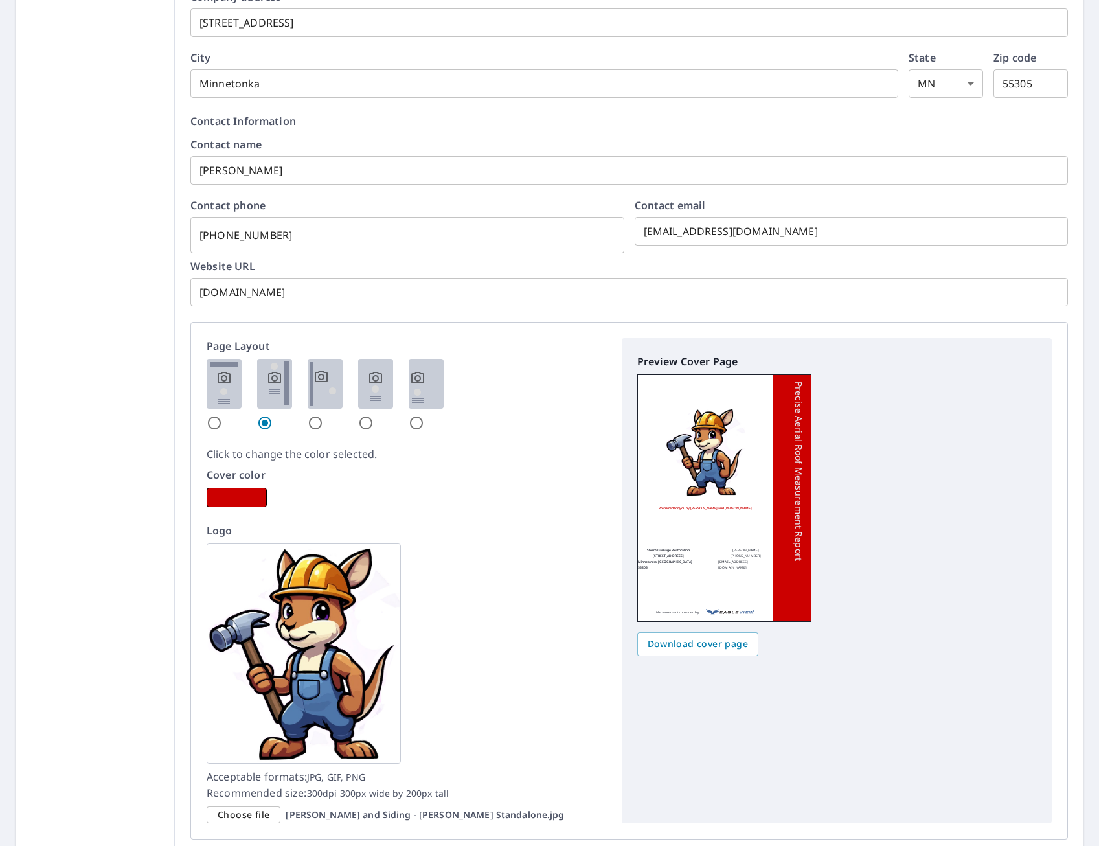
click at [363, 418] on input "radio" at bounding box center [366, 423] width 16 height 16
radio input "true"
checkbox input "true"
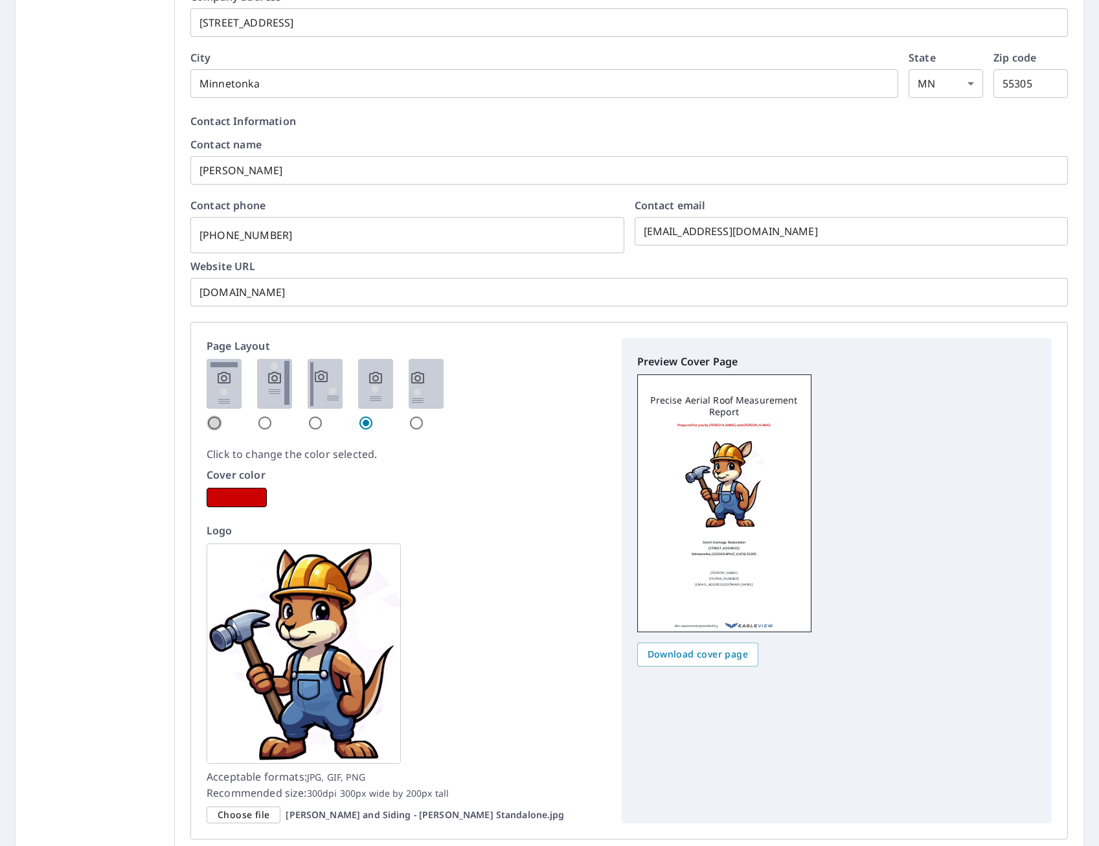
click at [218, 429] on input "radio" at bounding box center [215, 423] width 16 height 16
radio input "true"
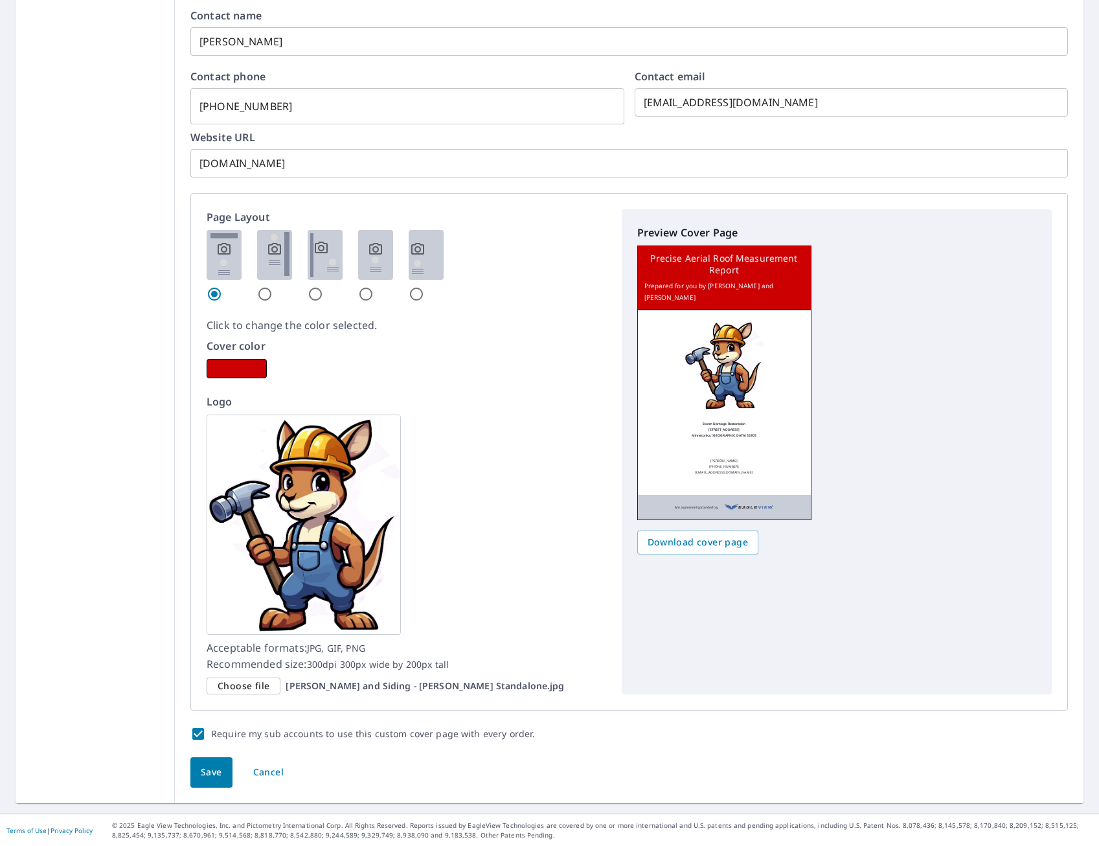
scroll to position [606, 0]
click at [201, 777] on span "Save" at bounding box center [211, 772] width 21 height 16
checkbox input "true"
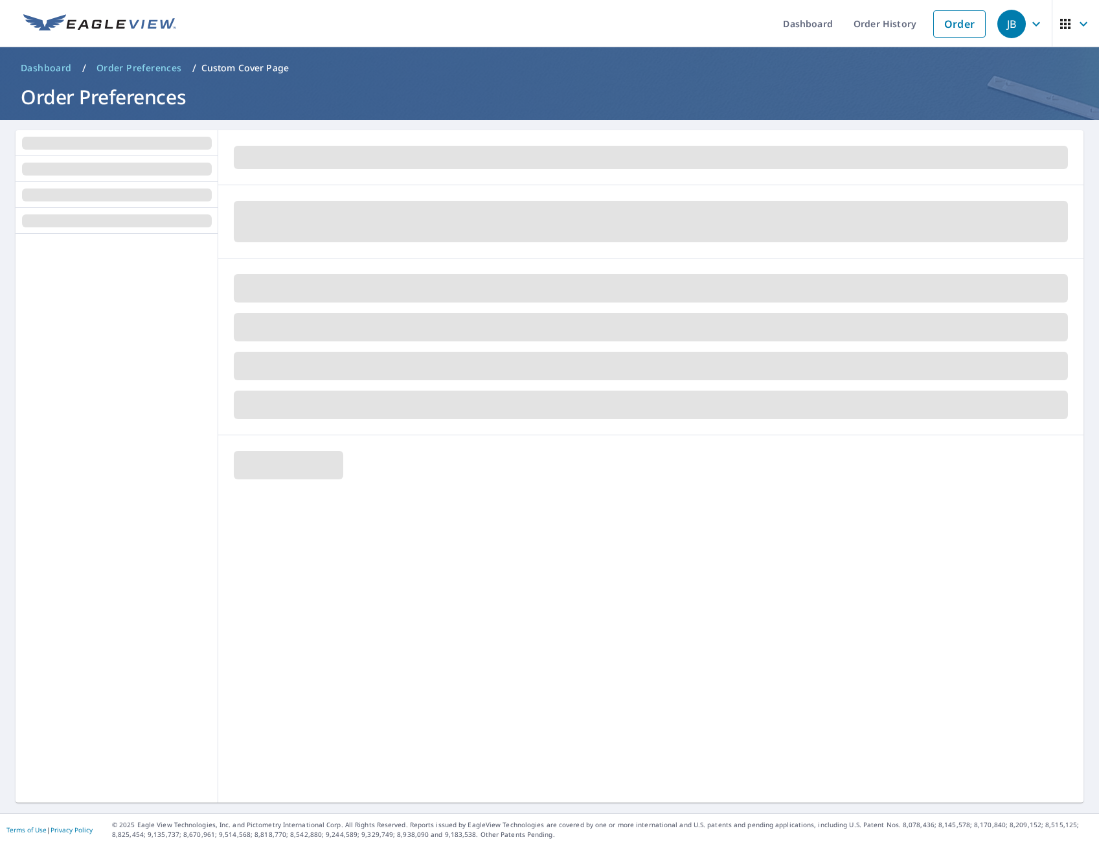
scroll to position [0, 0]
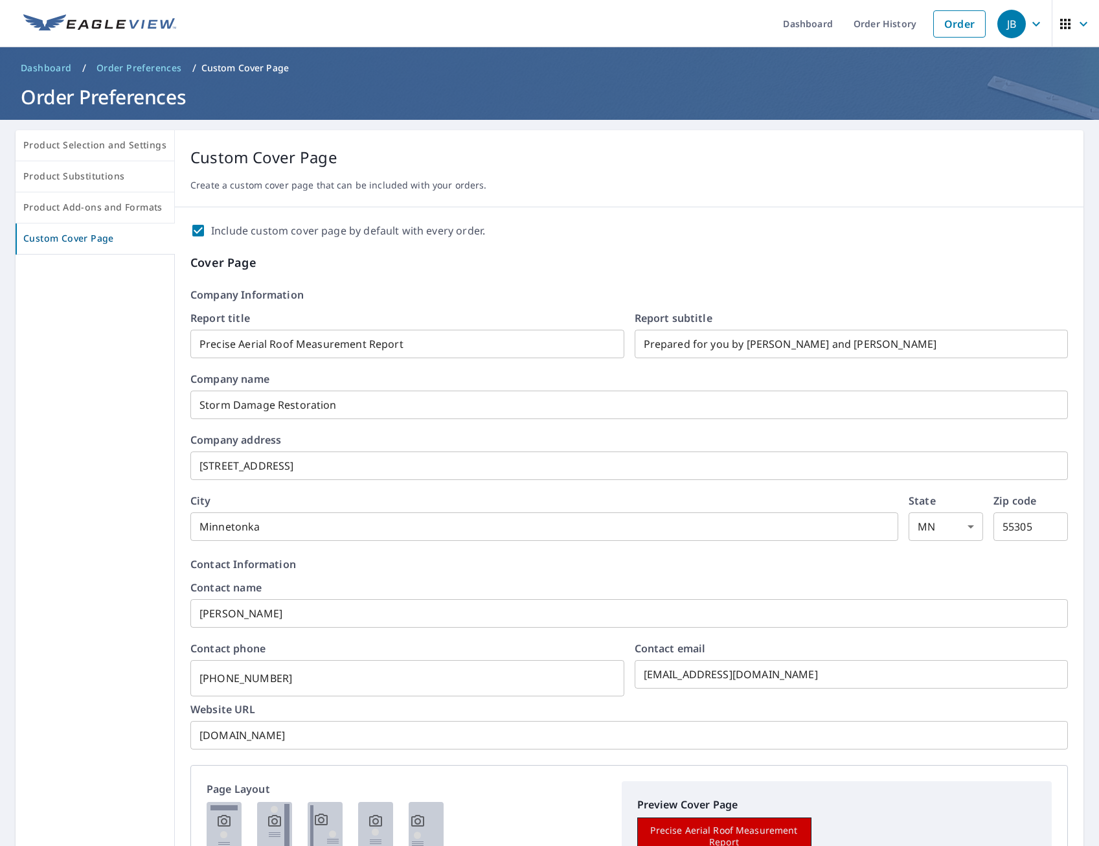
checkbox input "true"
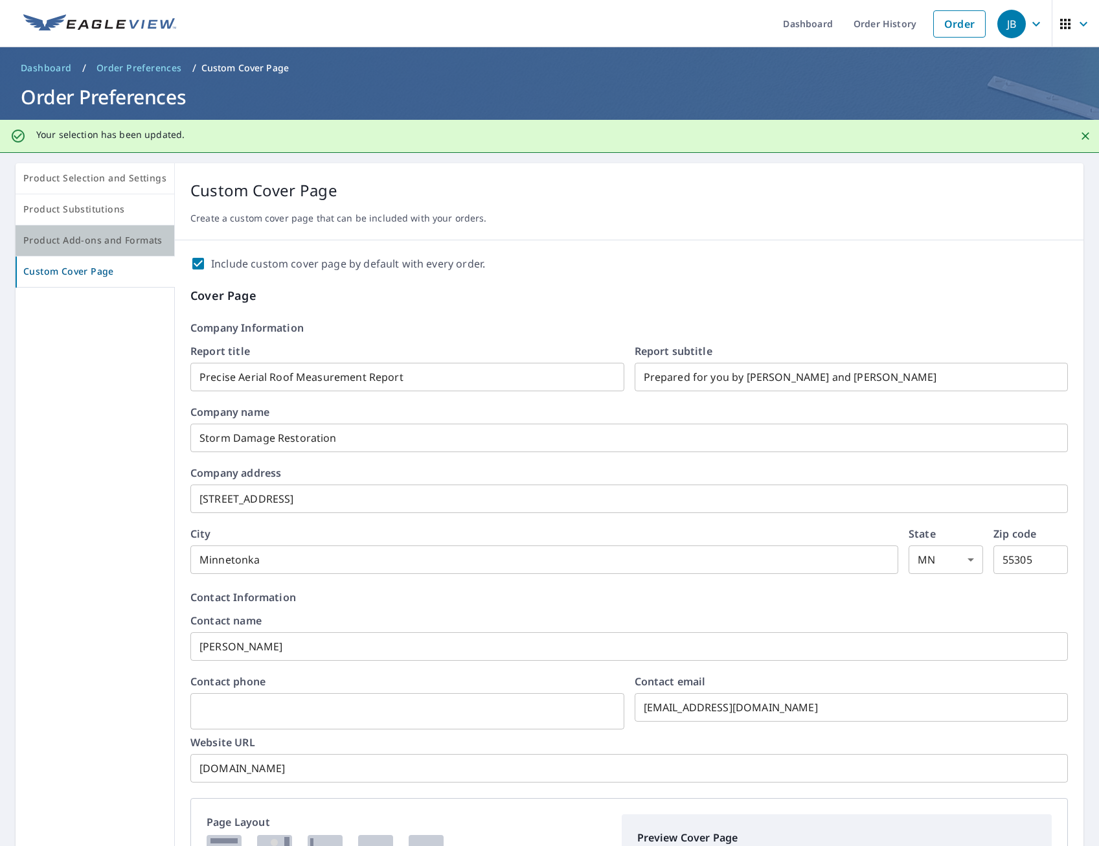
click at [124, 249] on button "Product Add-ons and Formats" at bounding box center [95, 240] width 159 height 31
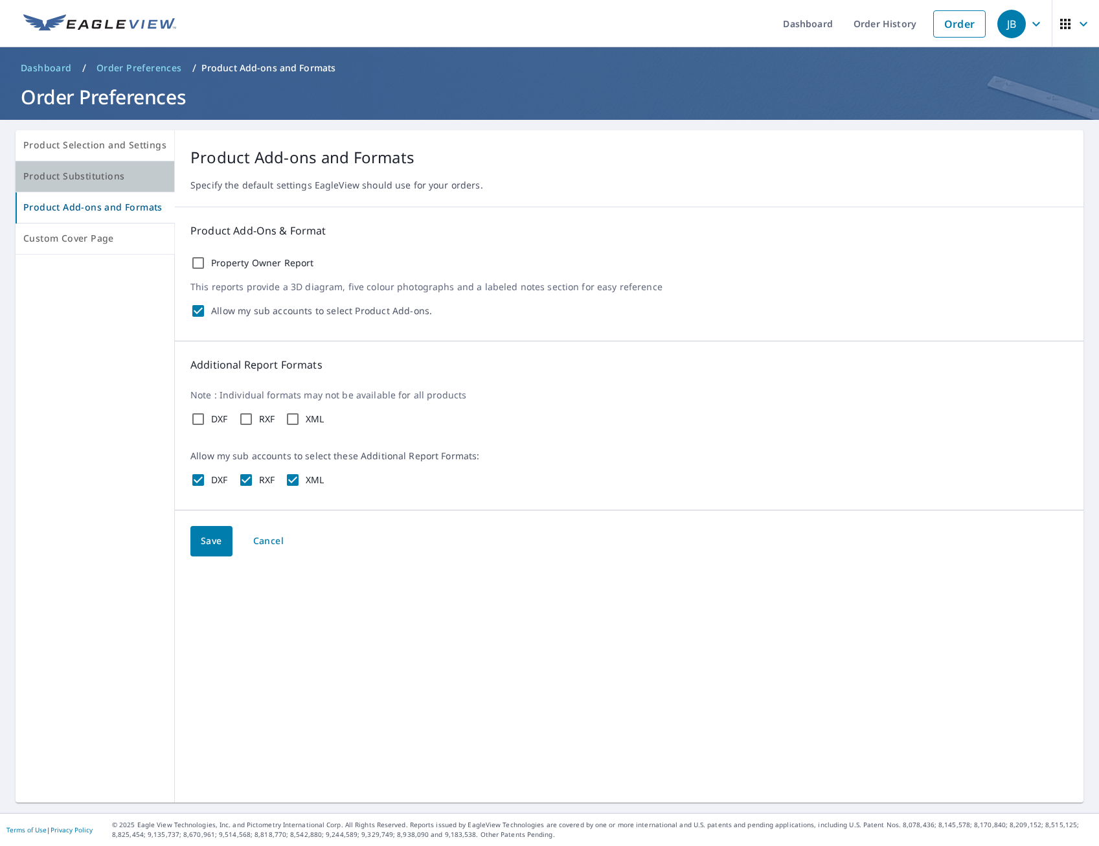
click at [102, 173] on span "Product Substitutions" at bounding box center [94, 176] width 143 height 16
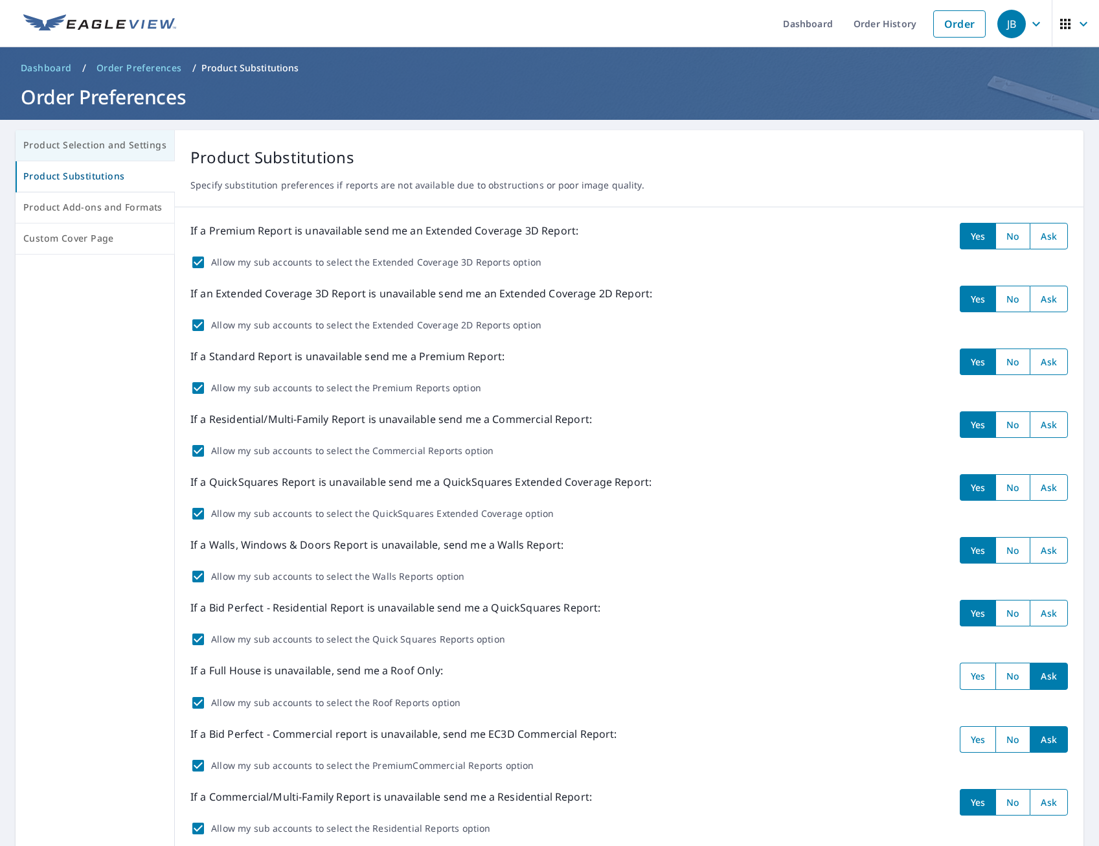
click at [124, 135] on button "Product Selection and Settings" at bounding box center [95, 145] width 159 height 31
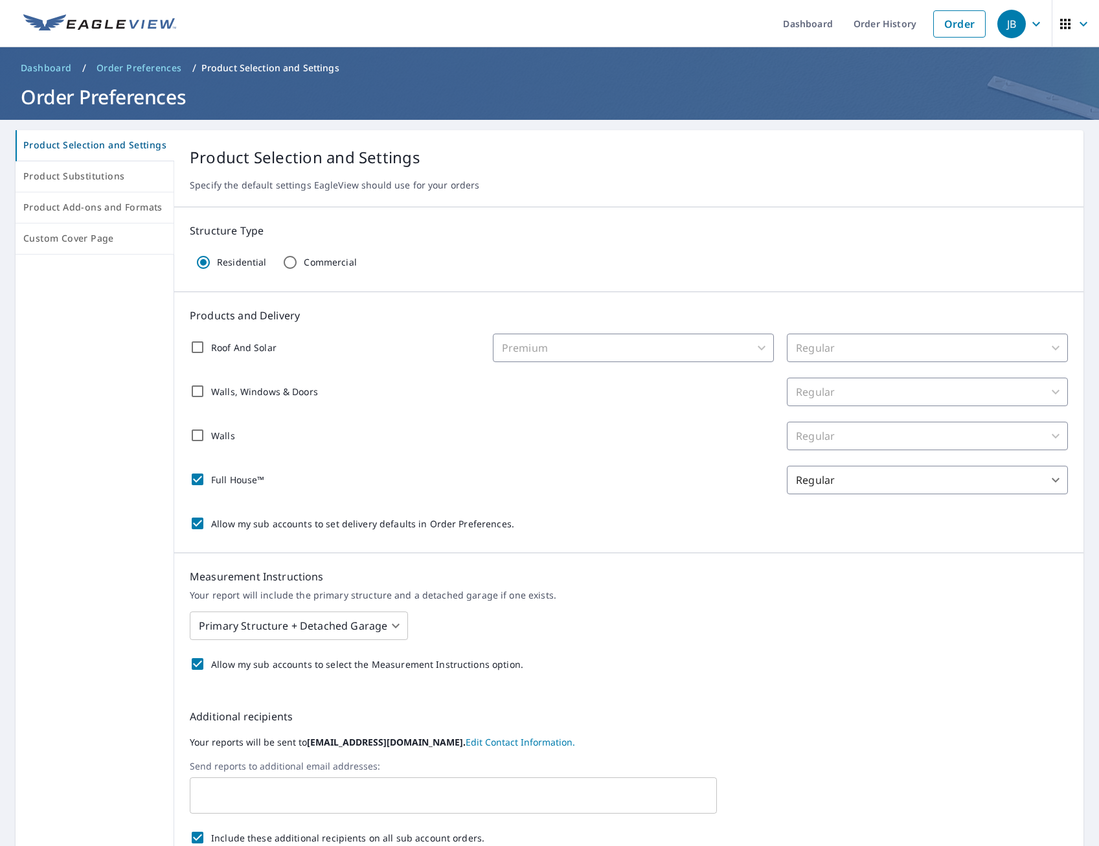
click at [47, 60] on link "Dashboard" at bounding box center [47, 68] width 62 height 21
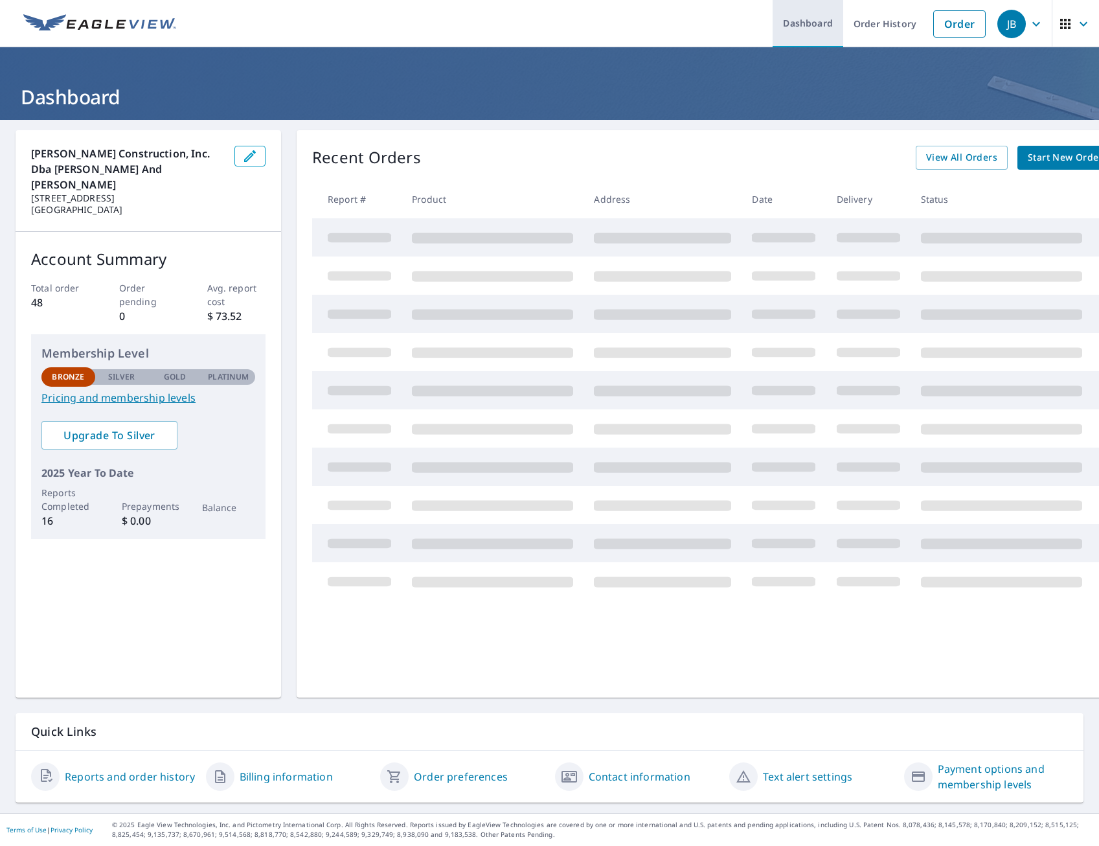
click at [790, 26] on link "Dashboard" at bounding box center [808, 23] width 71 height 47
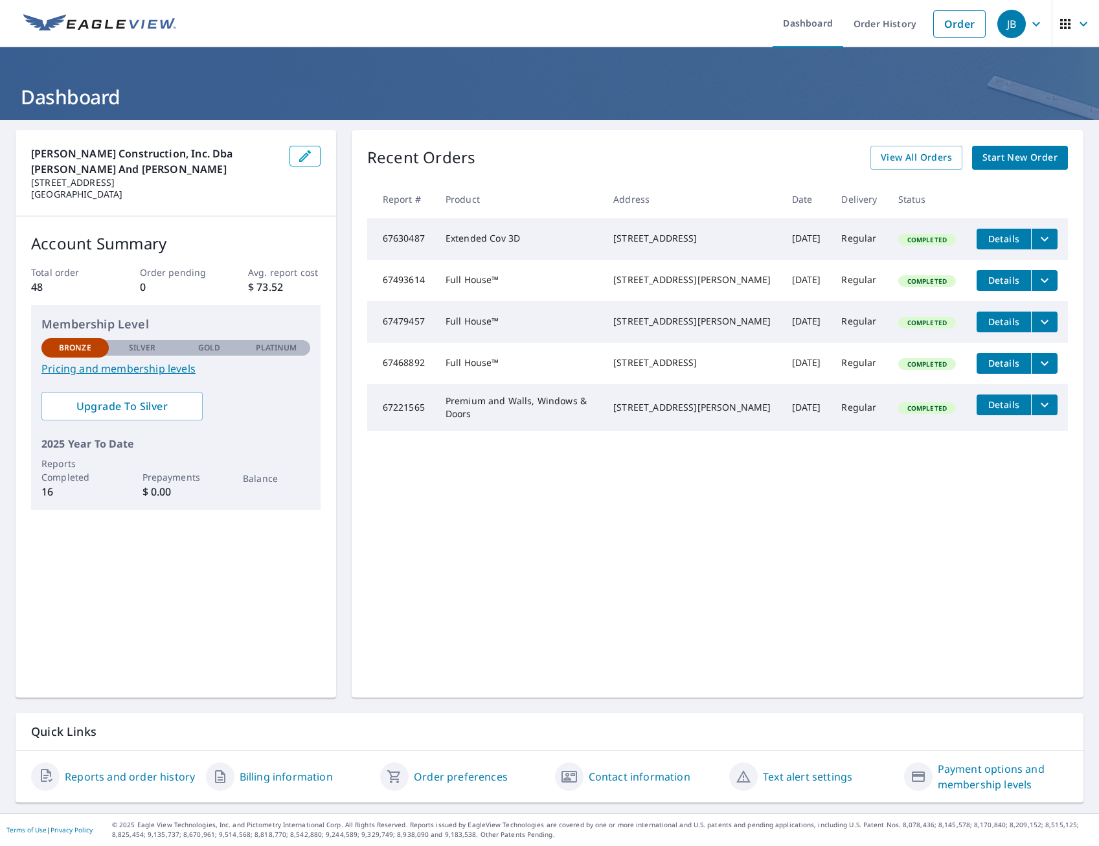
click at [1038, 371] on icon "filesDropdownBtn-67468892" at bounding box center [1045, 364] width 16 height 16
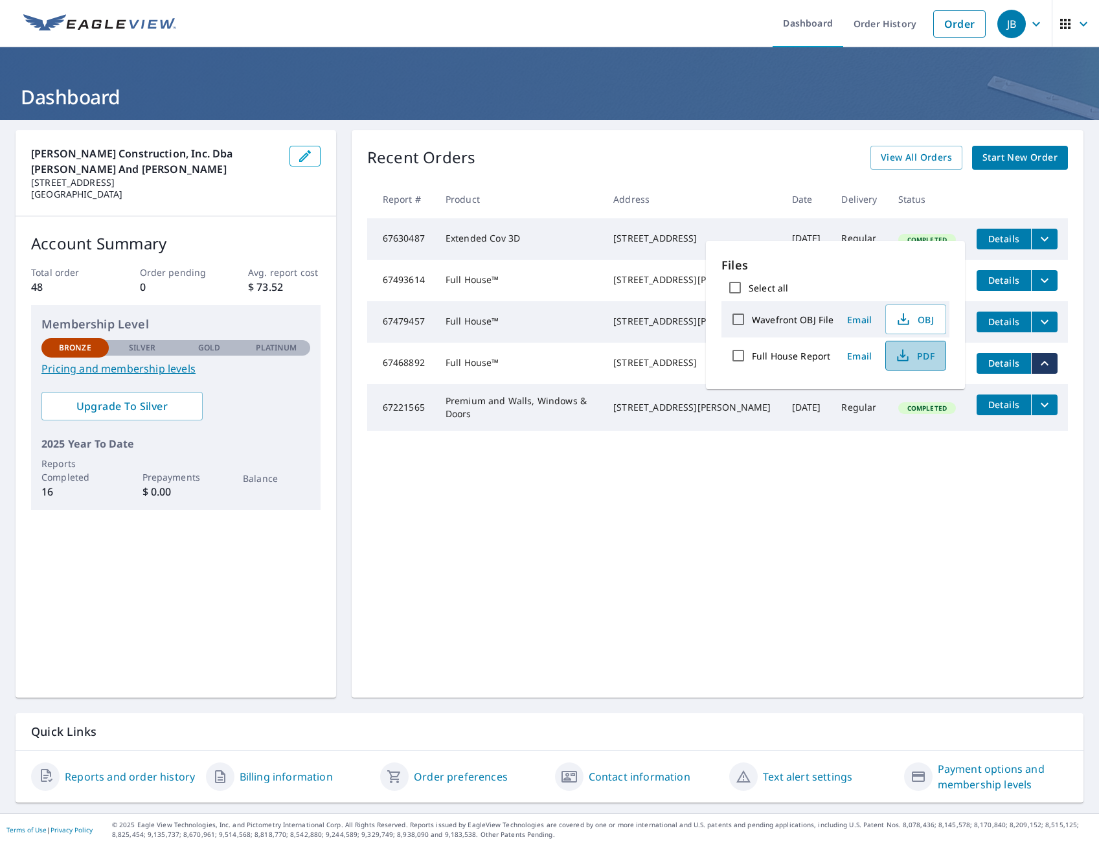
click at [909, 359] on icon "button" at bounding box center [903, 356] width 16 height 16
drag, startPoint x: 617, startPoint y: 93, endPoint x: 627, endPoint y: 84, distance: 13.3
click at [617, 93] on h1 "Dashboard" at bounding box center [550, 97] width 1068 height 27
